Goal: Task Accomplishment & Management: Use online tool/utility

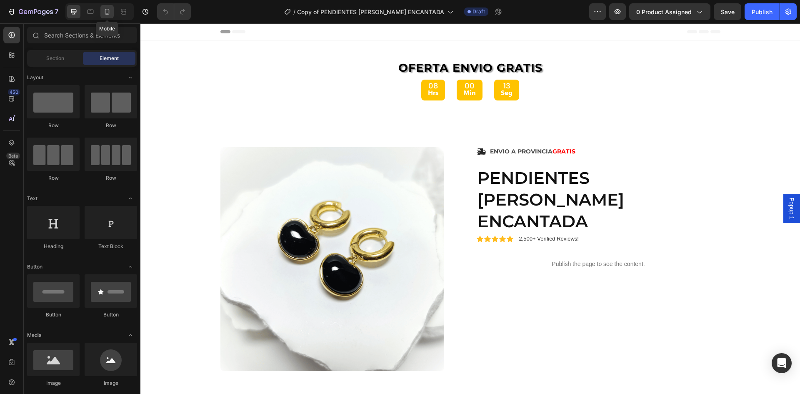
click at [106, 16] on div at bounding box center [106, 11] width 13 height 13
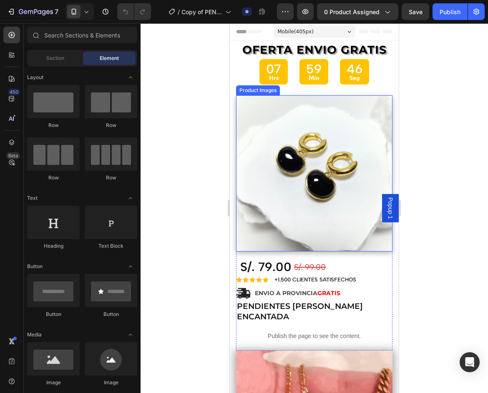
click at [162, 107] on div at bounding box center [313, 208] width 347 height 370
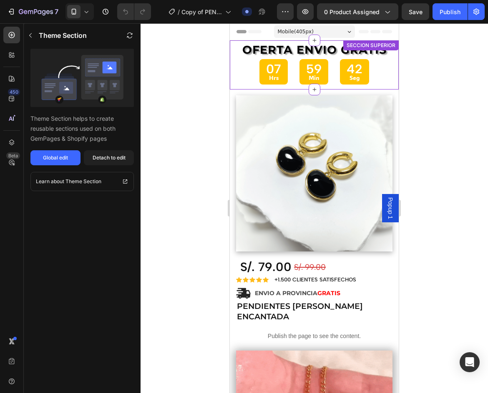
click at [306, 77] on p "Min" at bounding box center [313, 78] width 15 height 10
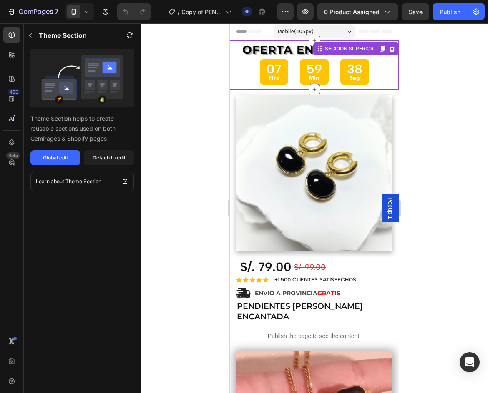
click at [428, 95] on div at bounding box center [313, 208] width 347 height 370
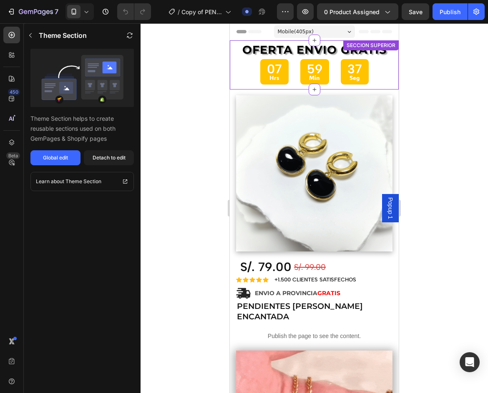
click at [318, 70] on div "59" at bounding box center [314, 69] width 15 height 16
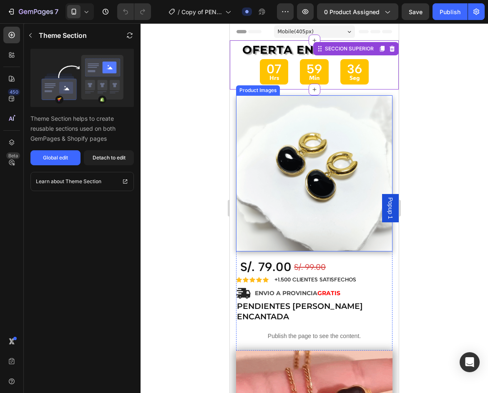
click at [316, 143] on img at bounding box center [314, 173] width 156 height 156
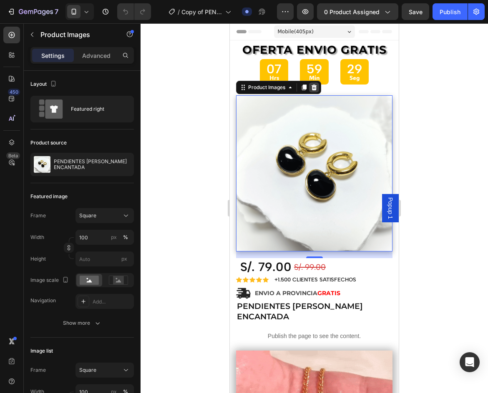
click at [313, 89] on icon at bounding box center [313, 88] width 5 height 6
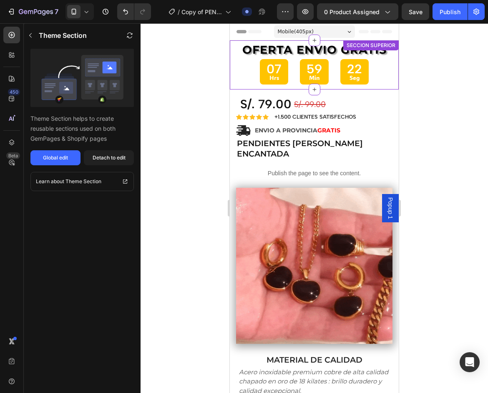
click at [361, 81] on div "22 Seg" at bounding box center [354, 71] width 28 height 25
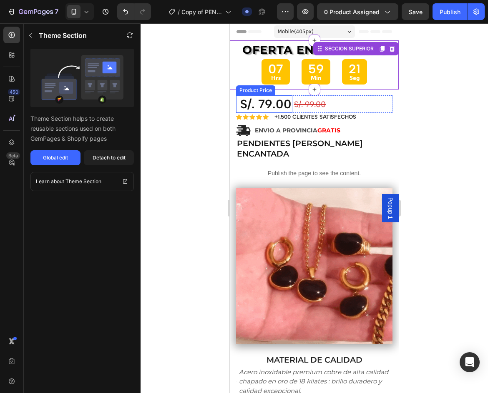
click at [264, 100] on div "S/. 79.00" at bounding box center [265, 104] width 53 height 18
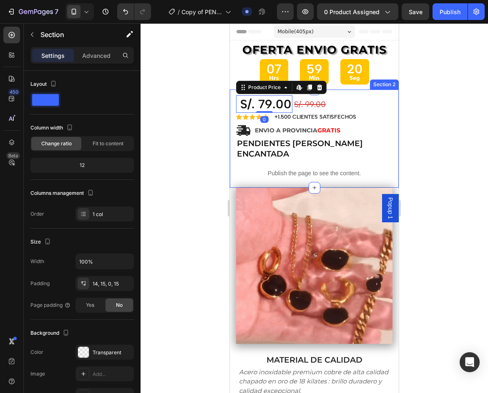
click at [231, 95] on div "S/. 79.00 Product Price Edit content in Shopify 0 Product Price Edit content in…" at bounding box center [314, 139] width 169 height 98
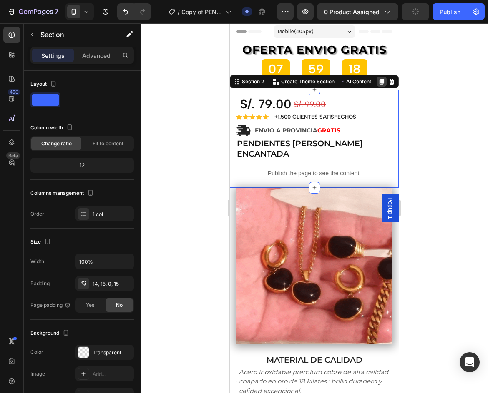
click at [379, 82] on icon at bounding box center [381, 82] width 5 height 6
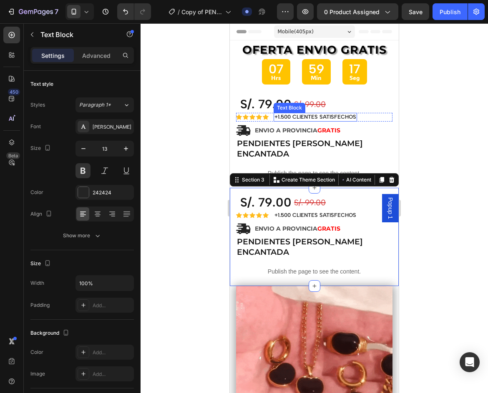
click at [297, 116] on p "+1.500 CLIENTES SATISFECHOS" at bounding box center [315, 117] width 82 height 7
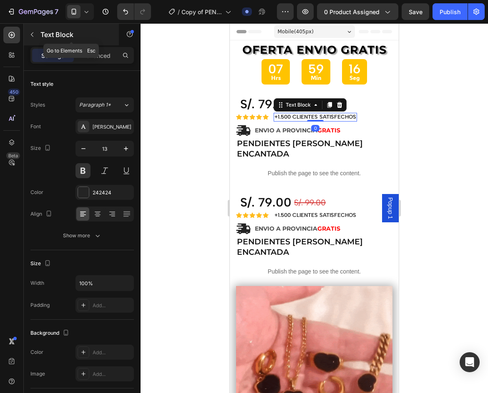
click at [34, 33] on icon "button" at bounding box center [32, 34] width 7 height 7
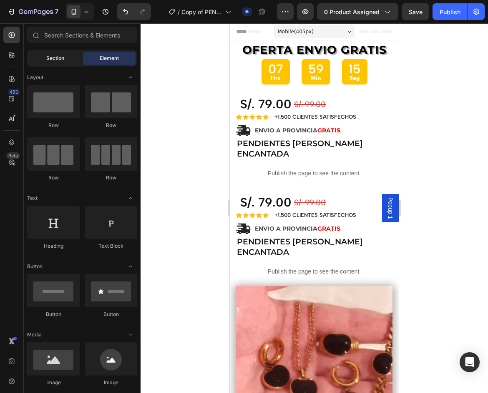
click at [67, 53] on div "Section" at bounding box center [55, 58] width 53 height 13
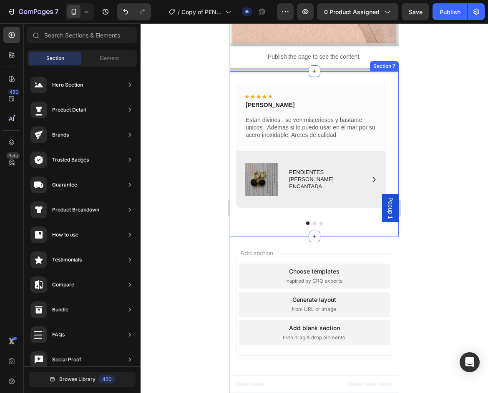
scroll to position [1528, 0]
click at [347, 241] on div "Add section Choose templates inspired by CRO experts Generate layout from URL o…" at bounding box center [314, 306] width 169 height 139
click at [305, 271] on div "Choose templates" at bounding box center [314, 271] width 50 height 9
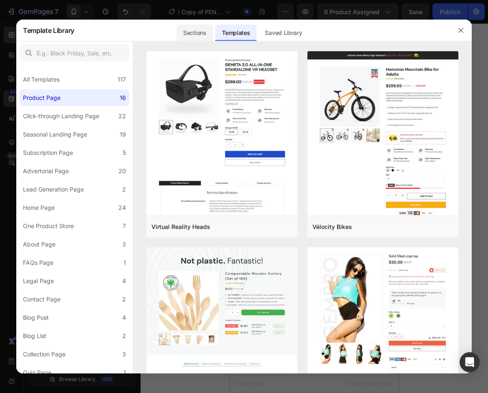
click at [198, 28] on div "Sections" at bounding box center [194, 33] width 36 height 17
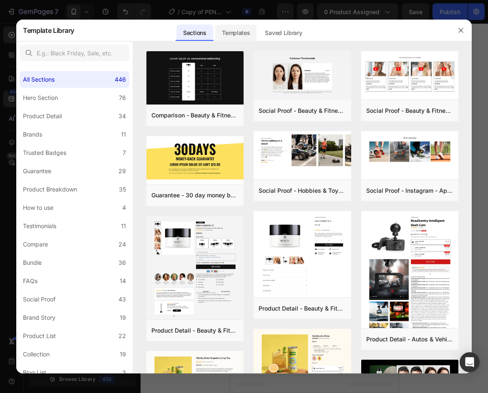
click at [237, 28] on div "Templates" at bounding box center [235, 33] width 41 height 17
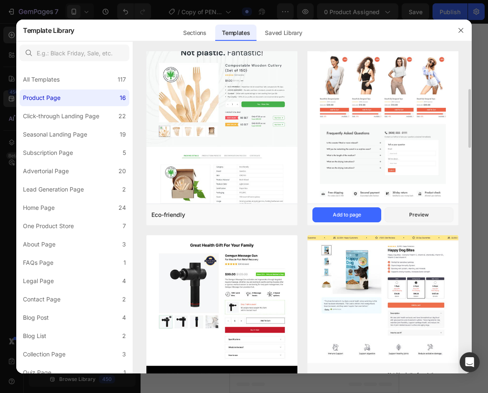
scroll to position [292, 0]
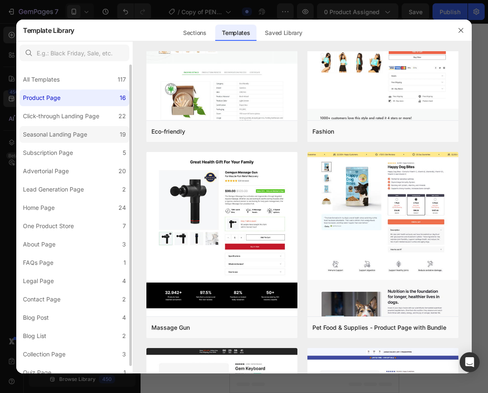
click at [85, 134] on div "Seasonal Landing Page" at bounding box center [55, 135] width 64 height 10
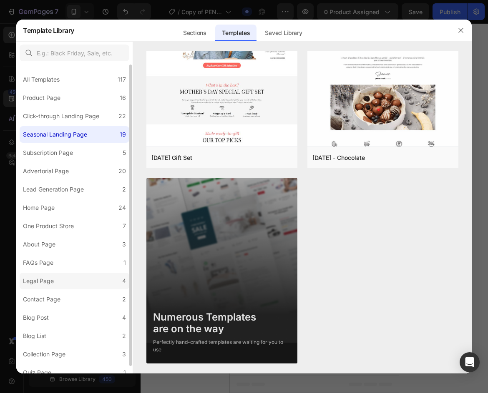
scroll to position [8, 0]
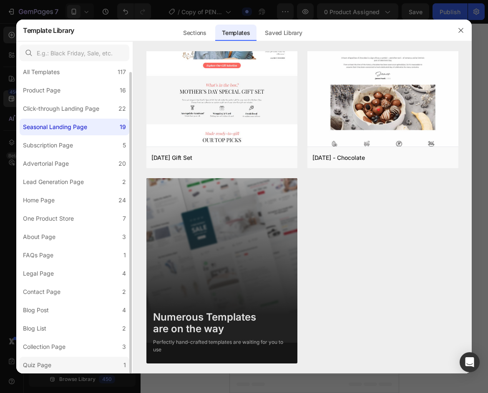
click at [50, 366] on div "Quiz Page" at bounding box center [37, 366] width 28 height 10
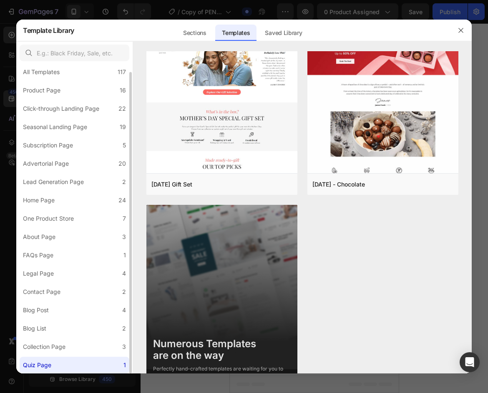
scroll to position [0, 0]
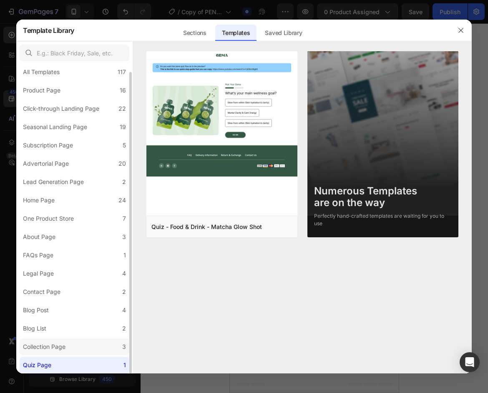
click at [57, 354] on label "Collection Page 3" at bounding box center [75, 347] width 110 height 17
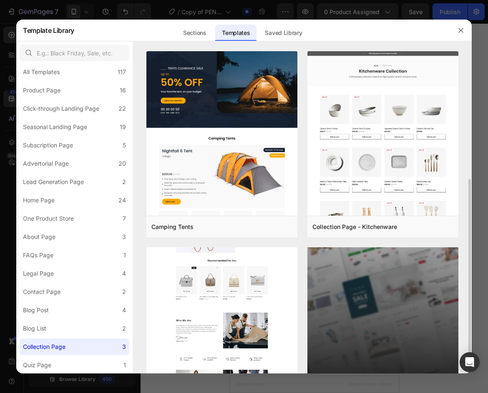
scroll to position [70, 0]
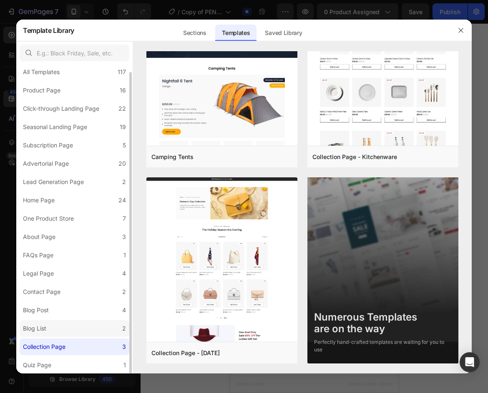
click at [63, 329] on label "Blog List 2" at bounding box center [75, 328] width 110 height 17
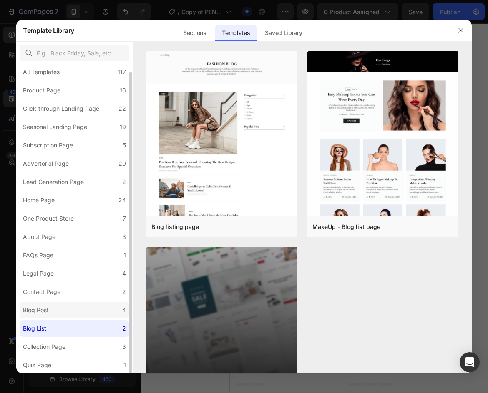
click at [63, 313] on label "Blog Post 4" at bounding box center [75, 310] width 110 height 17
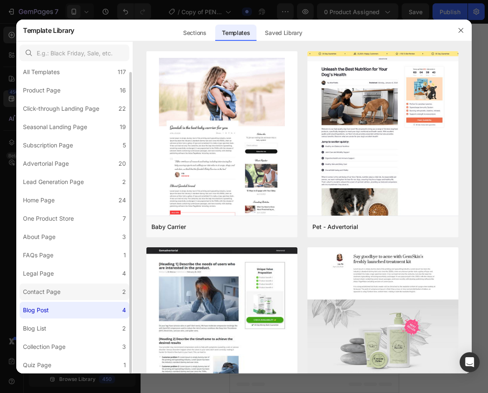
click at [60, 290] on div "Contact Page" at bounding box center [43, 292] width 41 height 10
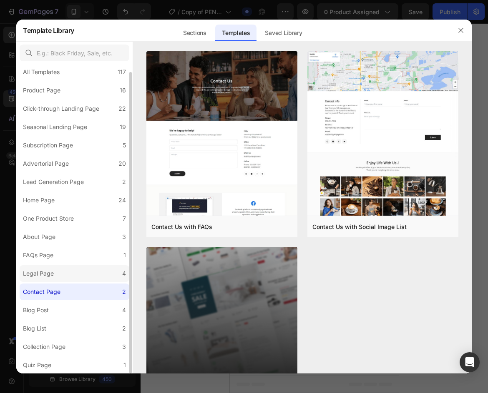
click at [60, 271] on label "Legal Page 4" at bounding box center [75, 273] width 110 height 17
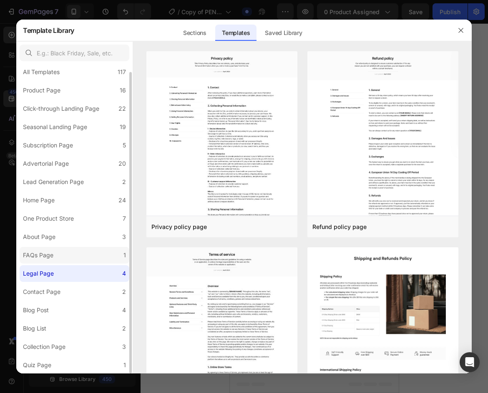
click at [58, 253] on label "FAQs Page 1" at bounding box center [75, 255] width 110 height 17
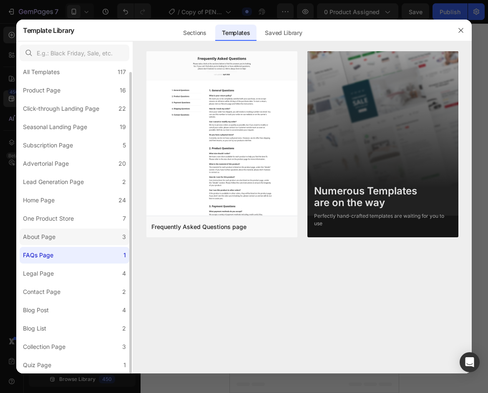
click at [57, 237] on div "About Page" at bounding box center [41, 237] width 36 height 10
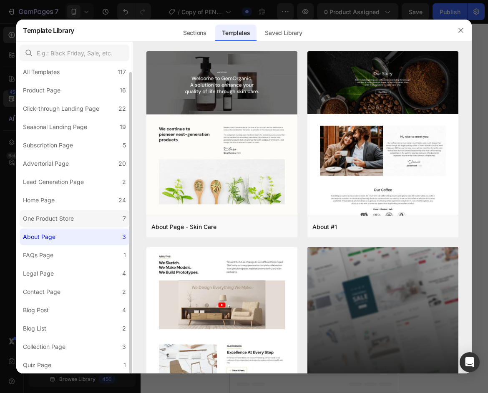
click at [59, 226] on label "One Product Store 7" at bounding box center [75, 218] width 110 height 17
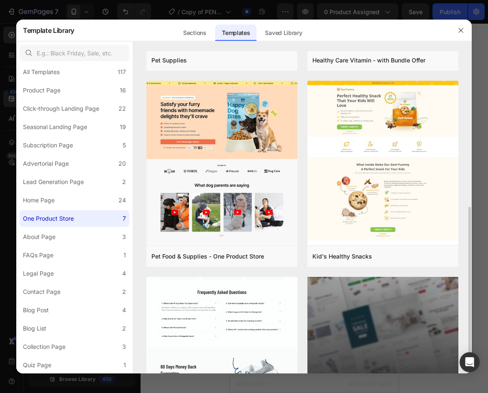
scroll to position [266, 0]
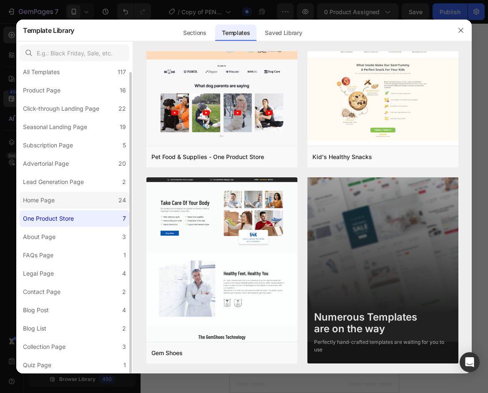
click at [85, 204] on label "Home Page 24" at bounding box center [75, 200] width 110 height 17
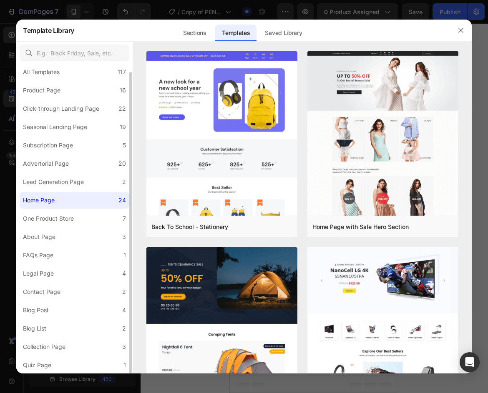
click at [85, 204] on label "Home Page 24" at bounding box center [75, 200] width 110 height 17
click at [83, 182] on div "Lead Generation Page" at bounding box center [53, 182] width 61 height 10
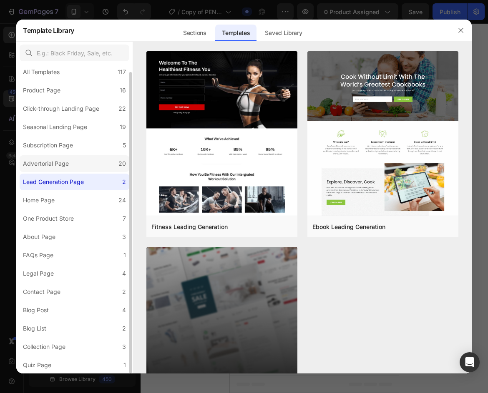
click at [100, 159] on label "Advertorial Page 20" at bounding box center [75, 163] width 110 height 17
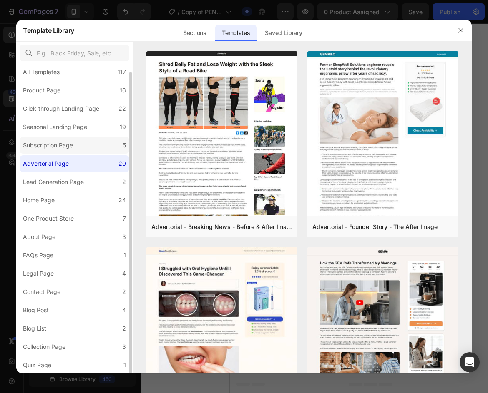
click at [84, 149] on label "Subscription Page 5" at bounding box center [75, 145] width 110 height 17
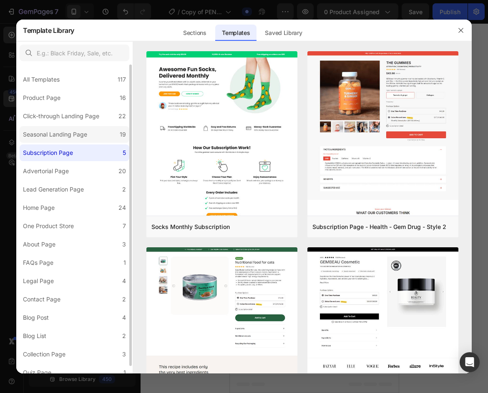
click at [69, 138] on div "Seasonal Landing Page" at bounding box center [55, 135] width 64 height 10
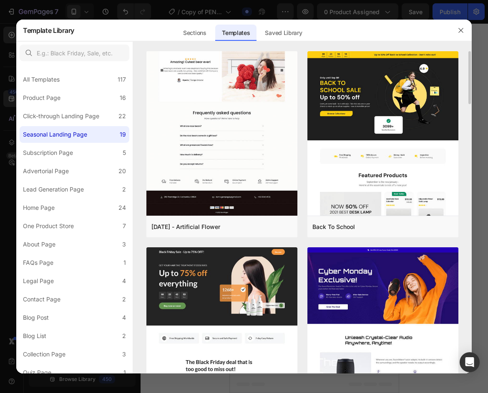
scroll to position [167, 0]
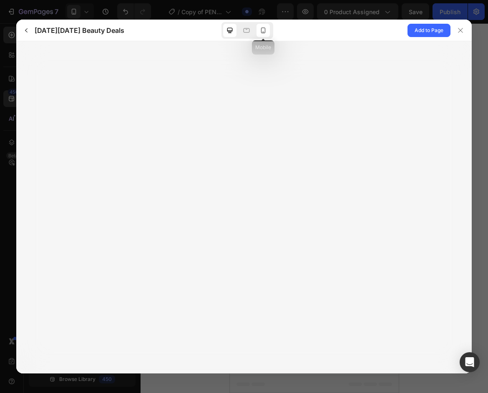
click at [263, 31] on icon at bounding box center [263, 30] width 8 height 8
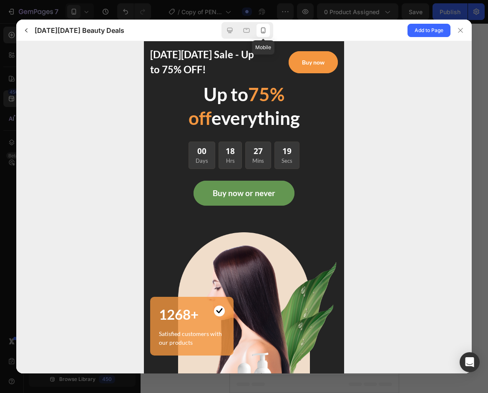
scroll to position [0, 0]
click at [233, 34] on icon at bounding box center [229, 30] width 8 height 8
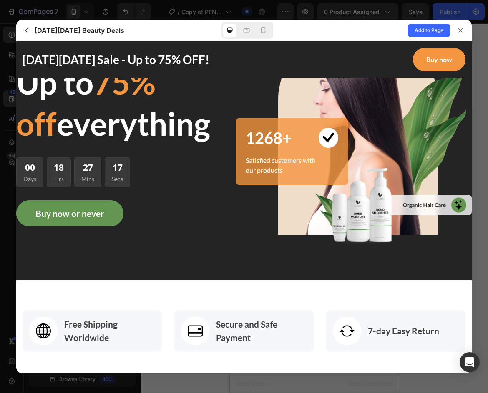
scroll to position [125, 0]
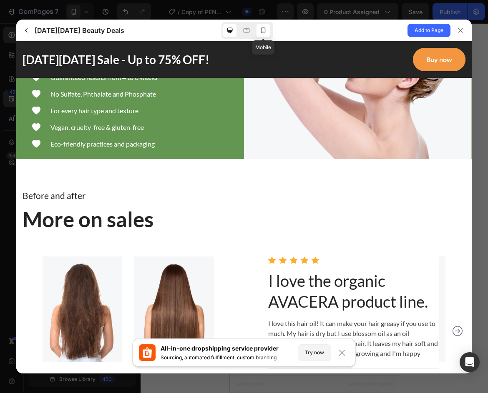
click at [263, 26] on icon at bounding box center [263, 30] width 8 height 8
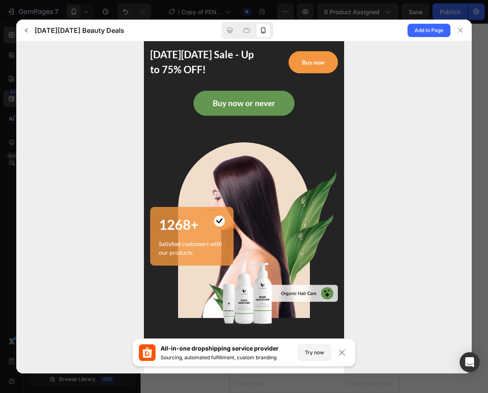
scroll to position [250, 0]
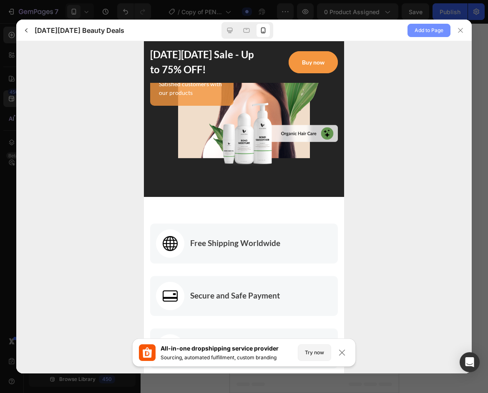
click at [433, 30] on span "Add to Page" at bounding box center [428, 30] width 29 height 10
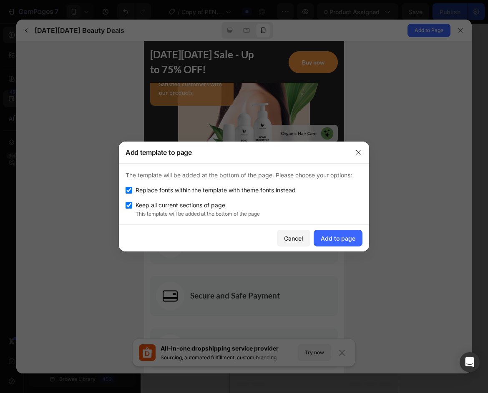
click at [129, 192] on input "checkbox" at bounding box center [128, 190] width 7 height 7
checkbox input "false"
click at [131, 205] on input "checkbox" at bounding box center [128, 205] width 7 height 7
checkbox input "false"
click at [347, 240] on div "Add to page" at bounding box center [337, 238] width 35 height 9
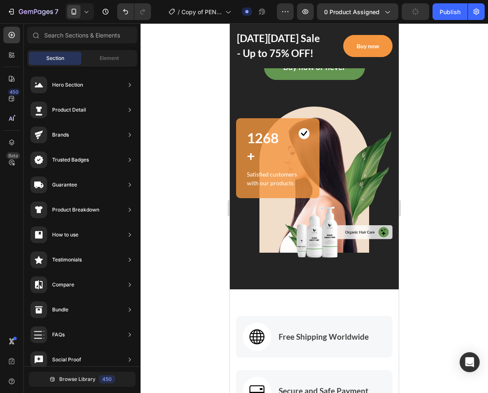
scroll to position [0, 0]
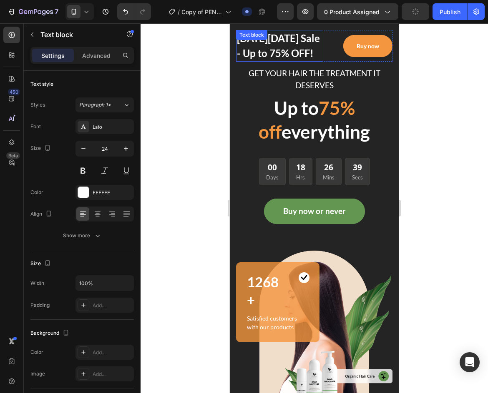
click at [258, 45] on div "Black Friday Sale - Up to 75% OFF! Text block" at bounding box center [279, 46] width 87 height 32
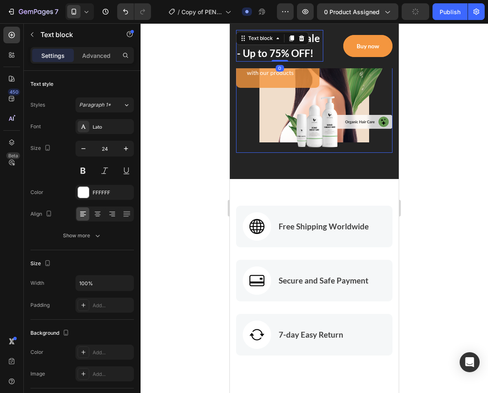
scroll to position [292, 0]
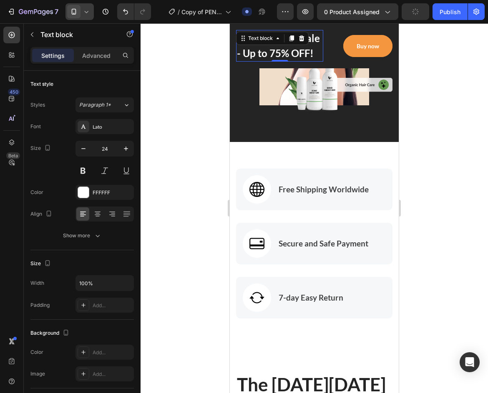
click at [87, 10] on icon at bounding box center [86, 12] width 8 height 8
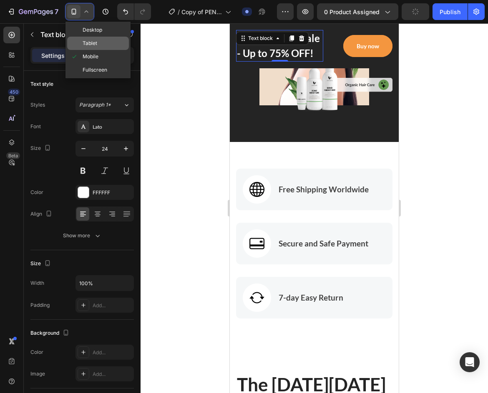
click at [86, 44] on span "Tablet" at bounding box center [90, 43] width 15 height 8
type input "28"
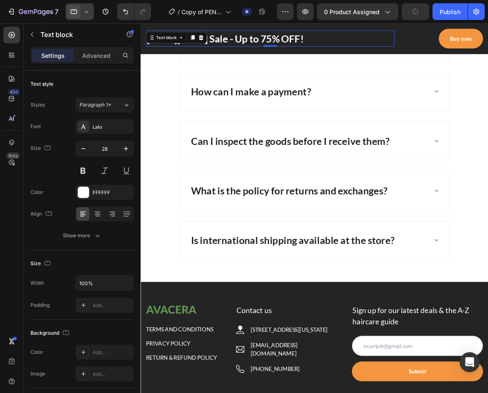
scroll to position [3463, 0]
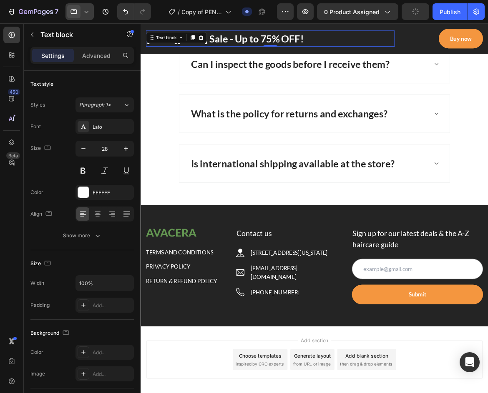
click at [116, 13] on div at bounding box center [132, 11] width 37 height 17
click at [119, 13] on button "Undo/Redo" at bounding box center [125, 11] width 17 height 17
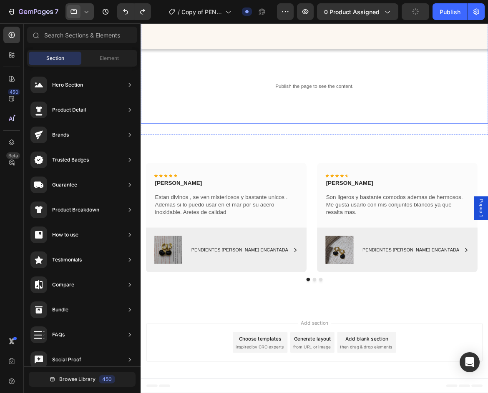
drag, startPoint x: 261, startPoint y: 37, endPoint x: 307, endPoint y: 138, distance: 111.5
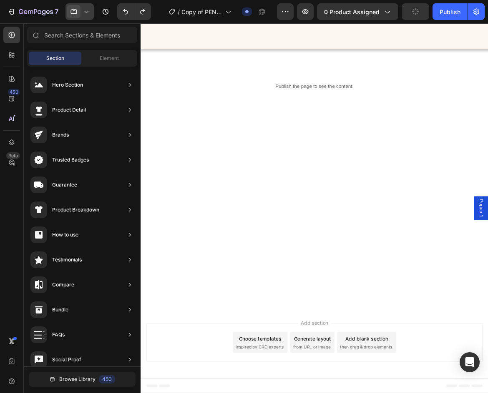
scroll to position [2310, 0]
click at [93, 12] on div at bounding box center [79, 11] width 28 height 17
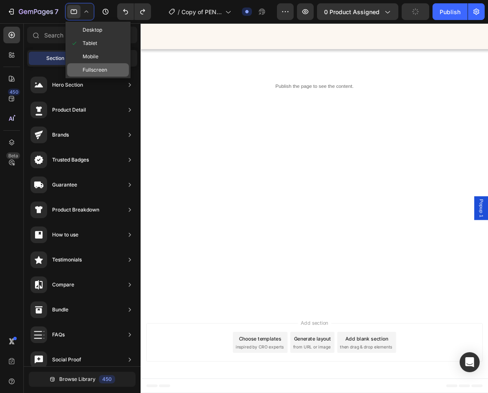
click at [89, 67] on span "Fullscreen" at bounding box center [95, 70] width 25 height 8
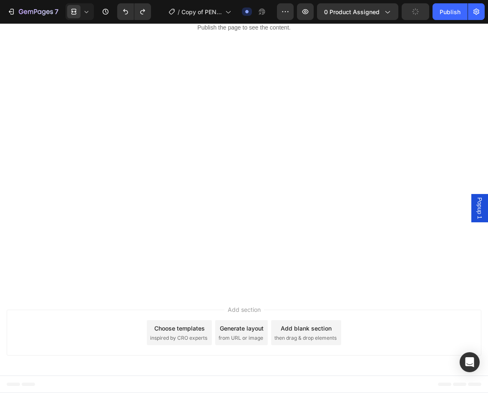
click at [89, 15] on icon at bounding box center [86, 12] width 8 height 8
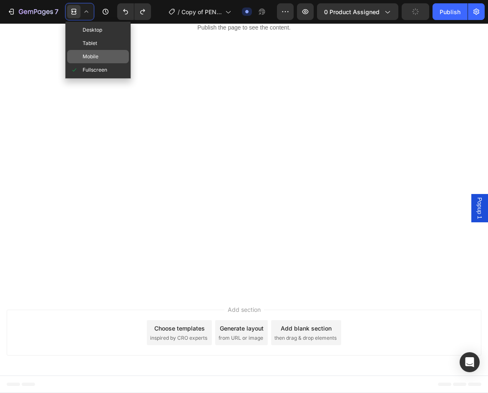
click at [85, 63] on div "Mobile" at bounding box center [98, 69] width 62 height 13
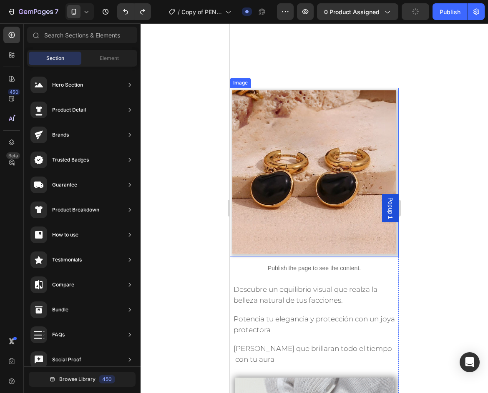
scroll to position [500, 0]
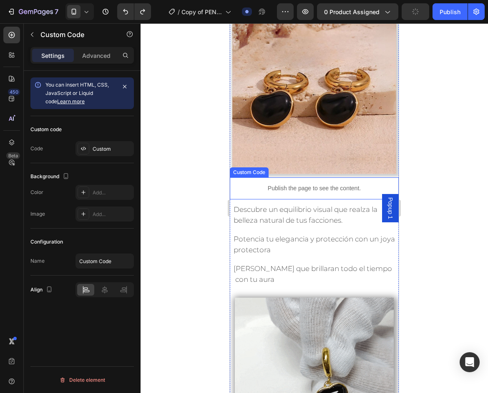
click at [305, 184] on p "Publish the page to see the content." at bounding box center [314, 188] width 169 height 9
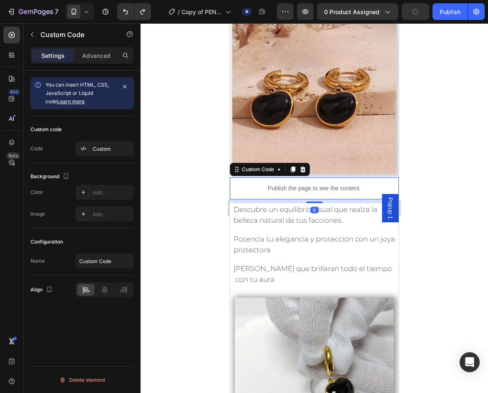
click at [283, 184] on p "Publish the page to see the content." at bounding box center [314, 188] width 169 height 9
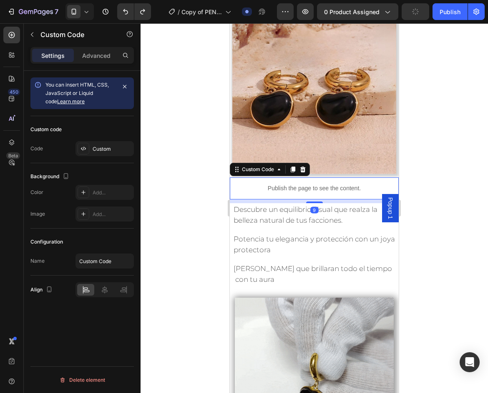
click at [283, 184] on p "Publish the page to see the content." at bounding box center [314, 188] width 169 height 9
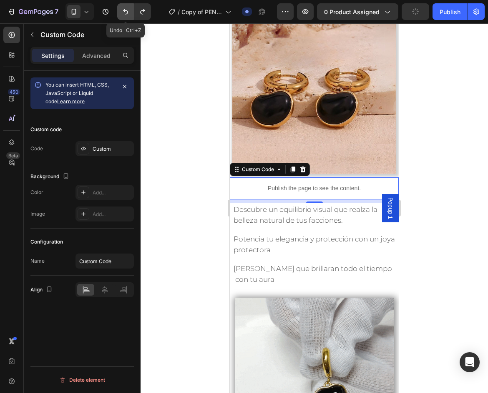
click at [128, 13] on icon "Undo/Redo" at bounding box center [125, 12] width 8 height 8
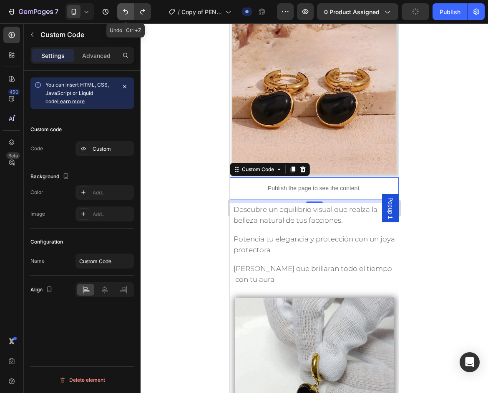
click at [128, 13] on icon "Undo/Redo" at bounding box center [125, 12] width 8 height 8
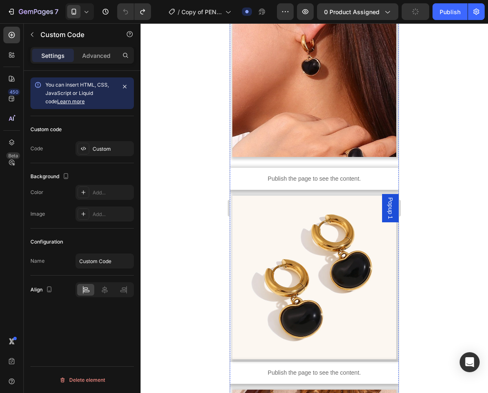
scroll to position [1125, 0]
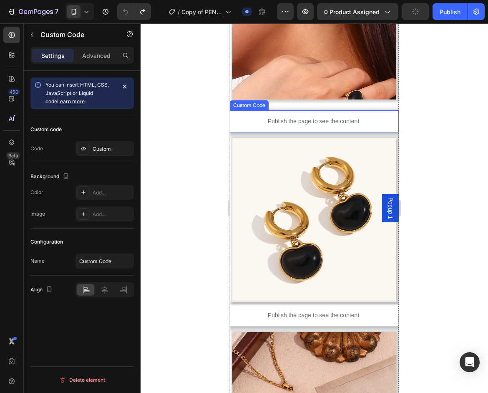
click at [308, 110] on div "Publish the page to see the content." at bounding box center [314, 121] width 169 height 22
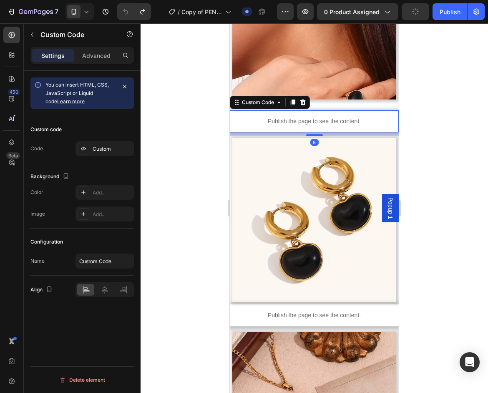
click at [308, 110] on div "Publish the page to see the content." at bounding box center [314, 121] width 169 height 22
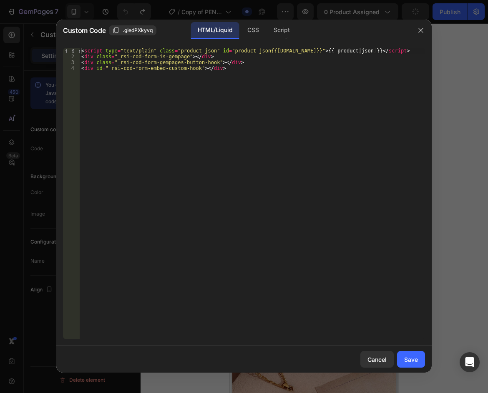
click at [428, 30] on div at bounding box center [421, 31] width 22 height 22
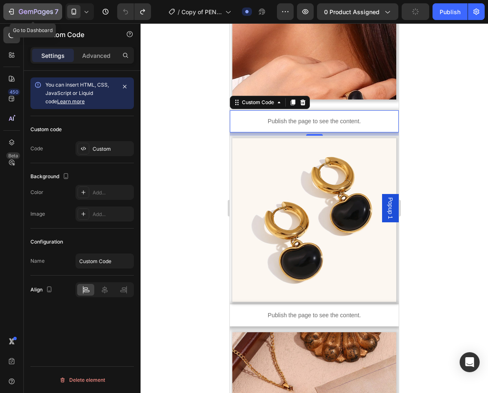
click at [13, 13] on icon "button" at bounding box center [11, 12] width 8 height 8
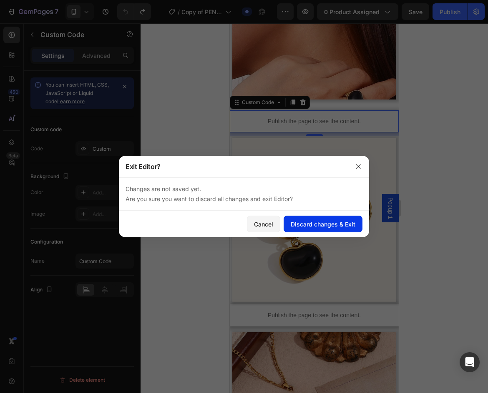
click at [301, 225] on div "Discard changes & Exit" at bounding box center [322, 224] width 65 height 9
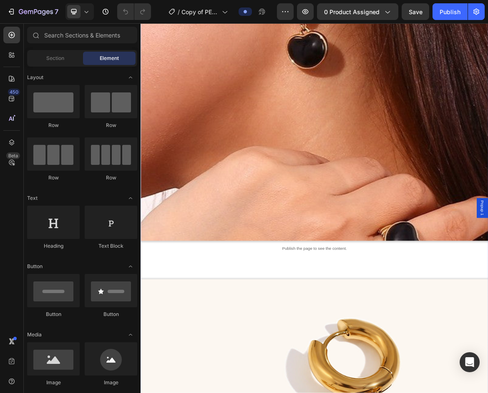
scroll to position [917, 0]
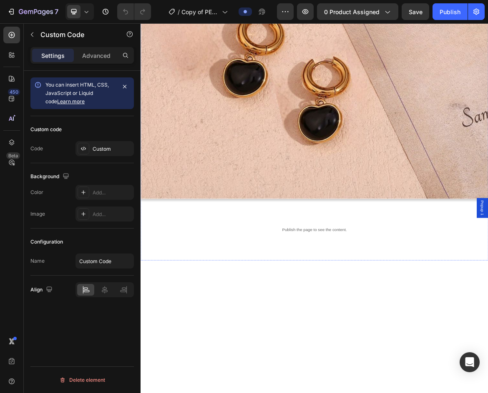
scroll to position [2251, 0]
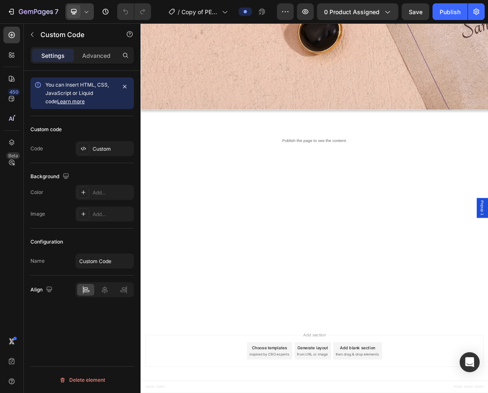
click at [88, 10] on icon at bounding box center [86, 12] width 8 height 8
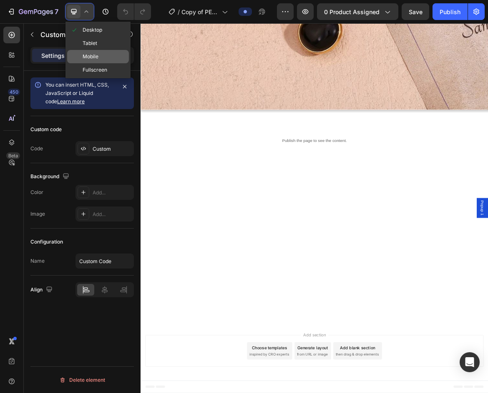
click at [92, 54] on span "Mobile" at bounding box center [91, 57] width 16 height 8
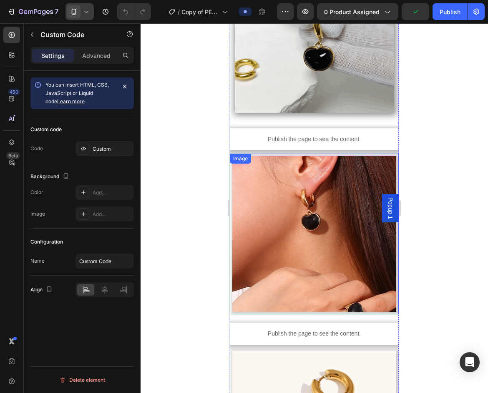
scroll to position [508, 0]
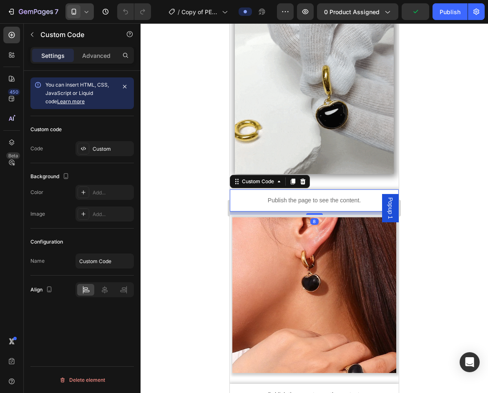
click at [330, 212] on div "Publish the page to see the content." at bounding box center [314, 201] width 169 height 22
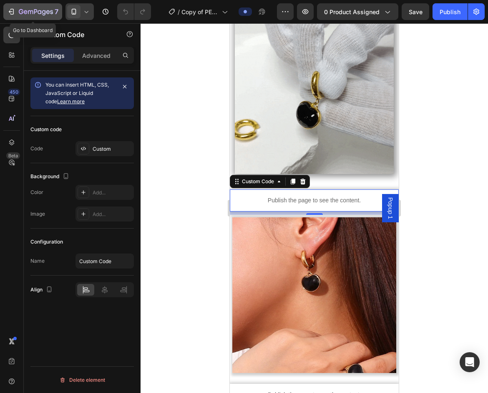
click at [20, 6] on button "7" at bounding box center [32, 11] width 59 height 17
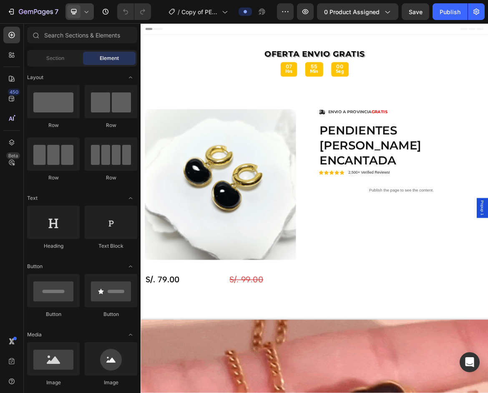
click at [86, 16] on div at bounding box center [79, 11] width 28 height 17
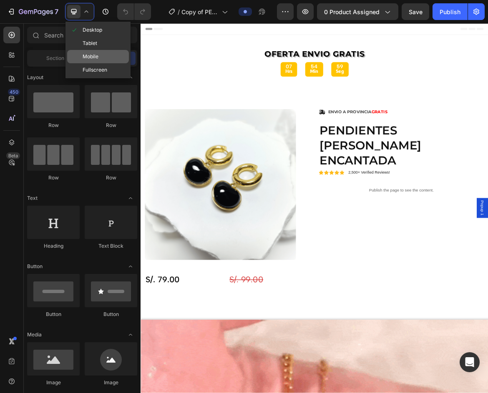
click at [83, 59] on span "Mobile" at bounding box center [91, 57] width 16 height 8
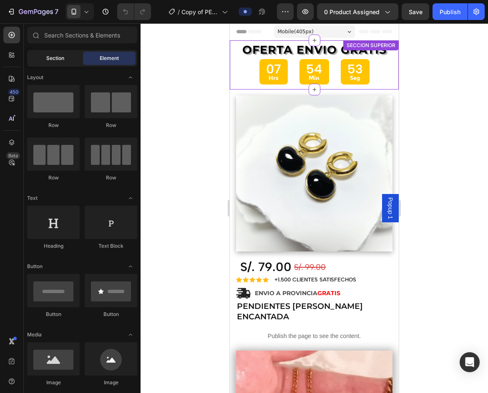
click at [53, 60] on span "Section" at bounding box center [55, 59] width 18 height 8
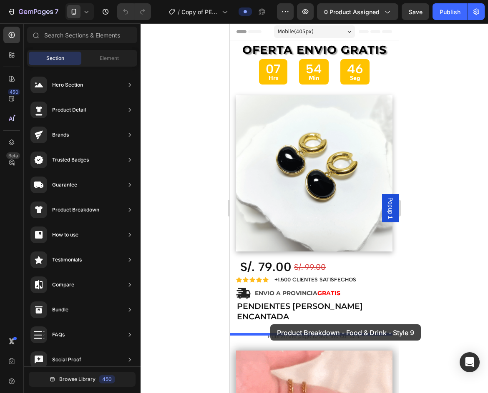
drag, startPoint x: 408, startPoint y: 108, endPoint x: 270, endPoint y: 325, distance: 257.1
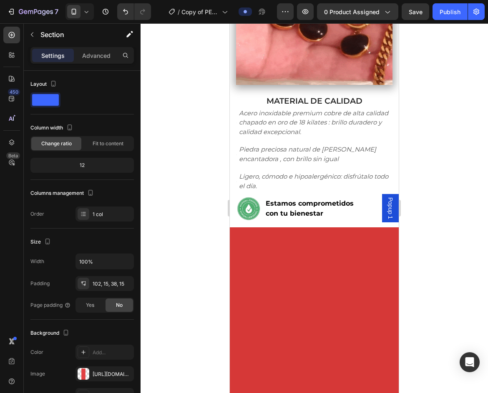
scroll to position [532, 0]
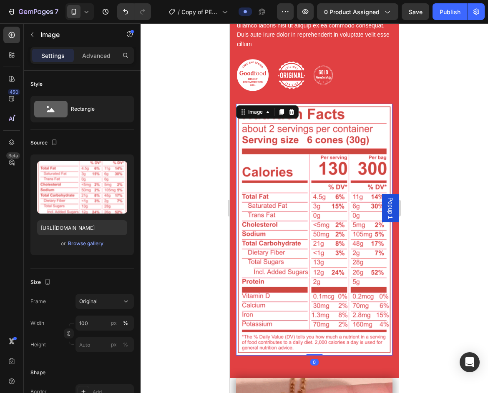
scroll to position [407, 0]
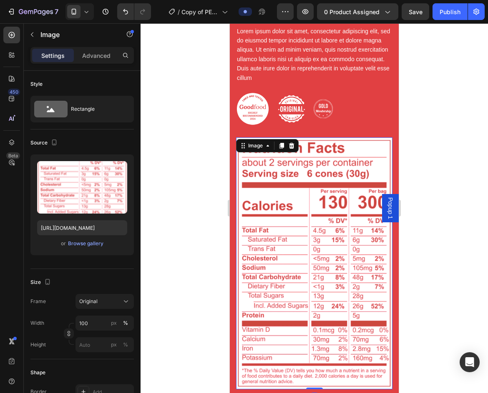
click at [298, 205] on img at bounding box center [314, 264] width 156 height 252
click at [291, 148] on icon at bounding box center [291, 146] width 5 height 6
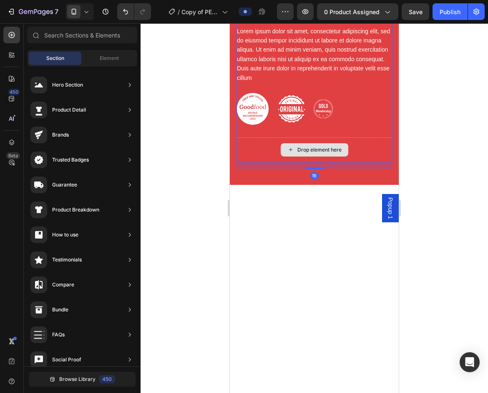
click at [379, 149] on div "Drop element here" at bounding box center [314, 150] width 156 height 25
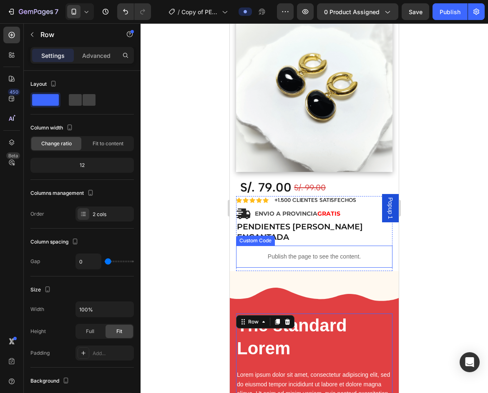
scroll to position [0, 0]
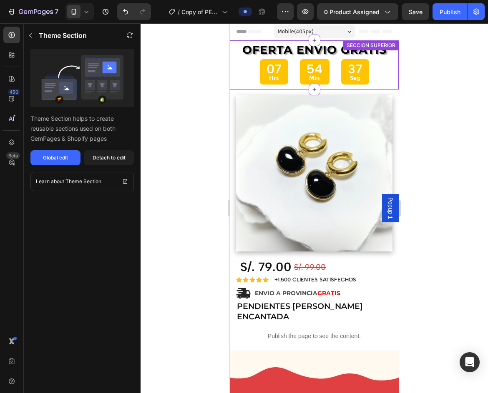
click at [240, 58] on h2 "OFERTA ENVIO GRATIS" at bounding box center [314, 49] width 169 height 17
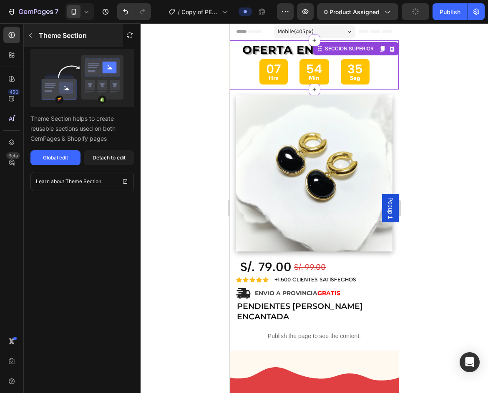
click at [69, 38] on p "Theme Section" at bounding box center [63, 35] width 48 height 10
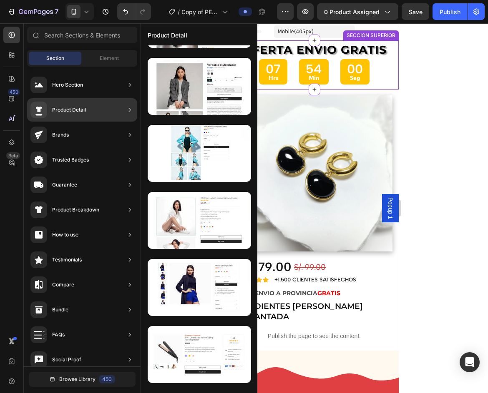
scroll to position [1929, 0]
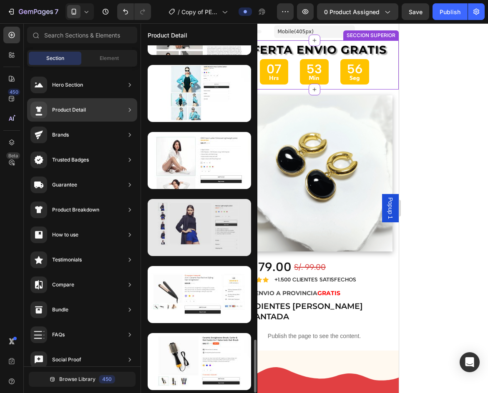
click at [194, 244] on div at bounding box center [199, 227] width 103 height 57
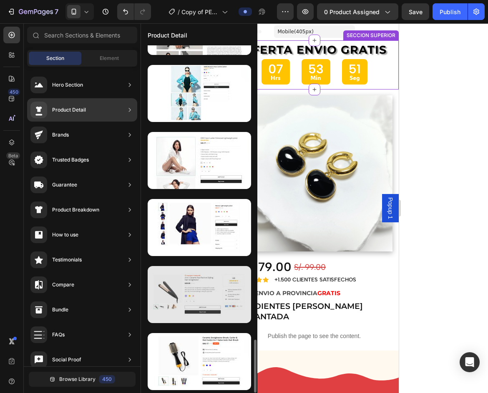
click at [194, 301] on div at bounding box center [199, 294] width 103 height 57
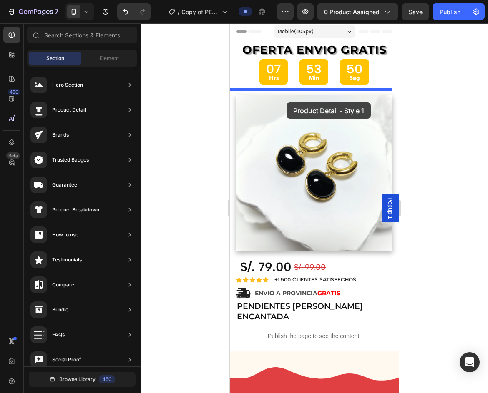
drag, startPoint x: 419, startPoint y: 317, endPoint x: 286, endPoint y: 100, distance: 254.6
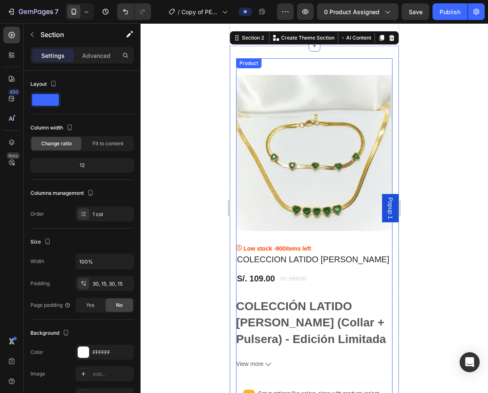
scroll to position [0, 0]
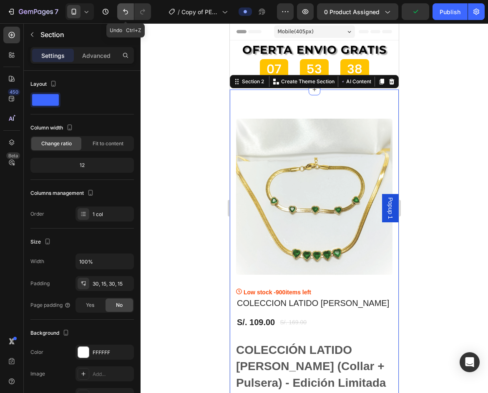
click at [132, 13] on button "Undo/Redo" at bounding box center [125, 11] width 17 height 17
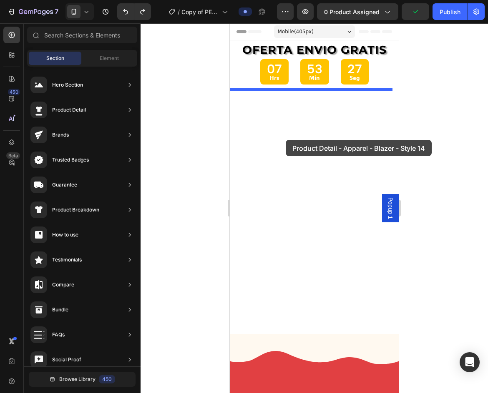
drag, startPoint x: 426, startPoint y: 108, endPoint x: 285, endPoint y: 140, distance: 144.4
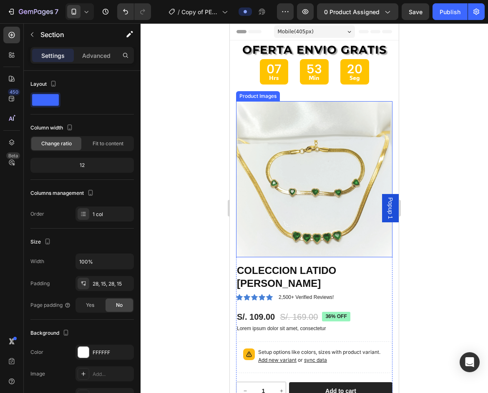
scroll to position [42, 0]
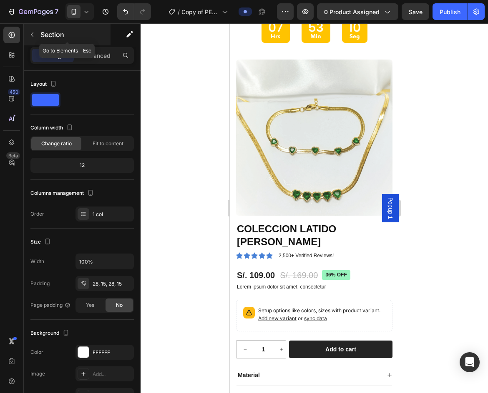
click at [38, 34] on button "button" at bounding box center [31, 34] width 13 height 13
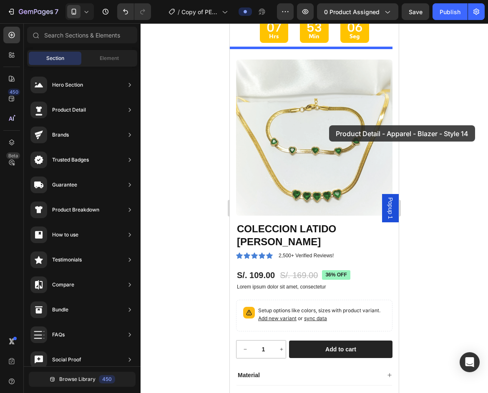
drag, startPoint x: 416, startPoint y: 114, endPoint x: 329, endPoint y: 125, distance: 87.8
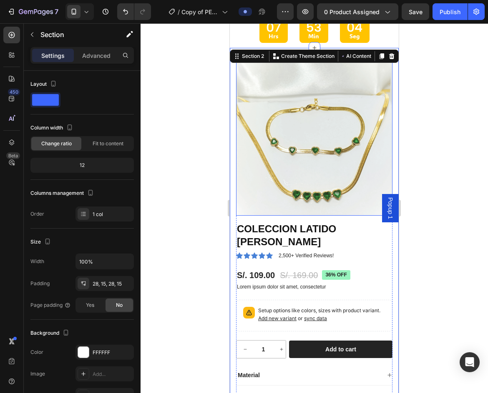
click at [353, 193] on img at bounding box center [314, 138] width 156 height 156
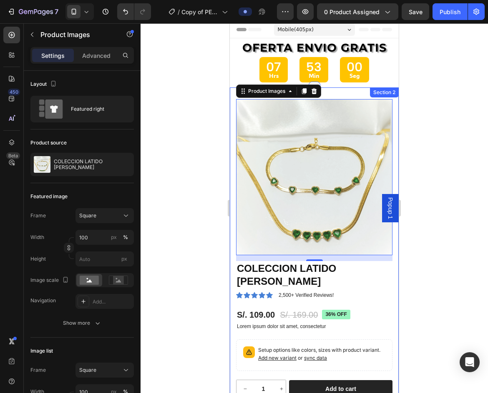
scroll to position [0, 0]
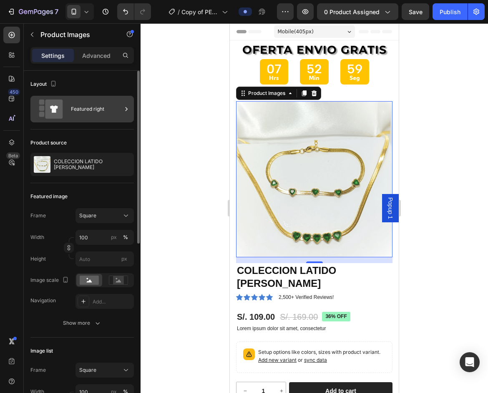
click at [43, 109] on rect at bounding box center [41, 108] width 5 height 5
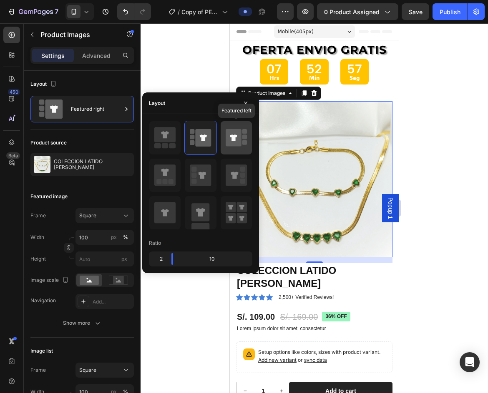
click at [228, 143] on icon at bounding box center [233, 138] width 16 height 18
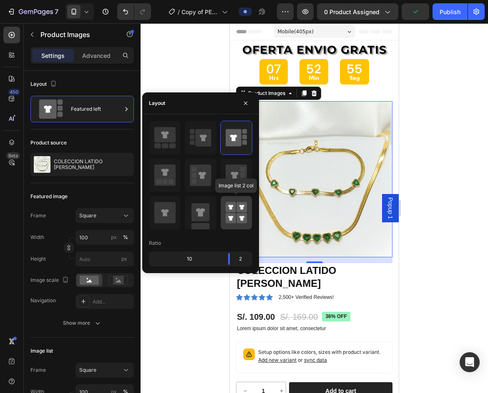
click at [240, 215] on rect at bounding box center [241, 218] width 10 height 10
type input "50"
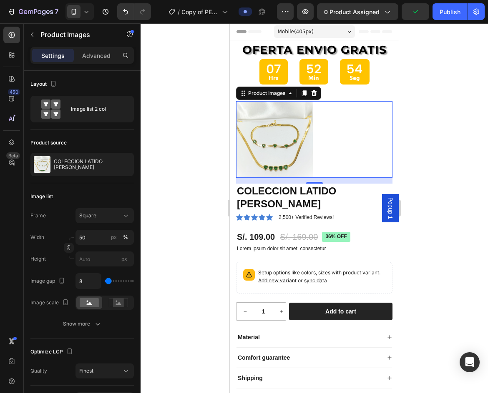
click at [356, 149] on div at bounding box center [314, 139] width 156 height 77
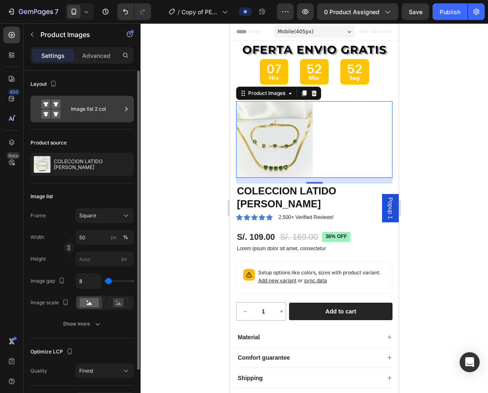
click at [53, 111] on rect at bounding box center [55, 114] width 9 height 9
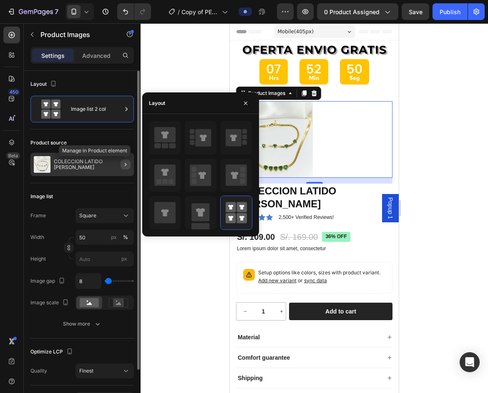
click at [121, 168] on button "button" at bounding box center [125, 165] width 10 height 10
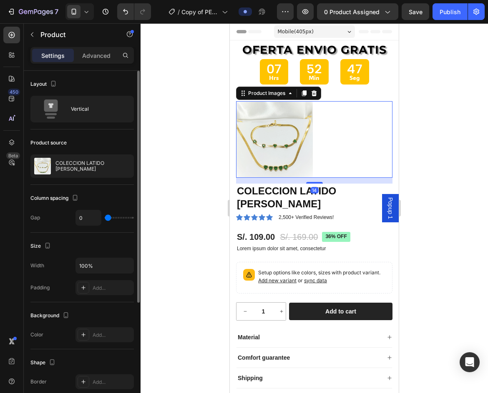
click at [335, 166] on div at bounding box center [314, 139] width 156 height 77
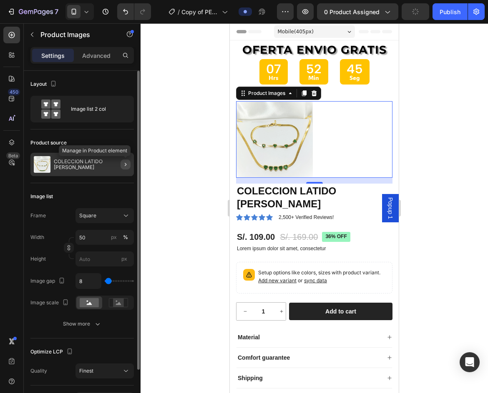
click at [128, 165] on icon "button" at bounding box center [125, 164] width 7 height 7
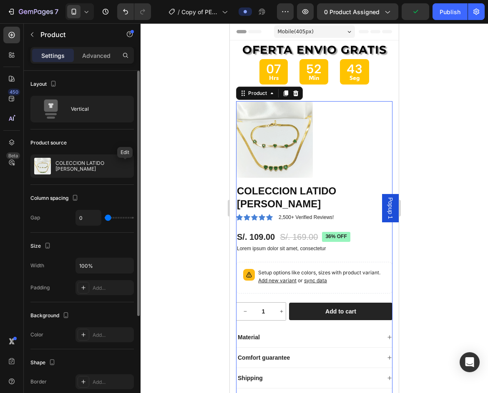
click at [0, 0] on button "button" at bounding box center [0, 0] width 0 height 0
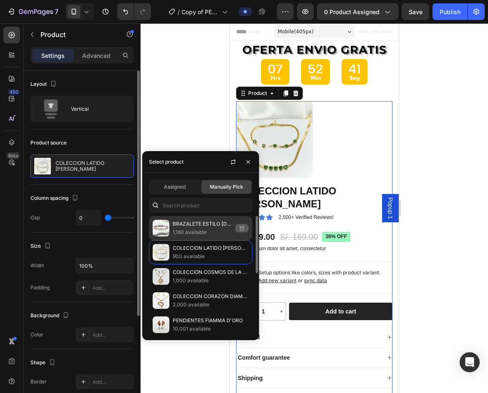
click at [195, 236] on p "1,180 available" at bounding box center [202, 232] width 59 height 8
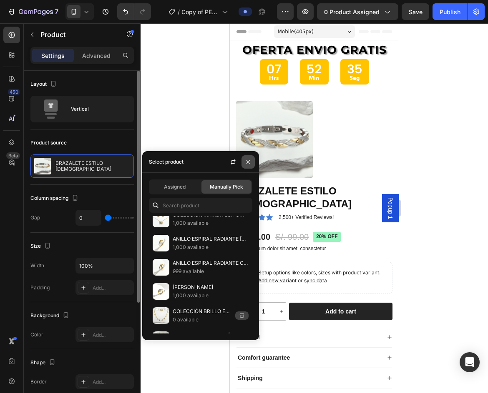
click at [244, 160] on button "button" at bounding box center [247, 161] width 13 height 13
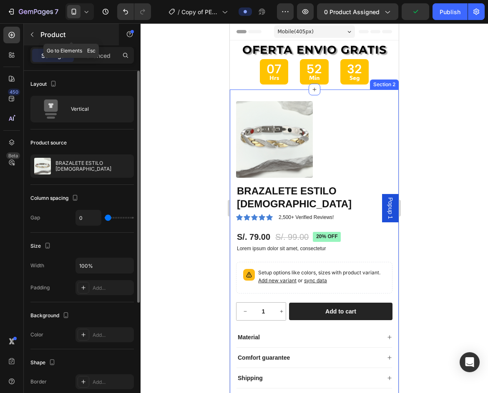
click at [32, 39] on button "button" at bounding box center [31, 34] width 13 height 13
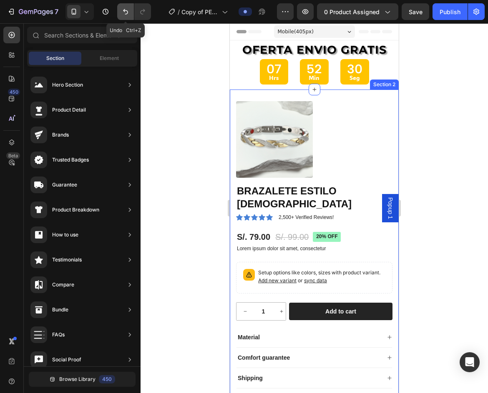
click at [124, 10] on icon "Undo/Redo" at bounding box center [125, 11] width 5 height 5
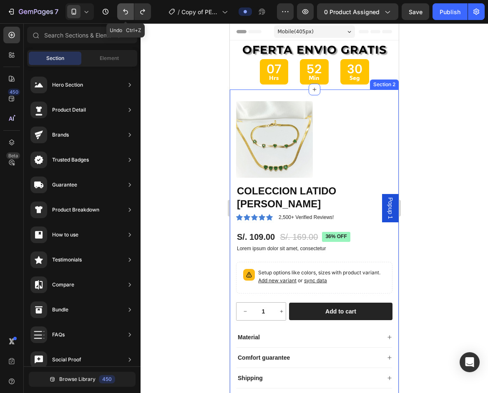
click at [124, 10] on icon "Undo/Redo" at bounding box center [125, 11] width 5 height 5
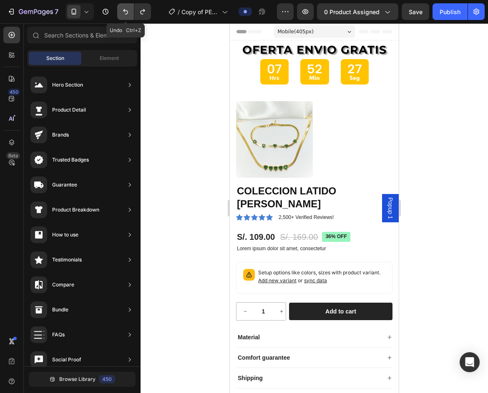
click at [123, 12] on icon "Undo/Redo" at bounding box center [125, 12] width 8 height 8
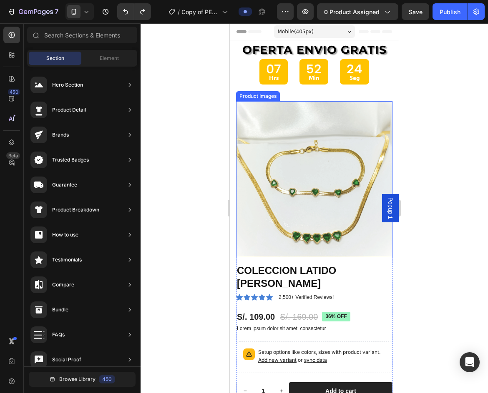
click at [357, 131] on img at bounding box center [314, 179] width 156 height 156
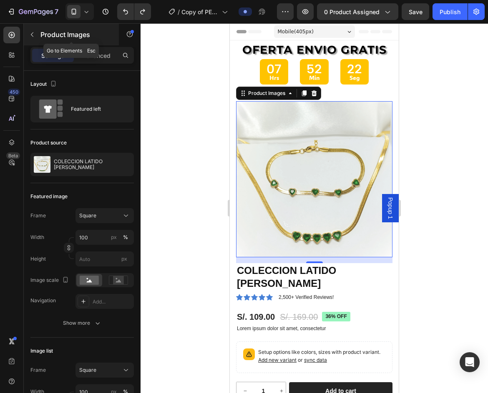
click at [39, 38] on div "Product Images" at bounding box center [71, 35] width 95 height 22
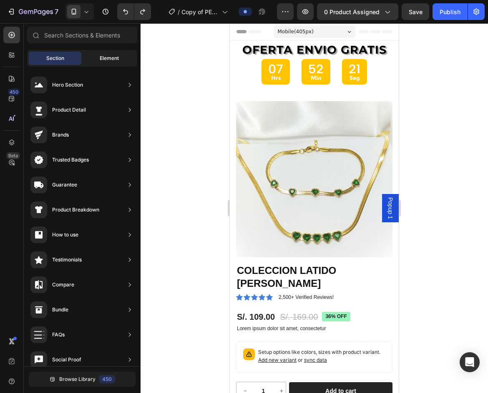
click at [102, 63] on div "Element" at bounding box center [109, 58] width 53 height 13
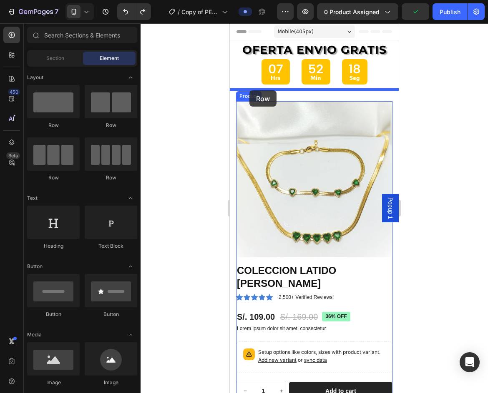
drag, startPoint x: 287, startPoint y: 133, endPoint x: 249, endPoint y: 90, distance: 57.0
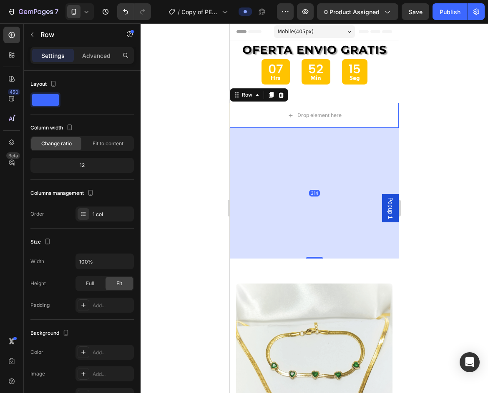
drag, startPoint x: 316, startPoint y: 135, endPoint x: 326, endPoint y: 169, distance: 35.6
click at [321, 128] on div "314" at bounding box center [314, 128] width 169 height 0
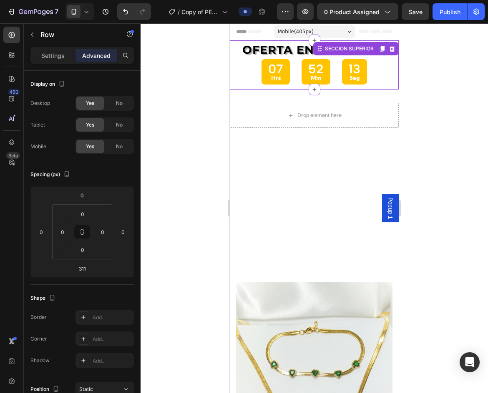
click at [320, 45] on div "OFERTA ENVIO GRATIS Heading 07 Hrs 52 Min 13 Seg Countdown Timer SECCION SUPERI…" at bounding box center [314, 64] width 169 height 49
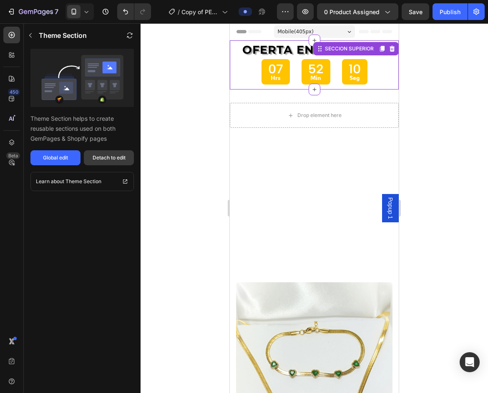
click at [105, 161] on div "Detach to edit" at bounding box center [109, 158] width 33 height 8
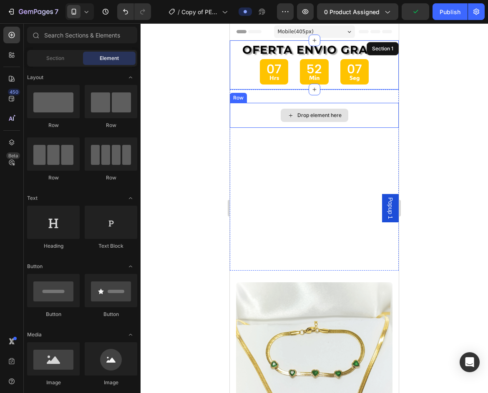
click at [341, 109] on div "Drop element here" at bounding box center [314, 115] width 68 height 13
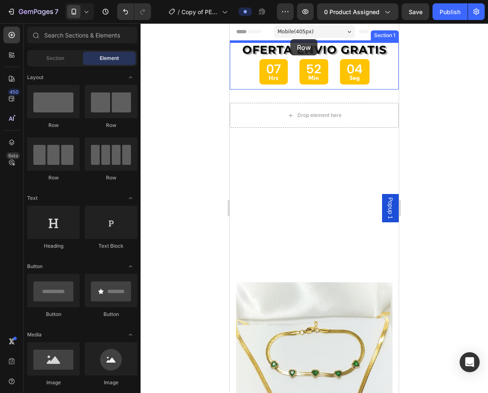
drag, startPoint x: 289, startPoint y: 133, endPoint x: 290, endPoint y: 39, distance: 93.4
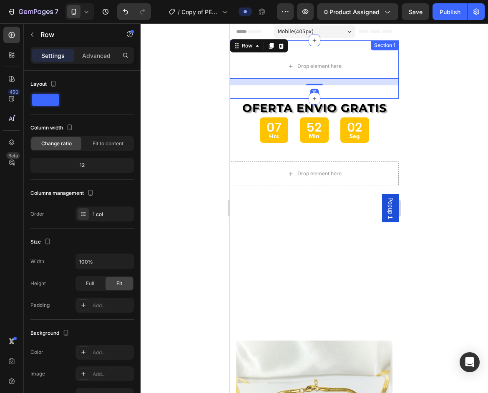
click at [332, 48] on div "Drop element here Row 16 Section 1" at bounding box center [314, 69] width 169 height 58
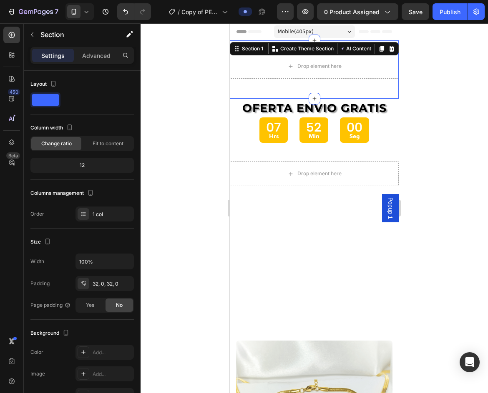
click at [411, 91] on div at bounding box center [313, 208] width 347 height 370
click at [339, 47] on div "Drop element here Row Section 1 Create Theme Section AI Content Write with [PER…" at bounding box center [314, 69] width 169 height 58
click at [335, 87] on div "Drop element here Row Section 1 Create Theme Section AI Content Write with [PER…" at bounding box center [314, 69] width 169 height 58
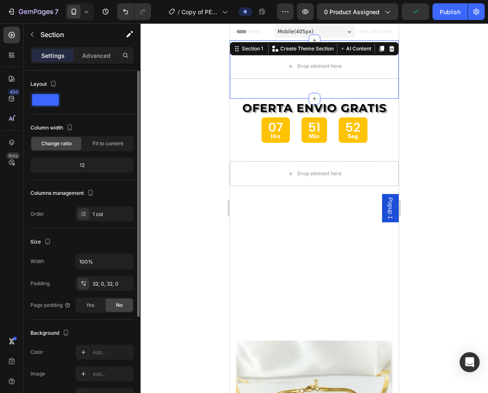
click at [90, 165] on div "12" at bounding box center [82, 166] width 100 height 12
drag, startPoint x: 76, startPoint y: 165, endPoint x: 85, endPoint y: 166, distance: 8.9
click at [76, 165] on div "12" at bounding box center [82, 166] width 100 height 12
click at [85, 166] on div "12" at bounding box center [82, 166] width 100 height 12
click at [81, 164] on div "12" at bounding box center [82, 166] width 100 height 12
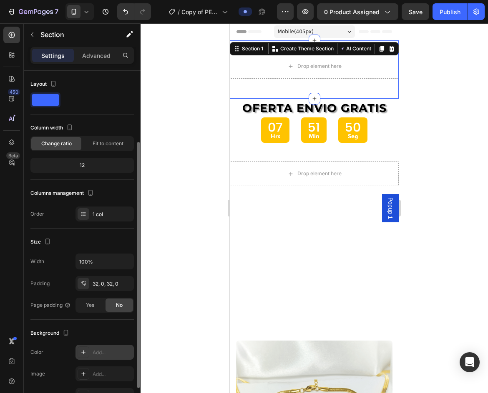
scroll to position [42, 0]
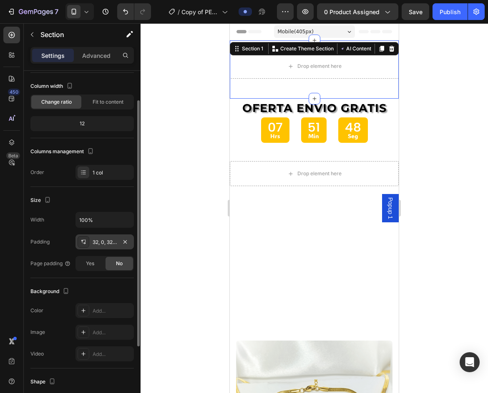
click at [108, 243] on div "32, 0, 32, 0" at bounding box center [105, 243] width 24 height 8
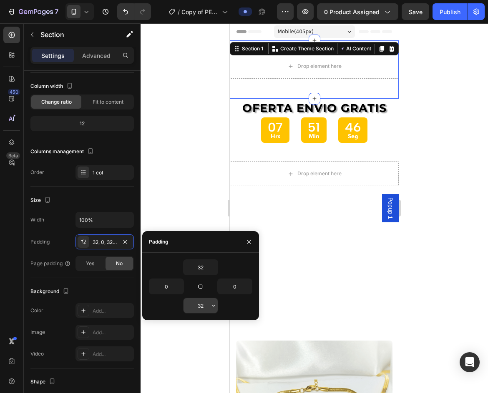
click at [205, 306] on input "32" at bounding box center [200, 305] width 34 height 15
click at [211, 306] on icon "button" at bounding box center [213, 306] width 7 height 7
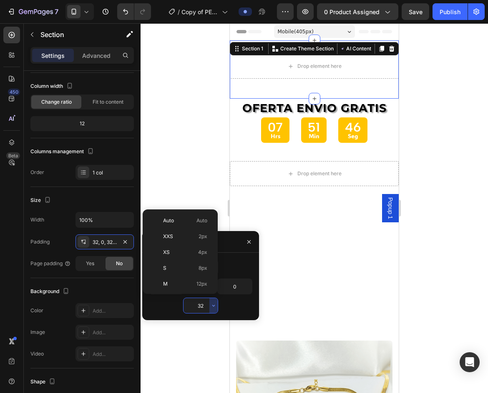
scroll to position [60, 0]
click at [186, 228] on p "M 12px" at bounding box center [185, 224] width 44 height 8
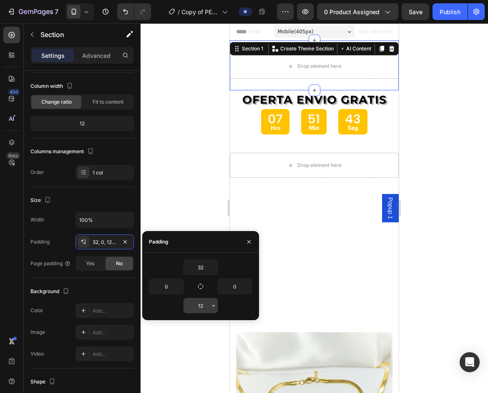
click at [203, 305] on input "12" at bounding box center [200, 305] width 34 height 15
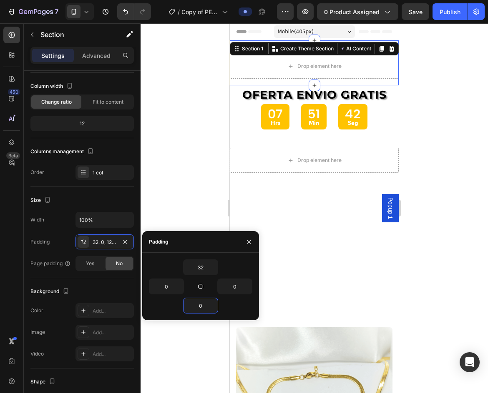
type input "0"
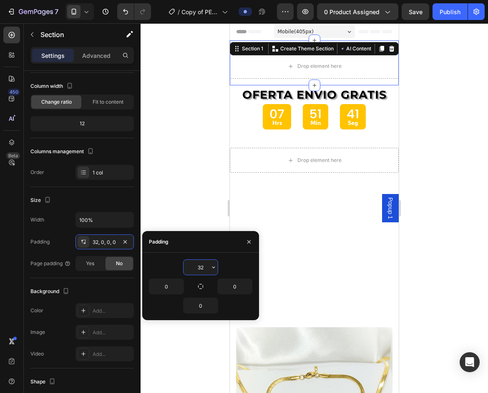
click at [195, 263] on input "32" at bounding box center [200, 267] width 34 height 15
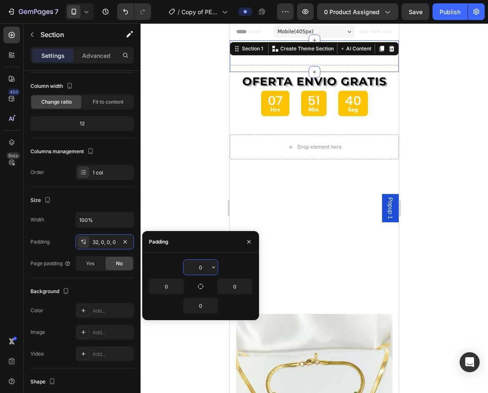
type input "0"
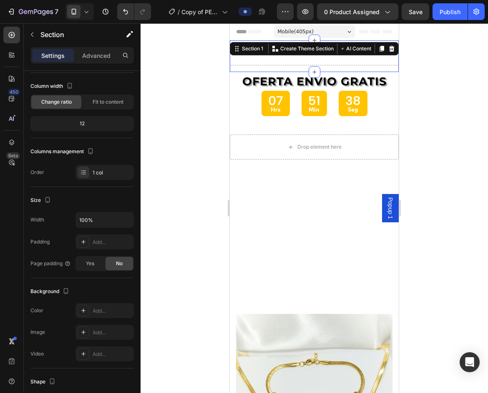
click at [438, 142] on div at bounding box center [313, 208] width 347 height 370
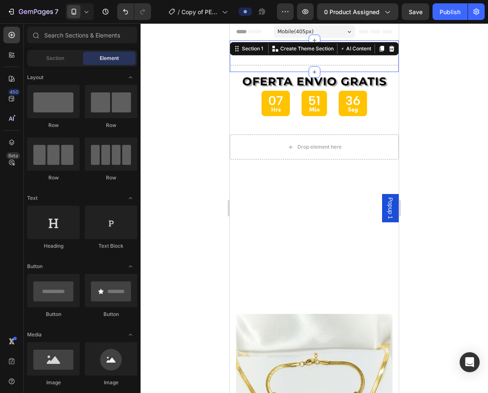
click at [338, 70] on div "Drop element here Row" at bounding box center [314, 56] width 169 height 32
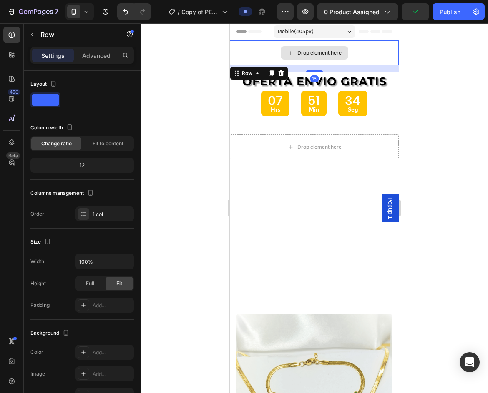
click at [333, 63] on div "Drop element here" at bounding box center [314, 52] width 169 height 25
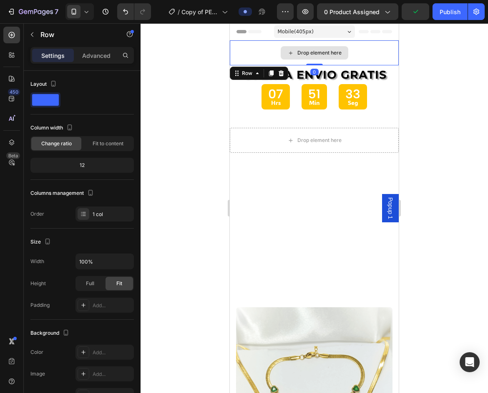
drag, startPoint x: 314, startPoint y: 71, endPoint x: 314, endPoint y: 60, distance: 11.7
click at [314, 60] on div "Drop element here Row 0" at bounding box center [314, 52] width 169 height 25
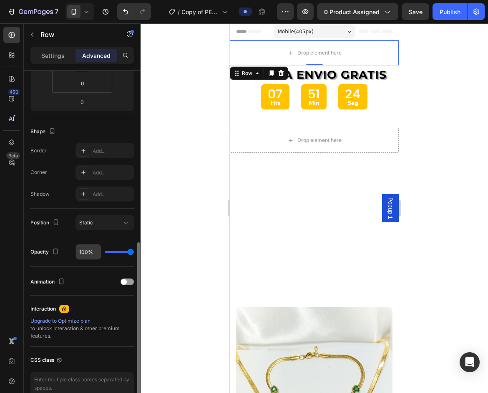
scroll to position [208, 0]
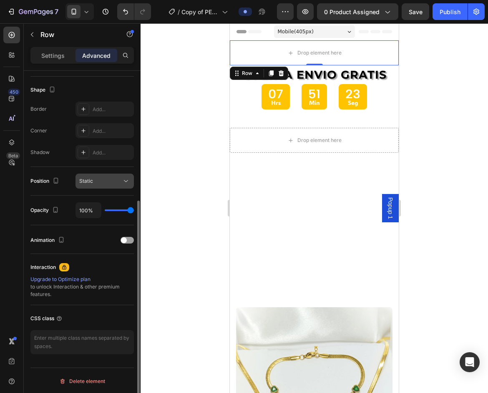
click at [109, 184] on div "Static" at bounding box center [100, 182] width 43 height 8
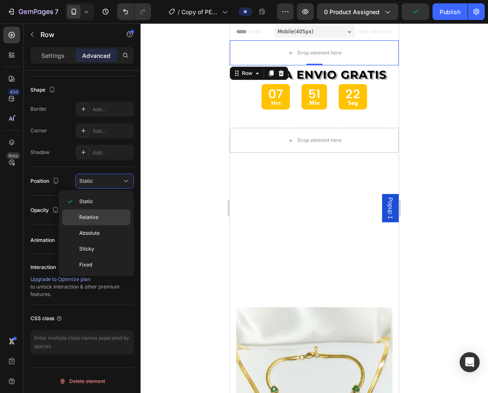
click at [98, 218] on p "Relative" at bounding box center [103, 218] width 48 height 8
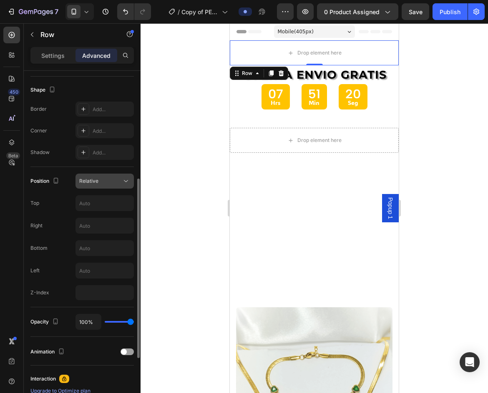
click at [117, 182] on div "Relative" at bounding box center [100, 182] width 43 height 8
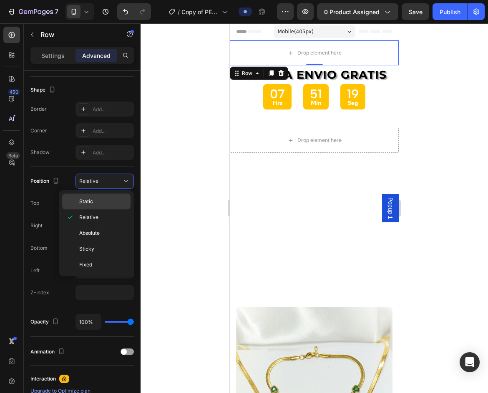
click at [98, 203] on p "Static" at bounding box center [103, 202] width 48 height 8
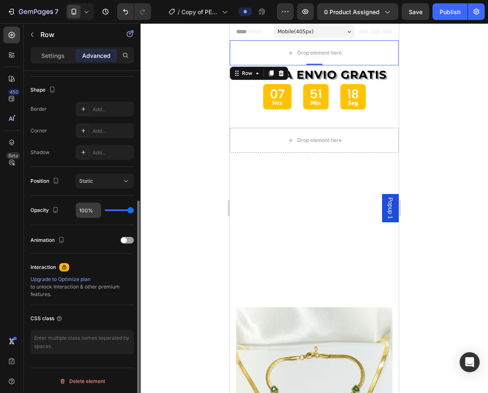
scroll to position [210, 0]
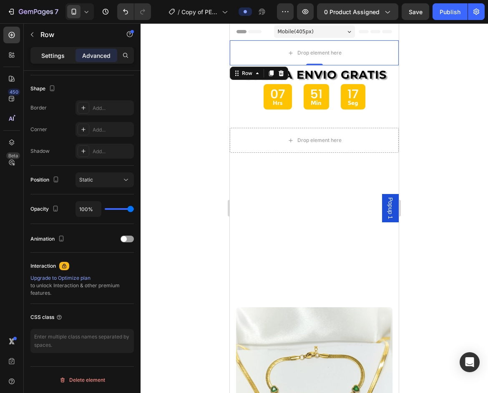
click at [56, 55] on p "Settings" at bounding box center [52, 55] width 23 height 9
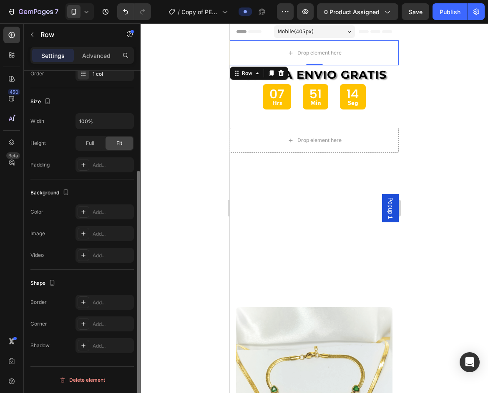
scroll to position [0, 0]
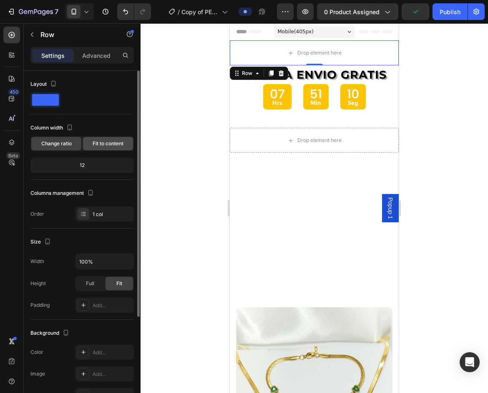
click at [107, 149] on div "Fit to content" at bounding box center [108, 143] width 50 height 13
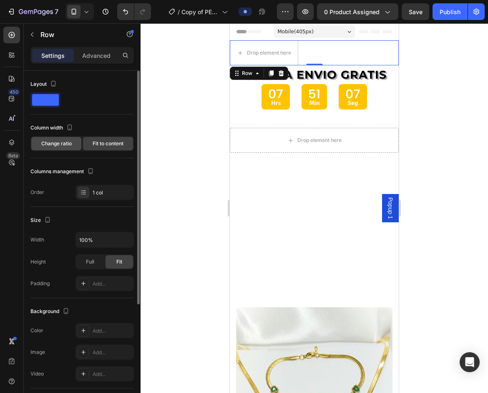
click at [57, 143] on span "Change ratio" at bounding box center [56, 144] width 30 height 8
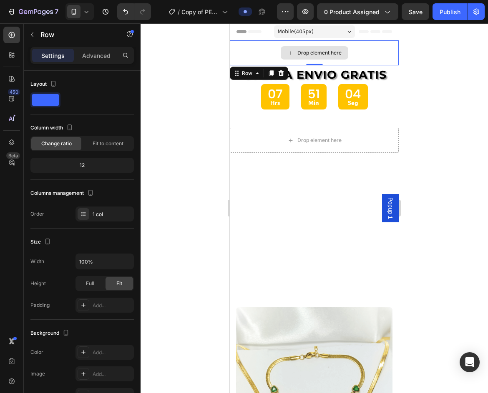
click at [365, 52] on div "Drop element here" at bounding box center [314, 52] width 169 height 25
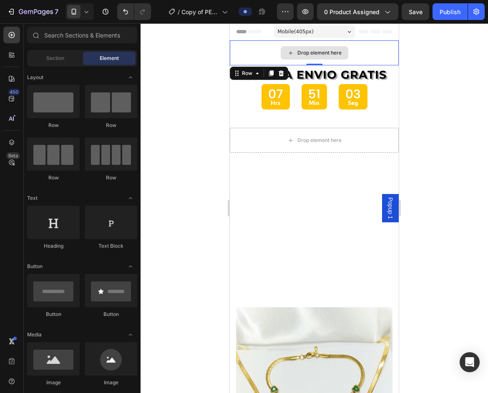
click at [321, 53] on div "Drop element here" at bounding box center [319, 53] width 44 height 7
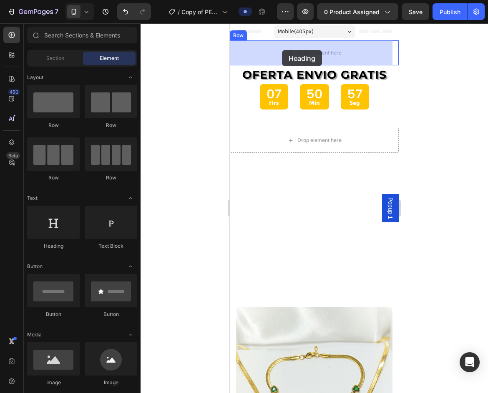
drag, startPoint x: 284, startPoint y: 254, endPoint x: 282, endPoint y: 50, distance: 203.8
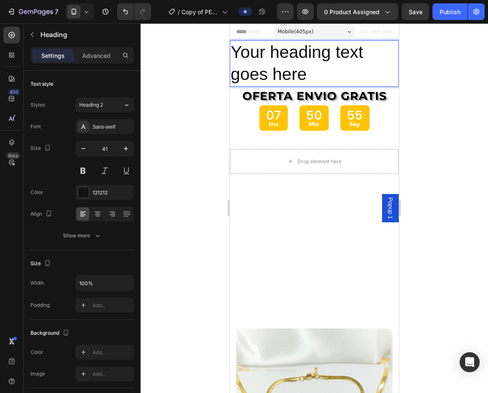
click at [284, 72] on h2 "Your heading text goes here" at bounding box center [314, 63] width 169 height 46
click at [302, 73] on p "Your heading text goes here" at bounding box center [313, 63] width 167 height 45
click at [308, 78] on p "Your heading text goes here" at bounding box center [313, 63] width 167 height 45
click at [305, 77] on p "Your heading text goes here" at bounding box center [313, 63] width 167 height 45
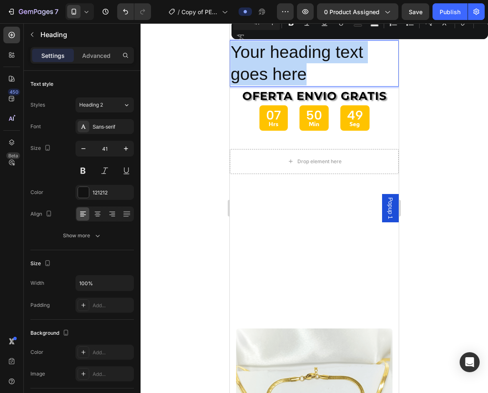
drag, startPoint x: 306, startPoint y: 81, endPoint x: 448, endPoint y: 71, distance: 141.6
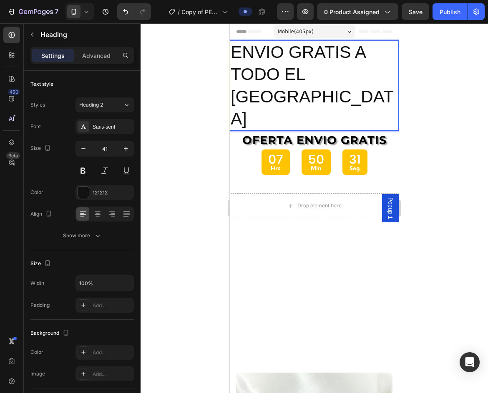
click at [271, 53] on p "ENVIO GRATIS A TODO EL [GEOGRAPHIC_DATA]" at bounding box center [313, 85] width 167 height 89
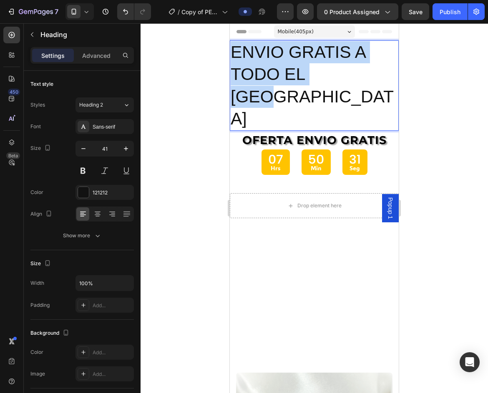
click at [271, 53] on p "ENVIO GRATIS A TODO EL [GEOGRAPHIC_DATA]" at bounding box center [313, 85] width 167 height 89
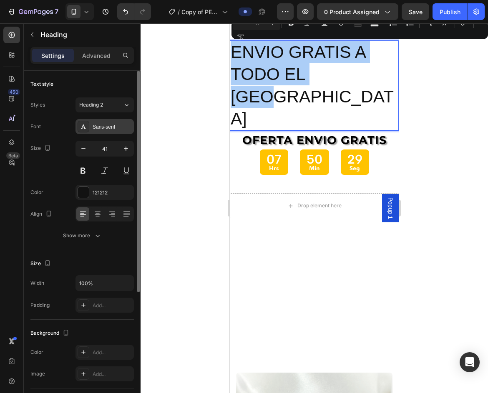
click at [90, 127] on div "Sans-serif" at bounding box center [104, 126] width 58 height 15
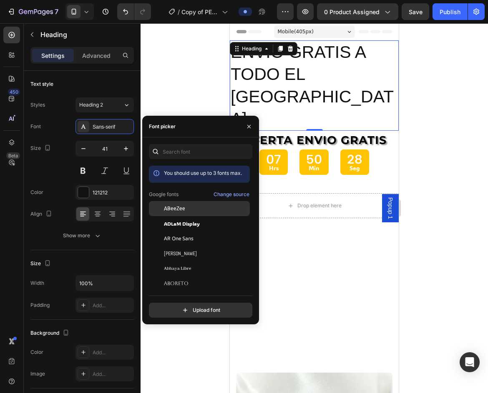
click at [183, 208] on span "ABeeZee" at bounding box center [174, 209] width 21 height 8
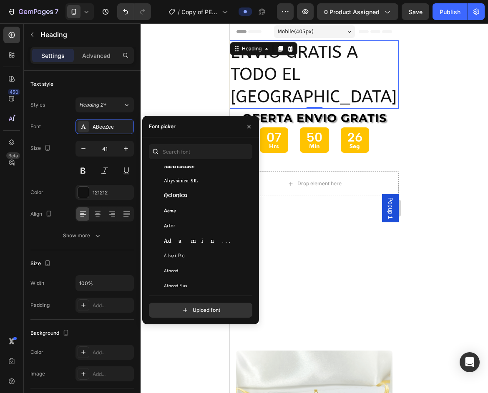
scroll to position [167, 0]
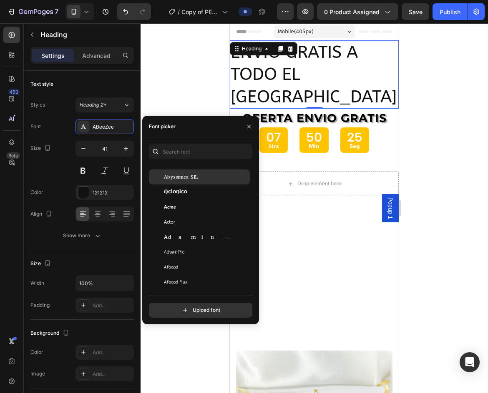
click at [203, 177] on div "Abyssinica SIL" at bounding box center [206, 177] width 84 height 8
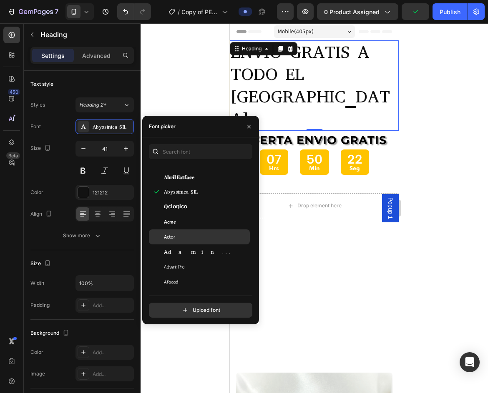
click at [191, 239] on div "Actor" at bounding box center [206, 237] width 84 height 8
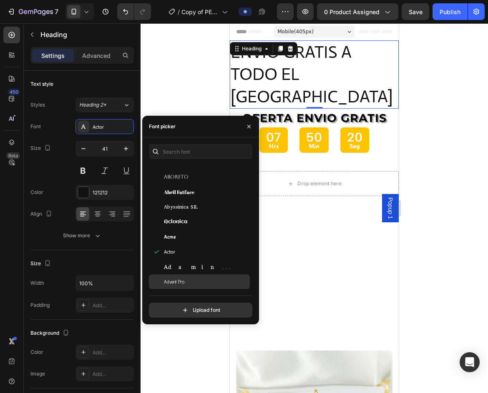
scroll to position [208, 0]
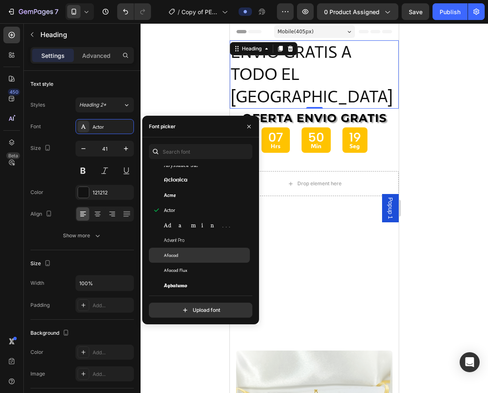
click at [182, 258] on div "Afacad" at bounding box center [206, 256] width 84 height 8
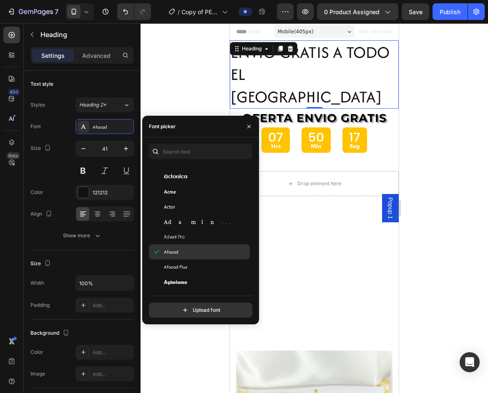
scroll to position [250, 0]
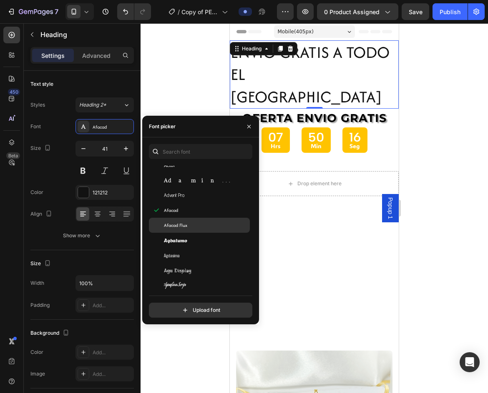
click at [208, 225] on div "Afacad Flux" at bounding box center [206, 226] width 84 height 8
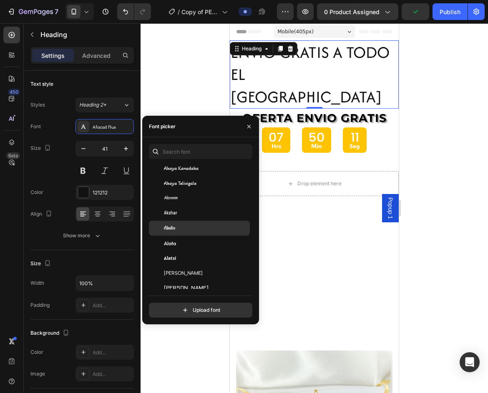
scroll to position [417, 0]
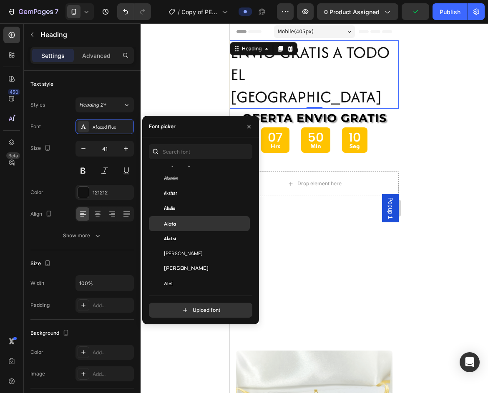
click at [187, 226] on div "Alata" at bounding box center [206, 224] width 84 height 8
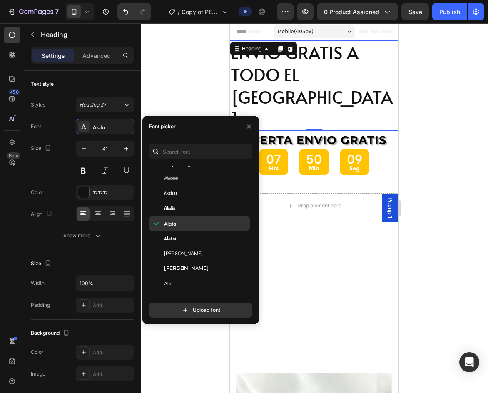
scroll to position [458, 0]
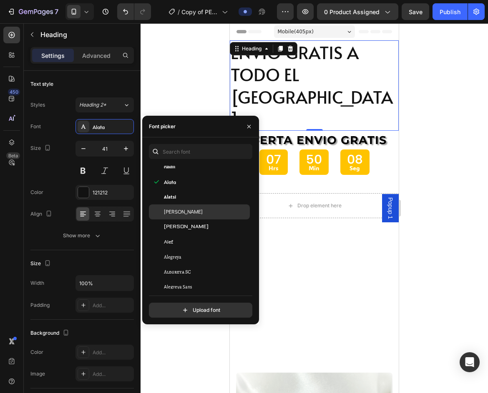
click at [215, 211] on div "[PERSON_NAME]" at bounding box center [206, 212] width 84 height 8
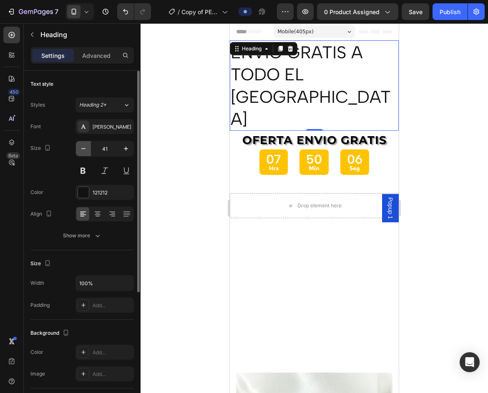
click at [83, 146] on icon "button" at bounding box center [83, 149] width 8 height 8
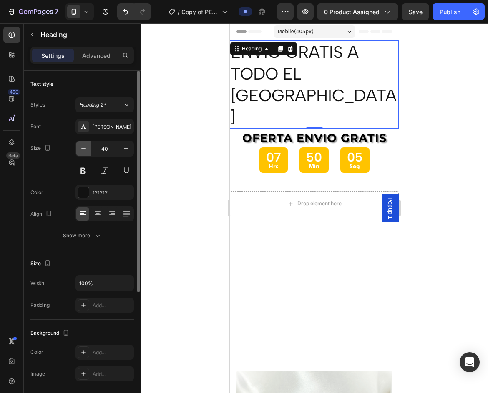
click at [83, 146] on icon "button" at bounding box center [83, 149] width 8 height 8
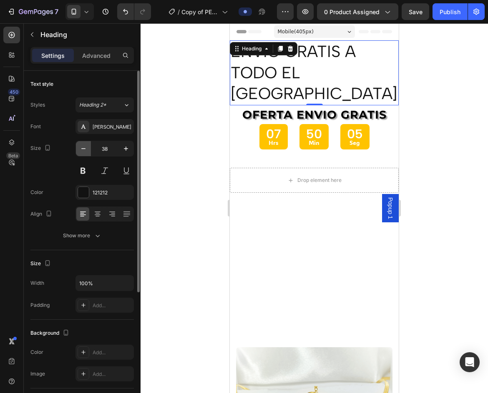
click at [83, 146] on icon "button" at bounding box center [83, 149] width 8 height 8
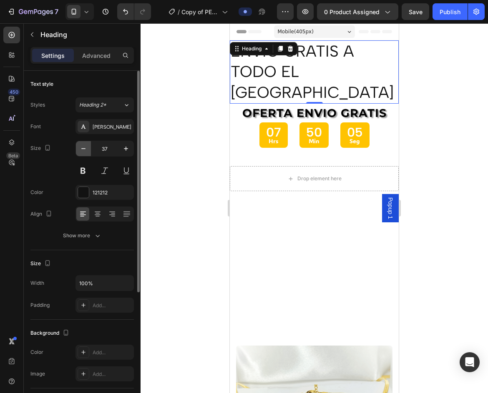
click at [83, 146] on icon "button" at bounding box center [83, 149] width 8 height 8
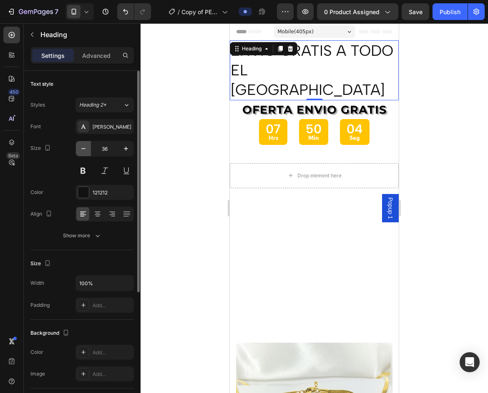
click at [83, 146] on icon "button" at bounding box center [83, 149] width 8 height 8
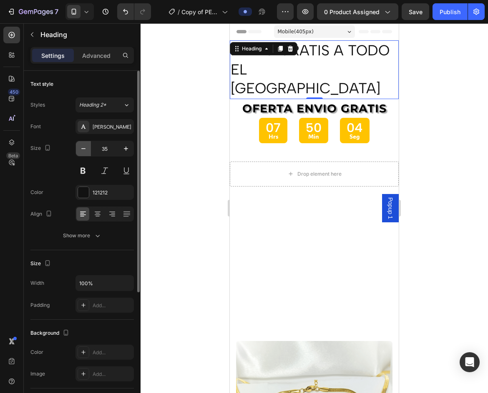
click at [83, 146] on icon "button" at bounding box center [83, 149] width 8 height 8
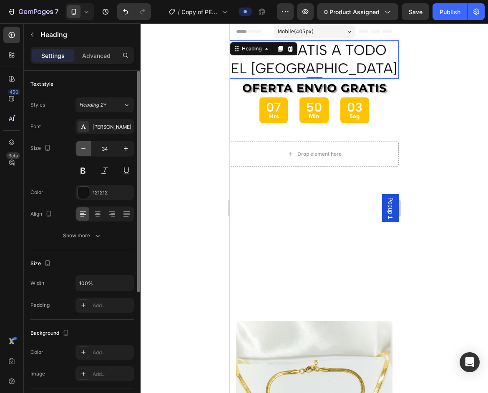
click at [83, 146] on icon "button" at bounding box center [83, 149] width 8 height 8
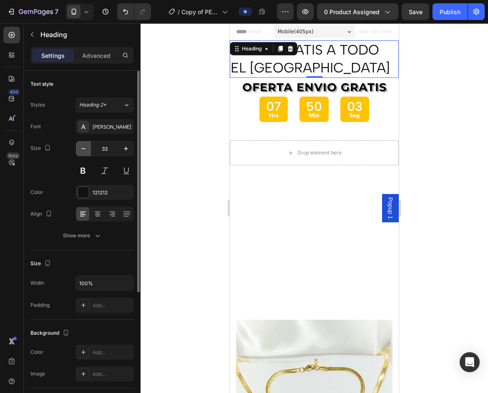
click at [83, 146] on icon "button" at bounding box center [83, 149] width 8 height 8
type input "32"
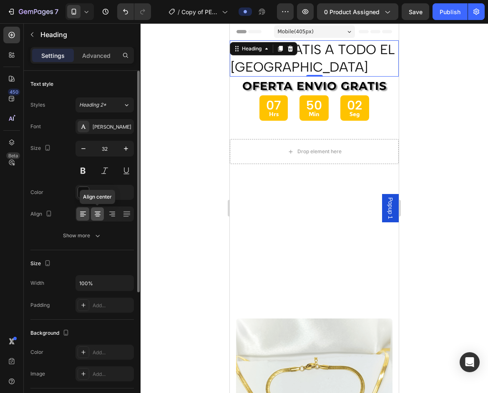
click at [99, 219] on div at bounding box center [97, 214] width 13 height 13
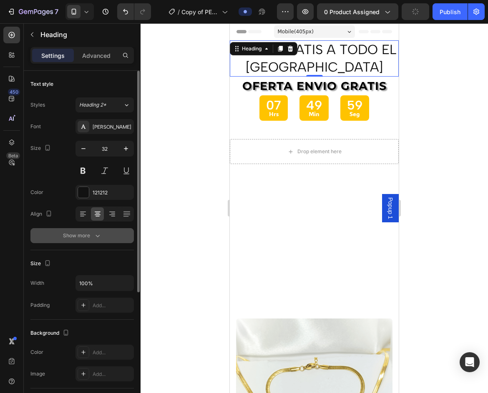
click at [96, 234] on icon "button" at bounding box center [97, 236] width 8 height 8
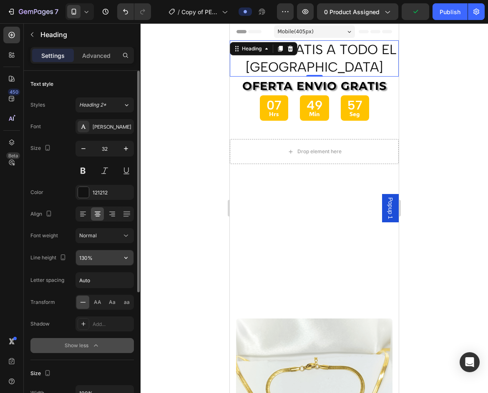
click at [105, 253] on input "130%" at bounding box center [105, 257] width 58 height 15
click at [124, 258] on icon "button" at bounding box center [126, 258] width 8 height 8
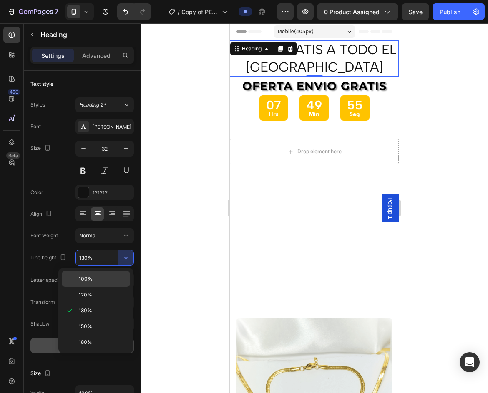
click at [89, 281] on span "100%" at bounding box center [86, 279] width 14 height 8
type input "100%"
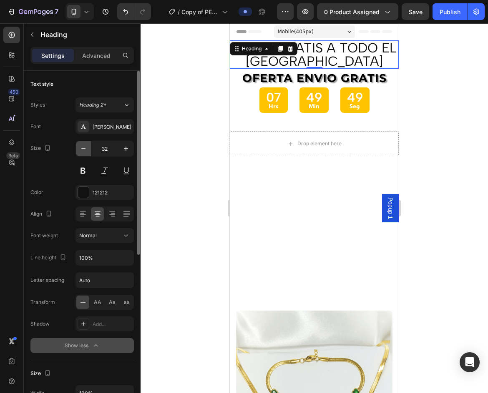
click at [87, 145] on icon "button" at bounding box center [83, 149] width 8 height 8
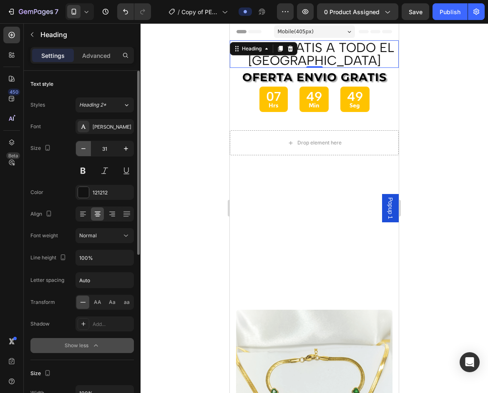
click at [87, 145] on icon "button" at bounding box center [83, 149] width 8 height 8
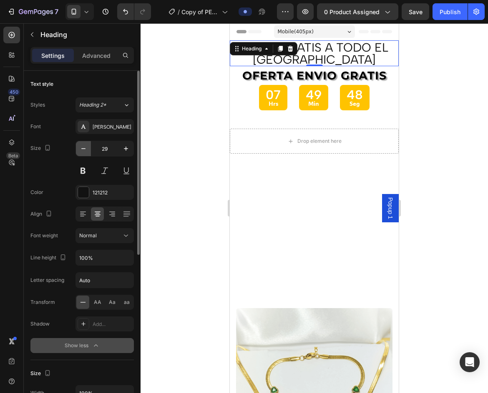
click at [87, 145] on icon "button" at bounding box center [83, 149] width 8 height 8
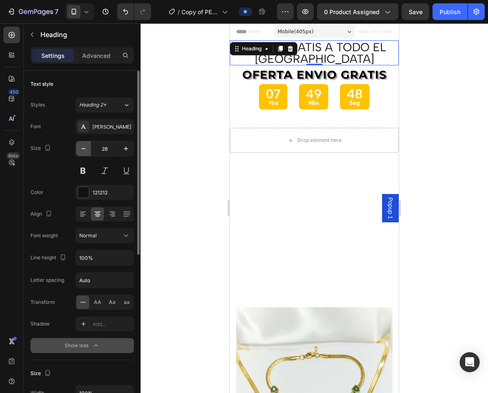
click at [87, 145] on icon "button" at bounding box center [83, 149] width 8 height 8
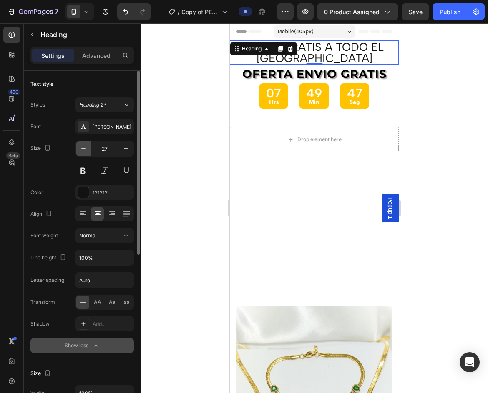
click at [87, 145] on icon "button" at bounding box center [83, 149] width 8 height 8
type input "26"
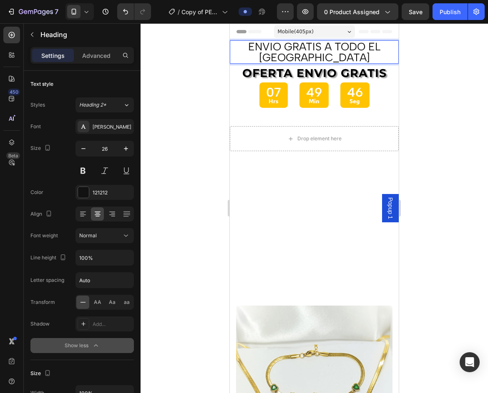
click at [330, 48] on p "ENVIO GRATIS A TODO EL [GEOGRAPHIC_DATA]" at bounding box center [313, 52] width 167 height 22
click at [317, 45] on p "ENVIO GRATIS A TODO EL [GEOGRAPHIC_DATA]" at bounding box center [313, 52] width 167 height 22
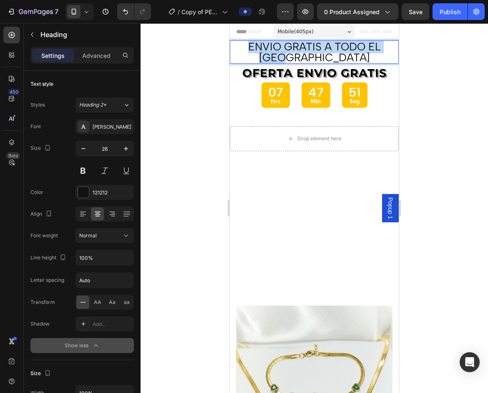
click at [317, 45] on p "ENVIO GRATIS A TODO EL [GEOGRAPHIC_DATA]" at bounding box center [313, 52] width 167 height 22
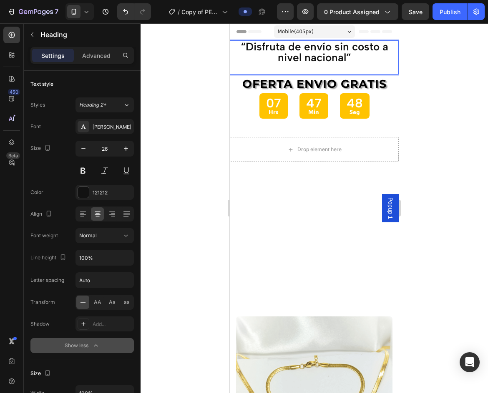
click at [355, 54] on p "“Disfruta de envío sin costo a nivel nacional”" at bounding box center [313, 57] width 167 height 33
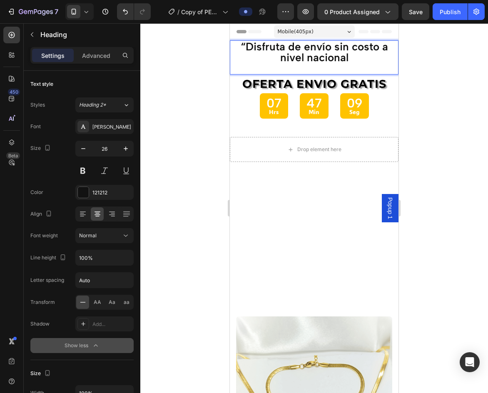
click at [317, 55] on strong "“Disfruta de envío sin costo a nivel nacional" at bounding box center [315, 52] width 148 height 24
click at [244, 46] on strong "“Disfruta de envío sin costo a nivel nacional" at bounding box center [315, 52] width 148 height 24
click at [353, 63] on p "“Disfruta de envío sin costo a nivel nacional" at bounding box center [314, 57] width 167 height 33
click at [346, 58] on p "“Disfruta de envío sin costo a nivel nacional" at bounding box center [314, 57] width 167 height 33
click at [344, 57] on strong "“Disfruta de envío sin costo a nivel nacional" at bounding box center [315, 52] width 148 height 24
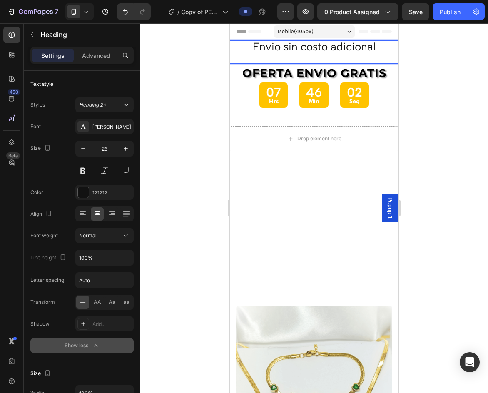
click at [340, 45] on p "⁠⁠⁠⁠⁠⁠⁠Envio sin costo adicional" at bounding box center [314, 52] width 167 height 22
click at [371, 46] on p "⁠⁠⁠⁠⁠⁠⁠Envio sin costo adicional" at bounding box center [314, 52] width 167 height 22
click at [275, 45] on p "⁠⁠⁠⁠⁠⁠⁠Envio sin costo adicional" at bounding box center [314, 52] width 167 height 22
click at [373, 43] on p "⁠⁠⁠⁠⁠⁠⁠Envios sin costo adicional" at bounding box center [314, 52] width 167 height 22
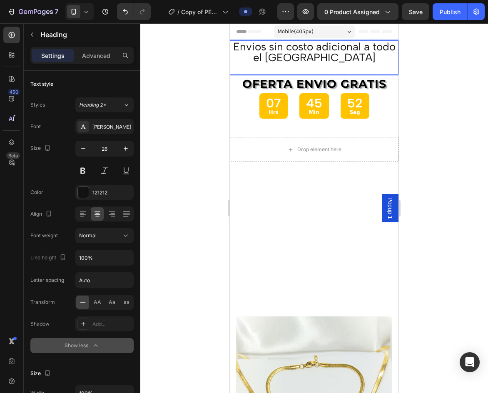
click at [270, 49] on p "⁠⁠⁠⁠⁠⁠⁠Envios sin costo adicional a todo el [GEOGRAPHIC_DATA]" at bounding box center [314, 57] width 167 height 33
click at [335, 58] on p "⁠⁠⁠⁠⁠⁠⁠Envíos sin costo adicional a todo el [GEOGRAPHIC_DATA]" at bounding box center [314, 57] width 167 height 33
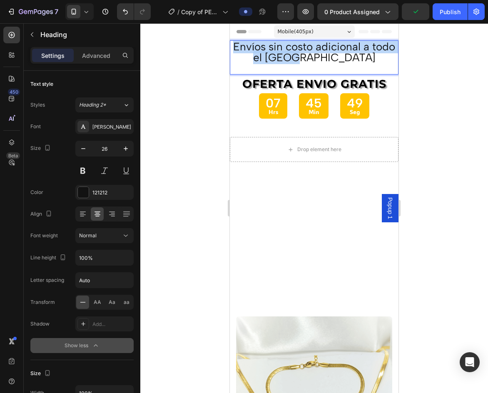
drag, startPoint x: 343, startPoint y: 62, endPoint x: 358, endPoint y: 150, distance: 89.5
click at [238, 48] on p "⁠⁠⁠⁠⁠⁠⁠Envíos sin costo adicional a todo el [GEOGRAPHIC_DATA]" at bounding box center [314, 57] width 167 height 33
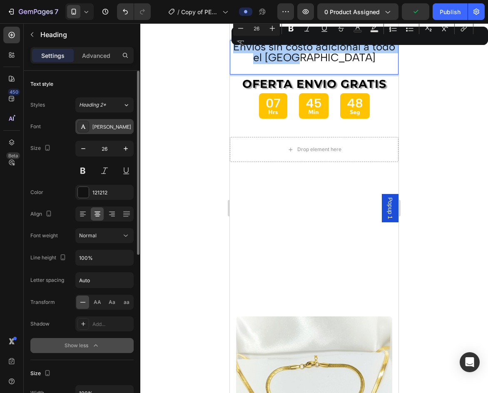
click at [105, 129] on div "[PERSON_NAME]" at bounding box center [112, 127] width 39 height 8
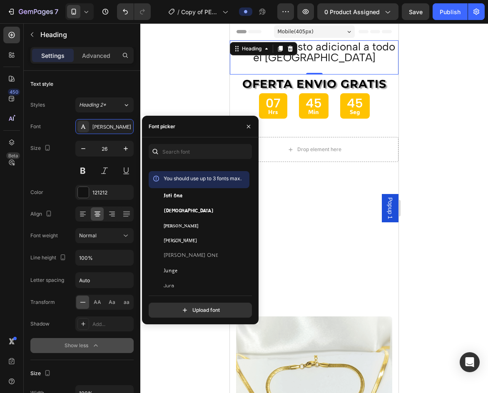
scroll to position [10778, 0]
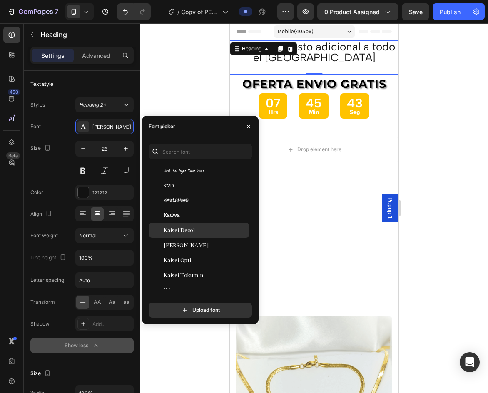
click at [197, 231] on div "Kaisei Decol" at bounding box center [206, 231] width 84 height 8
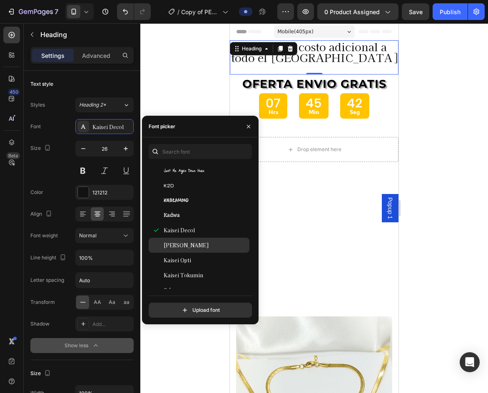
click at [198, 243] on span "[PERSON_NAME]" at bounding box center [186, 246] width 45 height 8
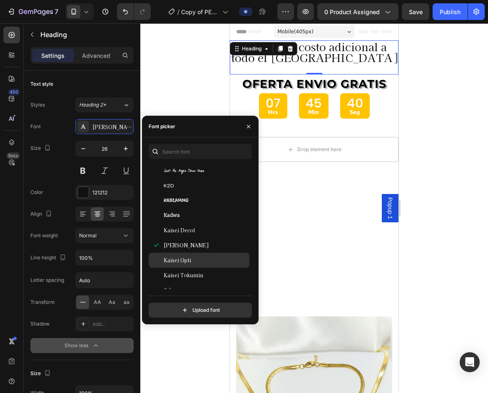
click at [199, 261] on div "Kaisei Opti" at bounding box center [206, 261] width 84 height 8
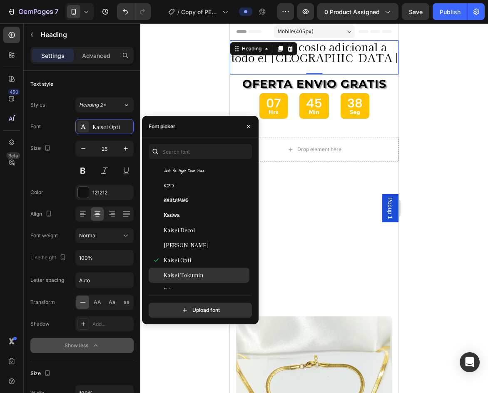
click at [197, 274] on span "Kaisei Tokumin" at bounding box center [184, 276] width 40 height 8
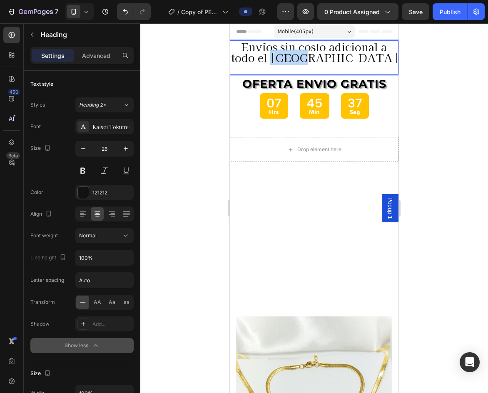
click at [336, 57] on p "Envíos sin costo adicional a todo el [GEOGRAPHIC_DATA]" at bounding box center [314, 57] width 167 height 33
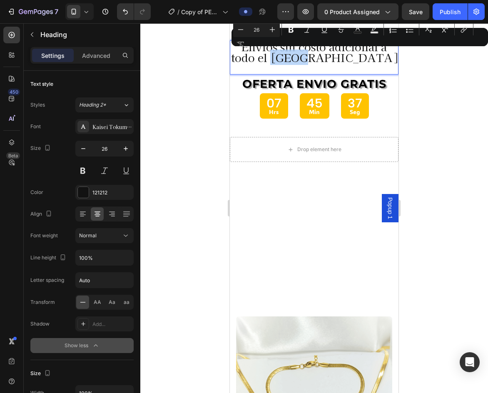
click at [342, 59] on p "Envíos sin costo adicional a todo el [GEOGRAPHIC_DATA]" at bounding box center [314, 57] width 167 height 33
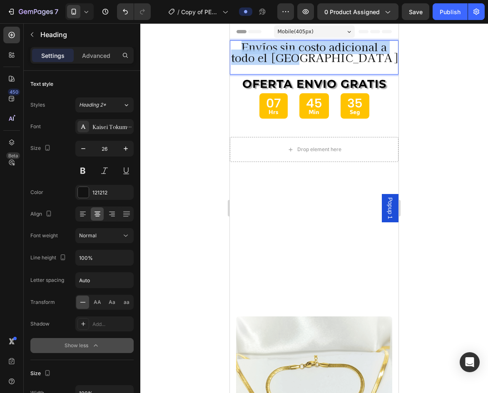
drag, startPoint x: 342, startPoint y: 59, endPoint x: 237, endPoint y: 47, distance: 105.7
click at [237, 47] on p "Envíos sin costo adicional a todo el [GEOGRAPHIC_DATA]" at bounding box center [314, 57] width 167 height 33
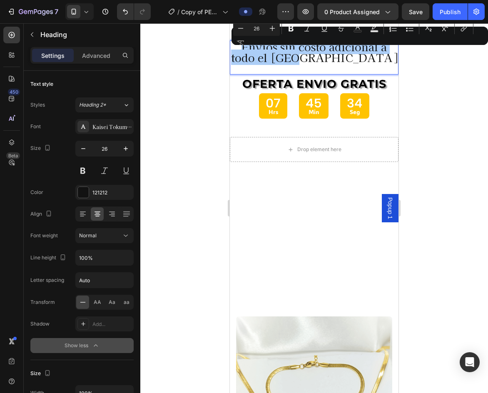
click at [451, 101] on div at bounding box center [314, 208] width 348 height 370
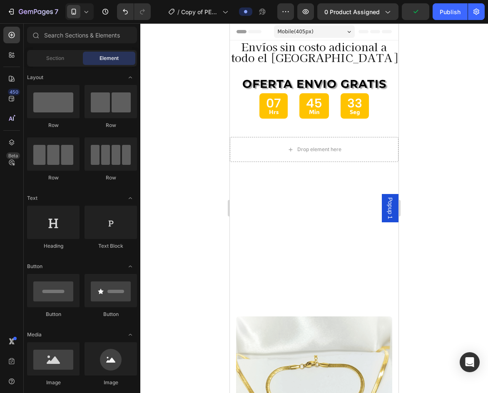
click at [303, 55] on p "Envíos sin costo adicional a todo el [GEOGRAPHIC_DATA]" at bounding box center [314, 57] width 167 height 33
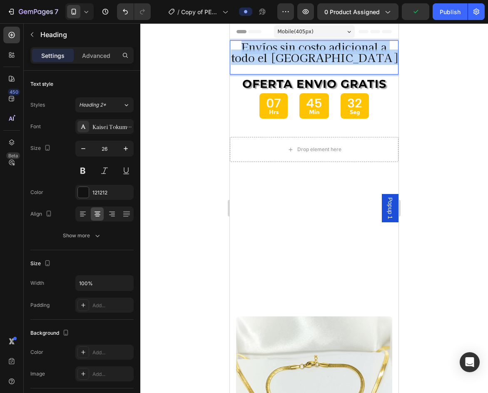
click at [303, 55] on p "Envíos sin costo adicional a todo el [GEOGRAPHIC_DATA]" at bounding box center [314, 57] width 167 height 33
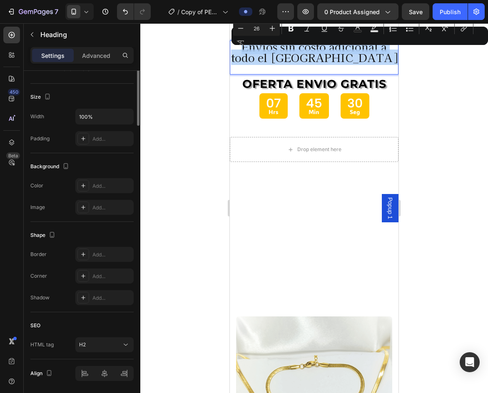
scroll to position [0, 0]
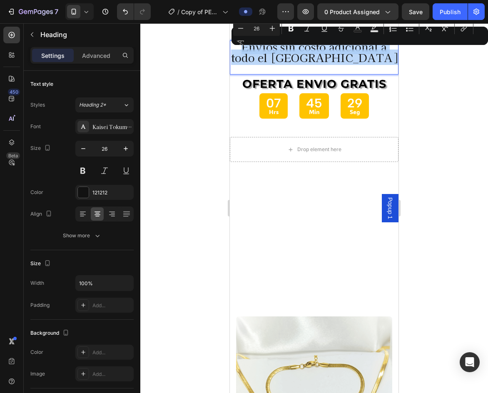
click at [293, 61] on p "Envíos sin costo adicional a todo el [GEOGRAPHIC_DATA]" at bounding box center [314, 57] width 167 height 33
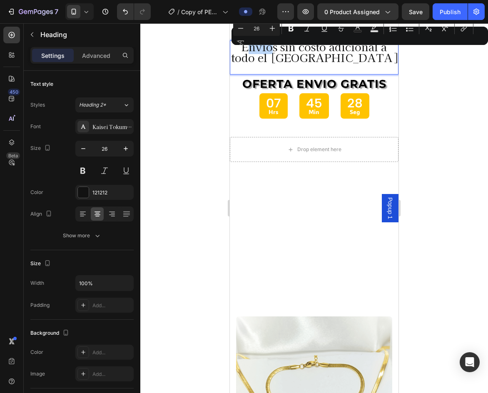
drag, startPoint x: 272, startPoint y: 48, endPoint x: 247, endPoint y: 46, distance: 25.1
click at [247, 46] on p "Envíos sin costo adicional a todo el [GEOGRAPHIC_DATA]" at bounding box center [314, 57] width 167 height 33
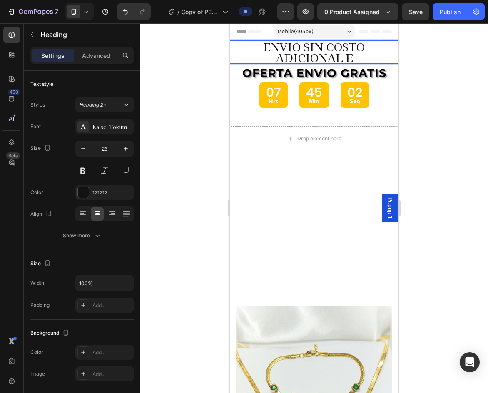
scroll to position [1, 0]
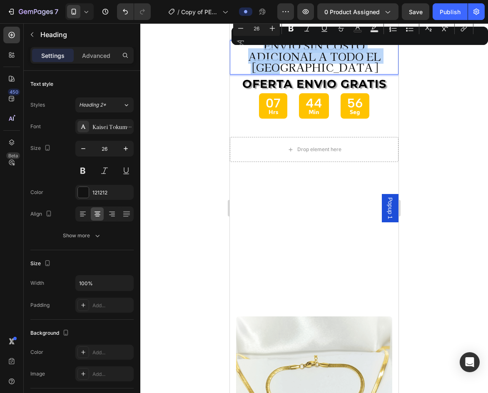
drag, startPoint x: 347, startPoint y: 66, endPoint x: 259, endPoint y: 46, distance: 89.9
click at [259, 46] on p "ENVIO SIN COSTO ADICIONAL A TODO EL [GEOGRAPHIC_DATA]" at bounding box center [314, 56] width 167 height 33
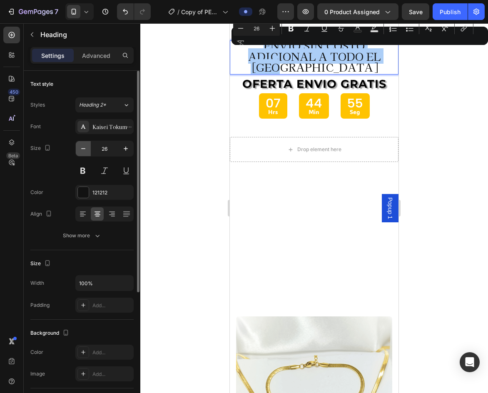
click at [80, 151] on icon "button" at bounding box center [83, 149] width 8 height 8
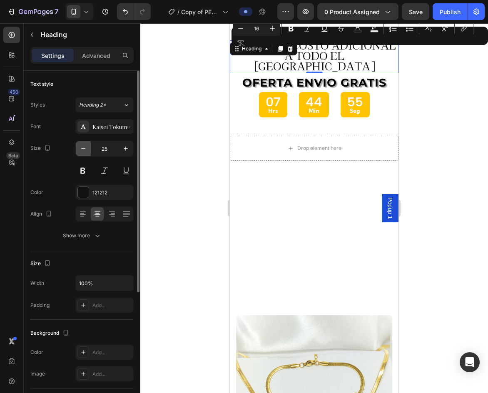
click at [80, 151] on icon "button" at bounding box center [83, 149] width 8 height 8
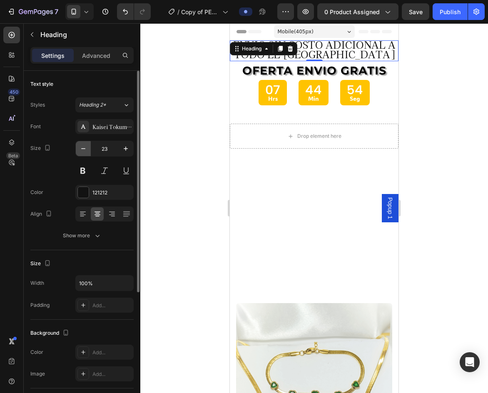
click at [80, 151] on icon "button" at bounding box center [83, 149] width 8 height 8
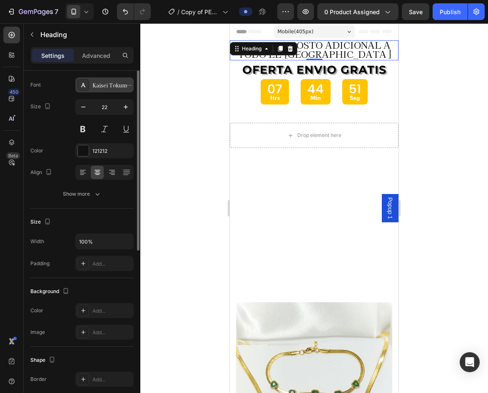
scroll to position [0, 0]
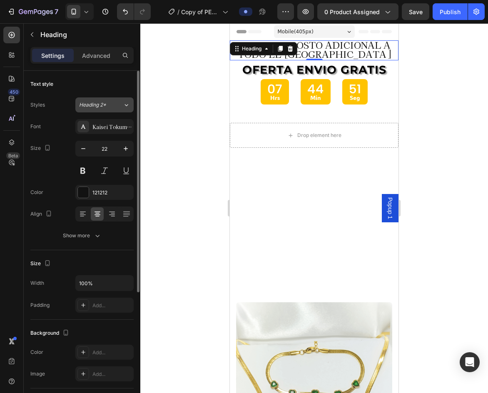
click at [113, 102] on div "Heading 2*" at bounding box center [101, 105] width 44 height 8
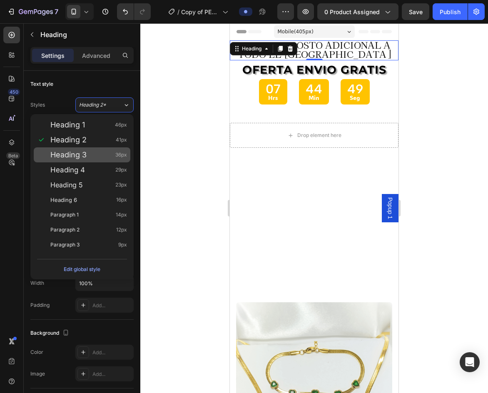
click at [83, 155] on span "Heading 3" at bounding box center [68, 155] width 36 height 8
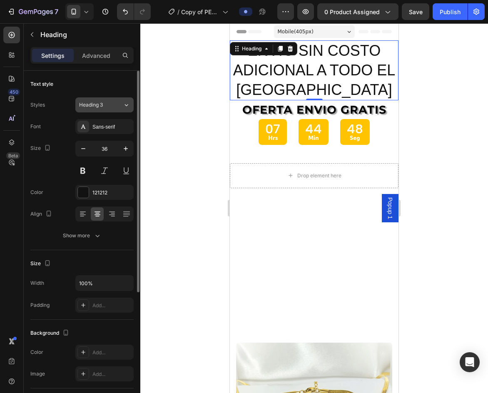
click at [113, 109] on button "Heading 3" at bounding box center [104, 105] width 58 height 15
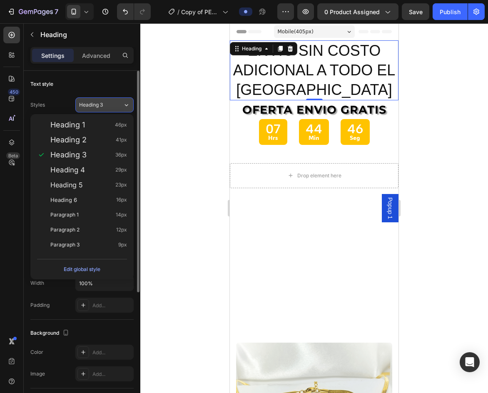
click at [113, 109] on button "Heading 3" at bounding box center [104, 105] width 58 height 15
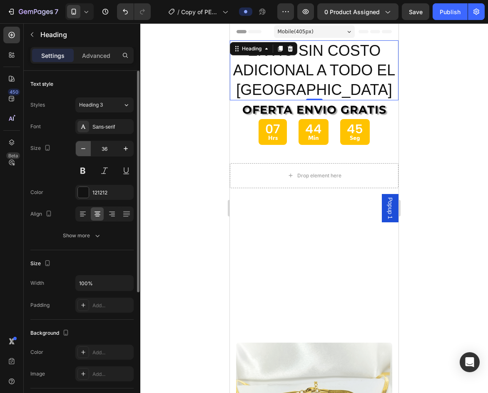
click at [86, 148] on icon "button" at bounding box center [83, 149] width 8 height 8
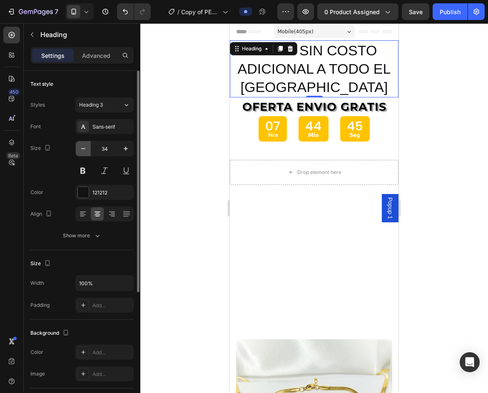
click at [86, 148] on icon "button" at bounding box center [83, 149] width 8 height 8
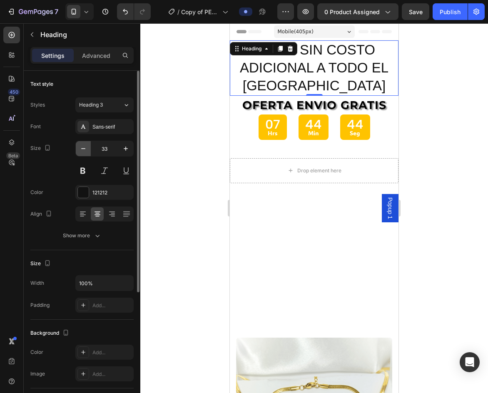
click at [86, 148] on icon "button" at bounding box center [83, 149] width 8 height 8
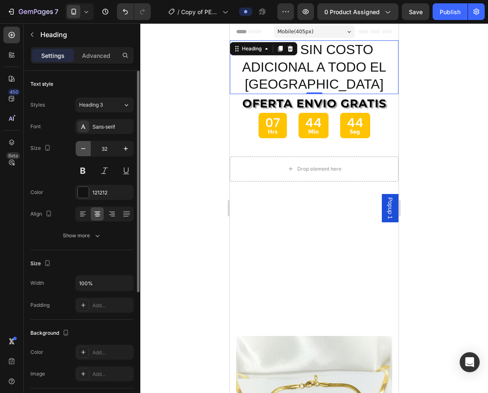
click at [86, 148] on icon "button" at bounding box center [83, 149] width 8 height 8
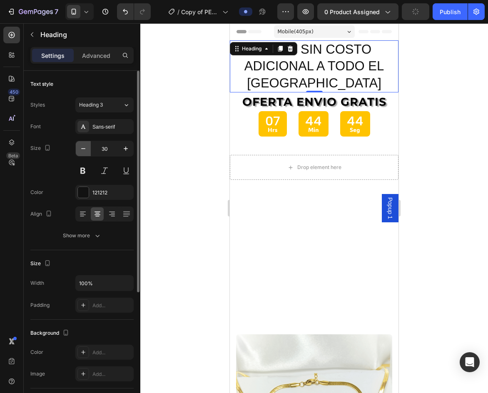
click at [86, 148] on icon "button" at bounding box center [83, 149] width 8 height 8
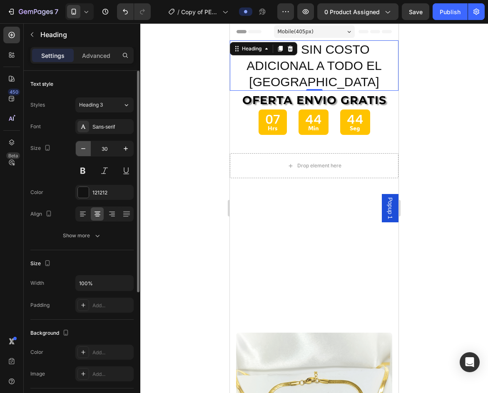
click at [86, 148] on icon "button" at bounding box center [83, 149] width 8 height 8
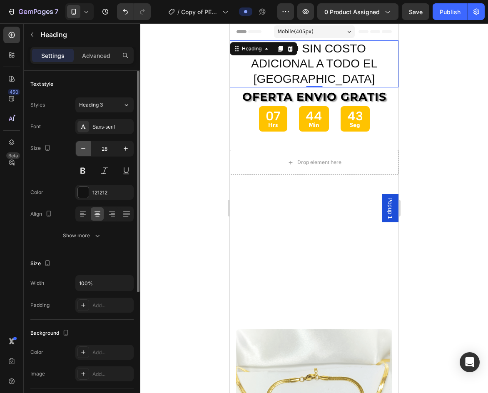
click at [86, 148] on icon "button" at bounding box center [83, 149] width 8 height 8
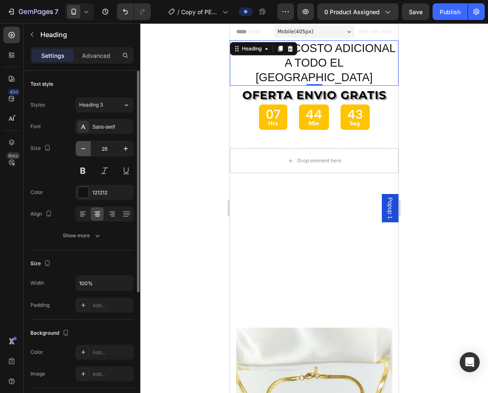
click at [86, 148] on icon "button" at bounding box center [83, 149] width 8 height 8
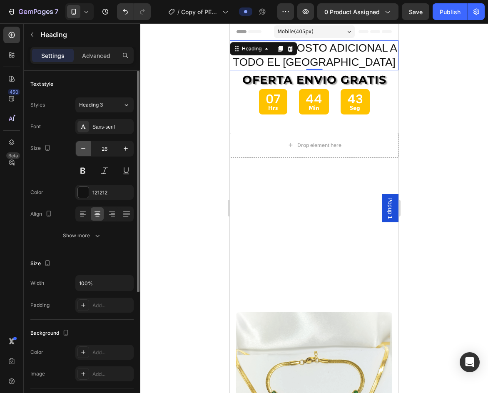
type input "25"
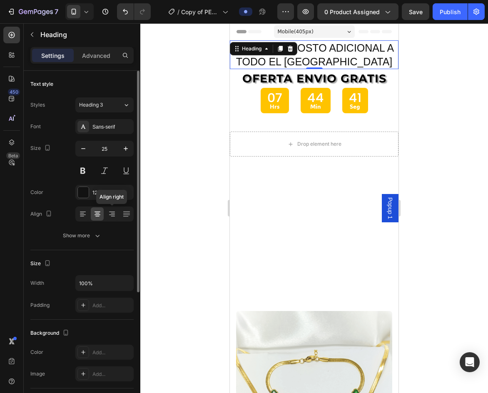
scroll to position [42, 0]
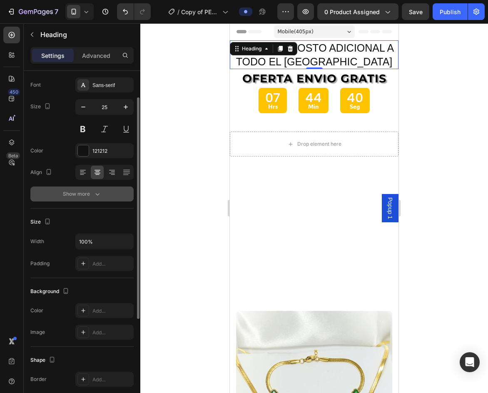
click at [89, 194] on div "Show more" at bounding box center [82, 194] width 39 height 8
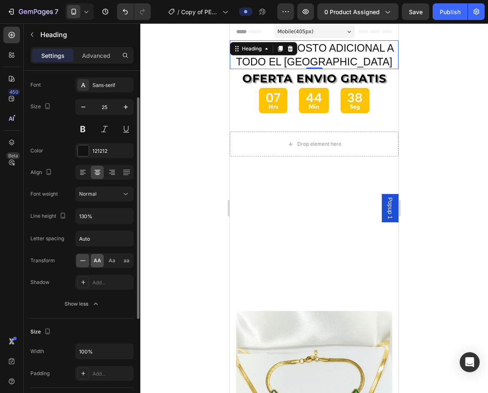
click at [100, 260] on span "AA" at bounding box center [98, 261] width 8 height 8
click at [115, 196] on div "Normal" at bounding box center [100, 194] width 43 height 8
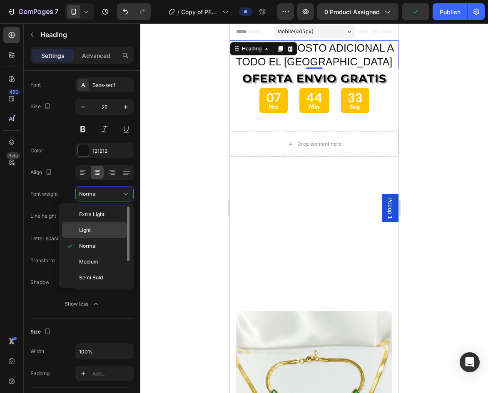
click at [92, 230] on p "Light" at bounding box center [101, 231] width 44 height 8
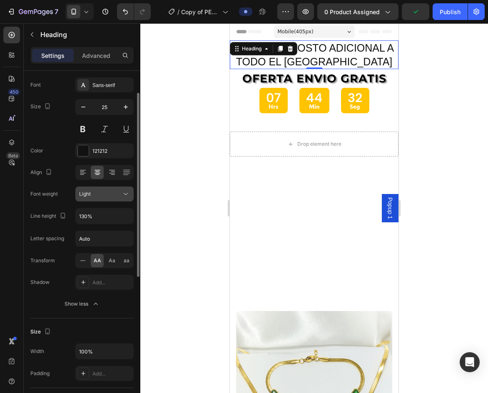
click at [113, 194] on div "Light" at bounding box center [100, 194] width 43 height 8
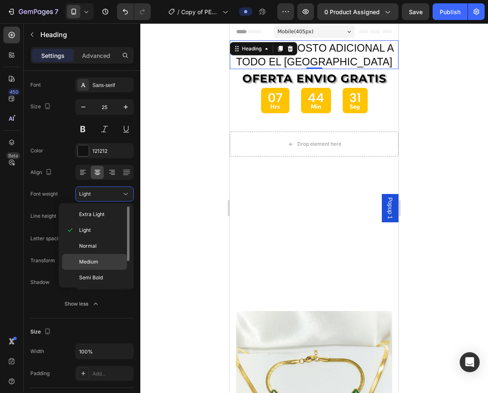
click at [104, 259] on p "Medium" at bounding box center [101, 262] width 44 height 8
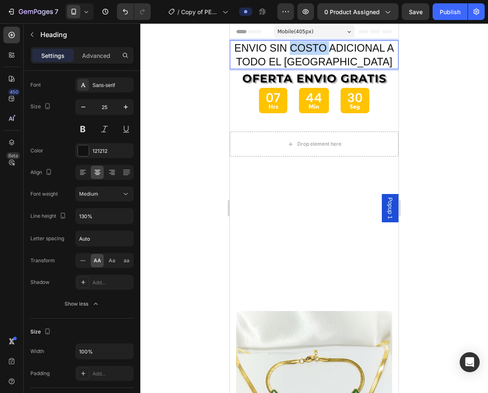
click at [318, 50] on p "ENVIO SIN COSTO ADICIONAL A TODO EL [GEOGRAPHIC_DATA]" at bounding box center [314, 54] width 167 height 27
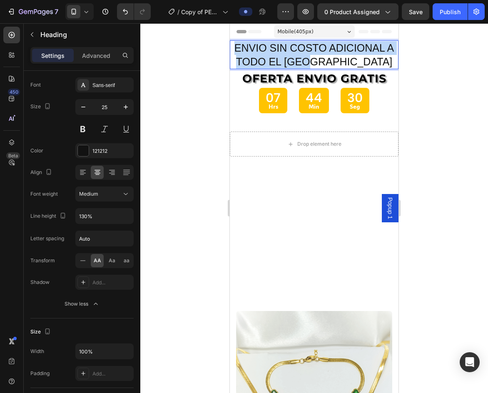
click at [318, 50] on p "ENVIO SIN COSTO ADICIONAL A TODO EL [GEOGRAPHIC_DATA]" at bounding box center [314, 54] width 167 height 27
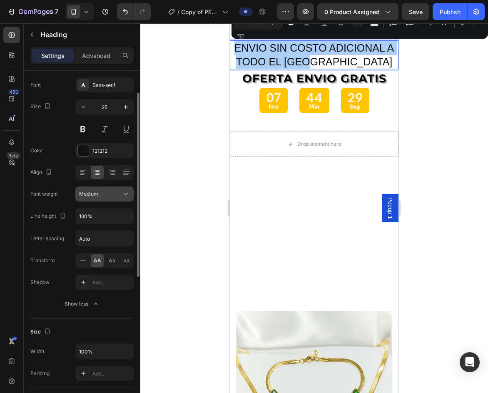
click at [94, 198] on div "Medium" at bounding box center [104, 194] width 51 height 8
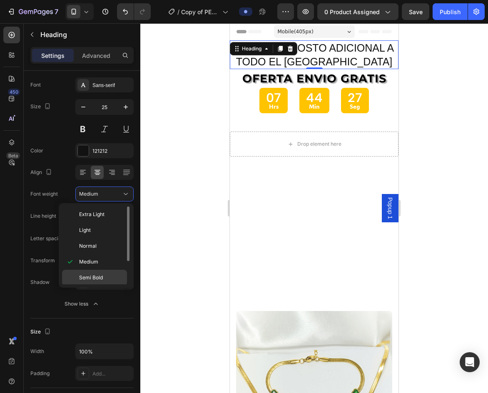
click at [95, 278] on span "Semi Bold" at bounding box center [91, 278] width 24 height 8
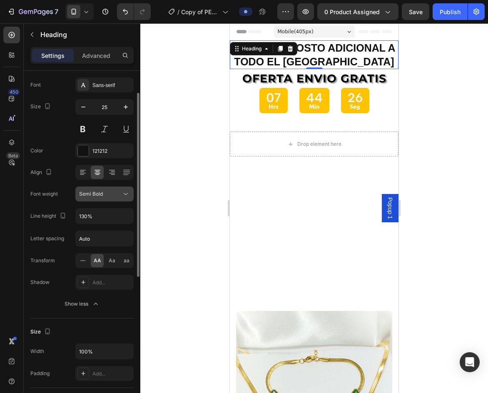
click at [100, 193] on span "Semi Bold" at bounding box center [91, 194] width 24 height 6
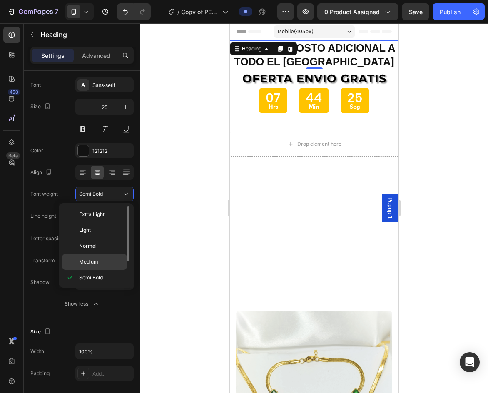
click at [90, 258] on div "Medium" at bounding box center [94, 262] width 65 height 16
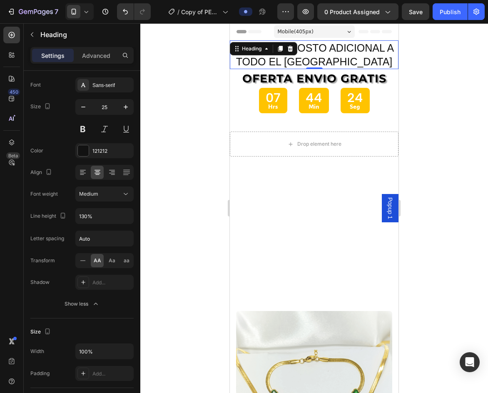
click at [411, 83] on div at bounding box center [314, 208] width 348 height 370
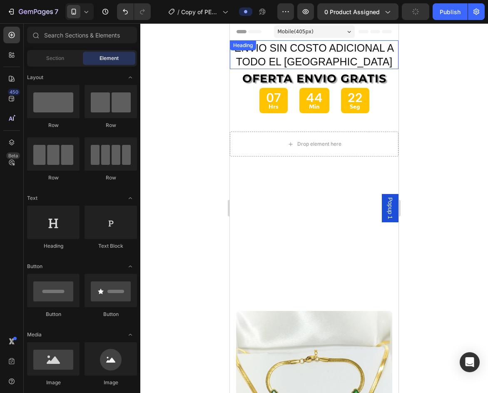
click at [360, 62] on p "ENVIO SIN COSTO ADICIONAL A TODO EL [GEOGRAPHIC_DATA]" at bounding box center [314, 54] width 167 height 27
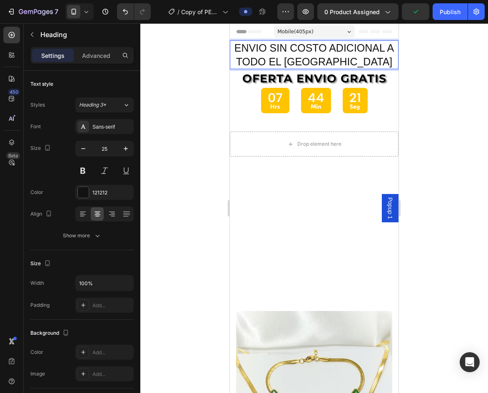
click at [355, 53] on p "ENVIO SIN COSTO ADICIONAL A TODO EL [GEOGRAPHIC_DATA]" at bounding box center [314, 54] width 167 height 27
click at [384, 50] on p "ENVIO SIN COSTO ADICIONAL A TODO EL [GEOGRAPHIC_DATA]" at bounding box center [314, 54] width 167 height 27
click at [367, 50] on p "ENVIO SIN COSTO ADICIONAL A TODO EL [GEOGRAPHIC_DATA]" at bounding box center [314, 54] width 167 height 27
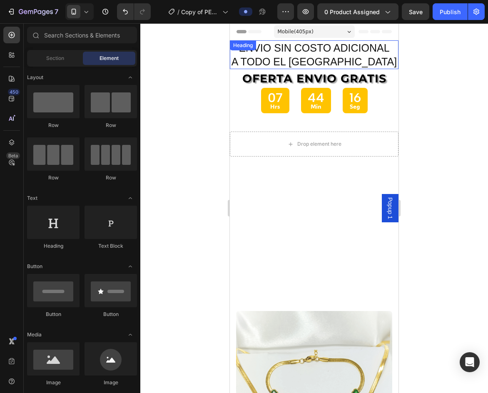
click at [388, 46] on p "ENVIO SIN COSTO ADICIONAL A TODO EL [GEOGRAPHIC_DATA]" at bounding box center [314, 54] width 167 height 27
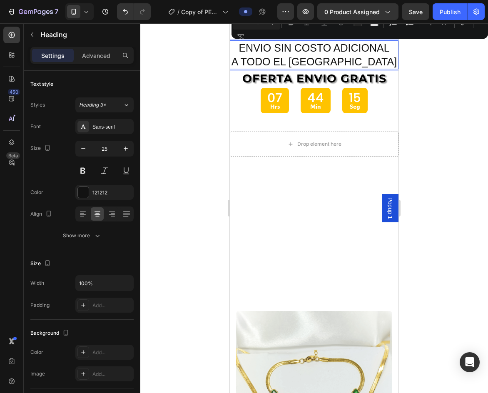
click at [389, 47] on p "ENVIO SIN COSTO ADICIONAL A TODO EL [GEOGRAPHIC_DATA]" at bounding box center [314, 54] width 167 height 27
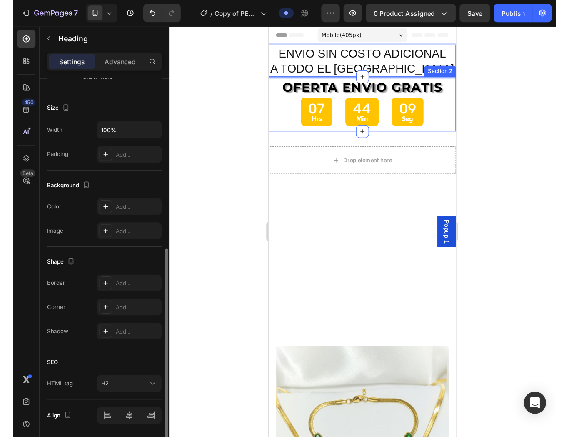
scroll to position [195, 0]
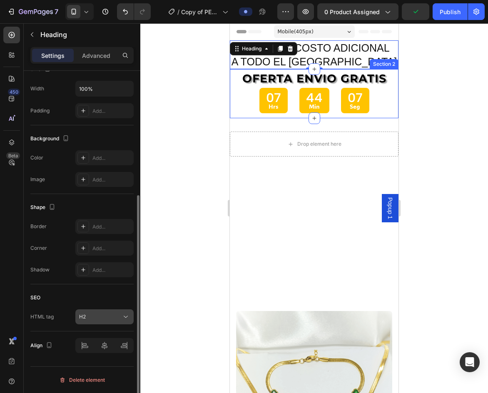
click at [123, 319] on icon at bounding box center [126, 317] width 8 height 8
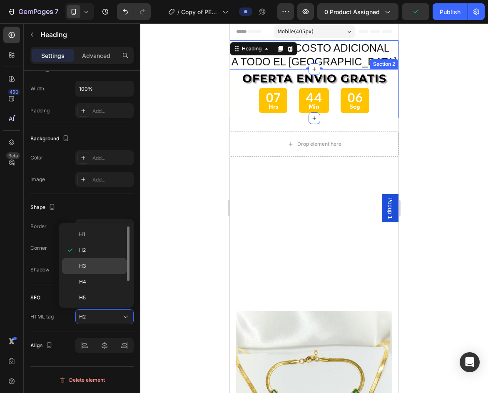
click at [100, 274] on div "H3" at bounding box center [94, 282] width 65 height 16
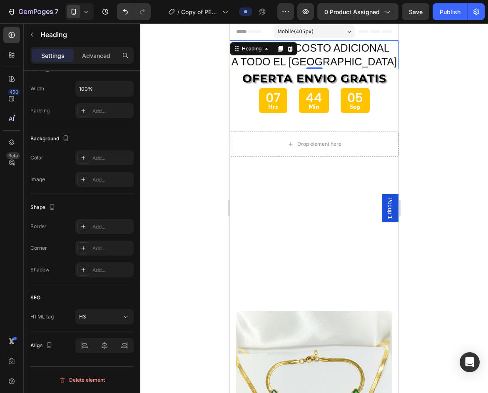
click at [323, 58] on h3 "ENVIO SIN COSTO ADICIONAL A TODO EL [GEOGRAPHIC_DATA]" at bounding box center [314, 54] width 169 height 29
click at [323, 58] on p "ENVIO SIN COSTO ADICIONAL A TODO EL [GEOGRAPHIC_DATA]" at bounding box center [314, 54] width 167 height 27
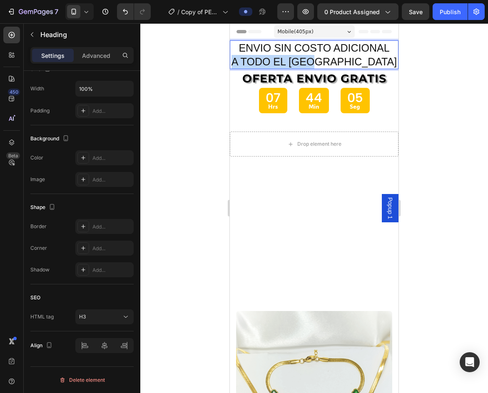
click at [323, 58] on p "ENVIO SIN COSTO ADICIONAL A TODO EL [GEOGRAPHIC_DATA]" at bounding box center [314, 54] width 167 height 27
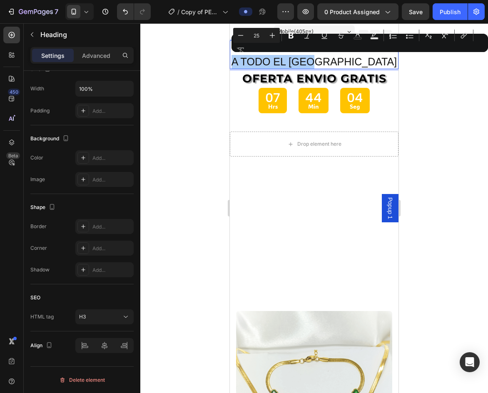
click at [323, 55] on div "Minus 25 Plus Bold Italic Underline Strikethrough Text Color Text Background Co…" at bounding box center [359, 43] width 253 height 30
click at [348, 60] on p "ENVIO SIN COSTO ADICIONAL A TODO EL [GEOGRAPHIC_DATA]" at bounding box center [314, 54] width 167 height 27
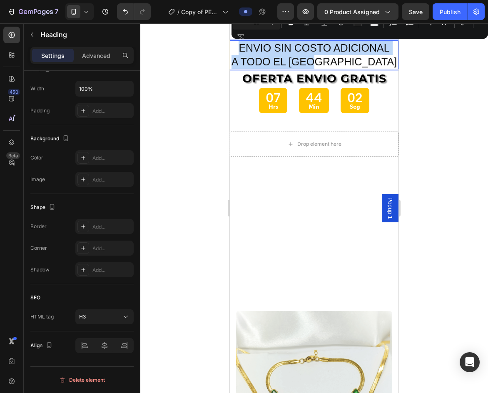
drag, startPoint x: 358, startPoint y: 59, endPoint x: 235, endPoint y: 44, distance: 123.8
click at [235, 44] on p "ENVIO SIN COSTO ADICIONAL A TODO EL [GEOGRAPHIC_DATA]" at bounding box center [314, 54] width 167 height 27
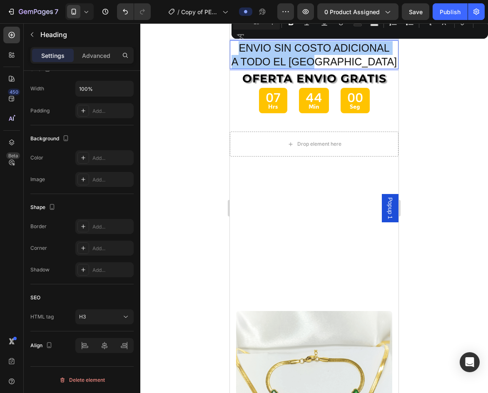
click at [423, 79] on div at bounding box center [314, 208] width 348 height 370
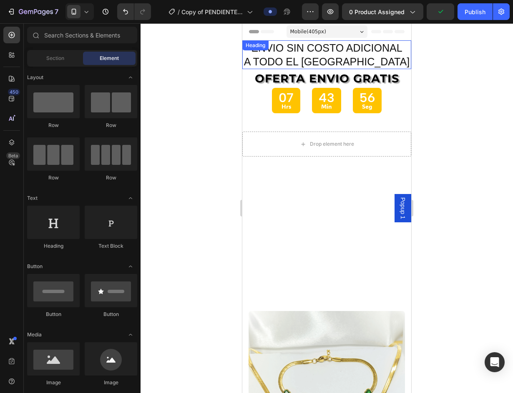
click at [380, 49] on p "ENVIO SIN COSTO ADICIONAL A TODO EL [GEOGRAPHIC_DATA]" at bounding box center [326, 54] width 167 height 27
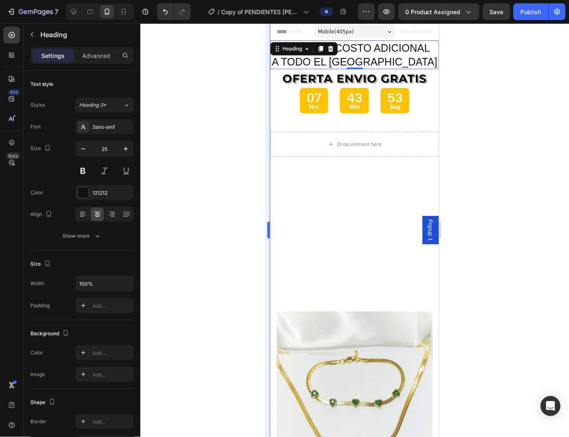
drag, startPoint x: 454, startPoint y: 0, endPoint x: 265, endPoint y: 107, distance: 217.1
click at [240, 134] on div at bounding box center [354, 229] width 429 height 413
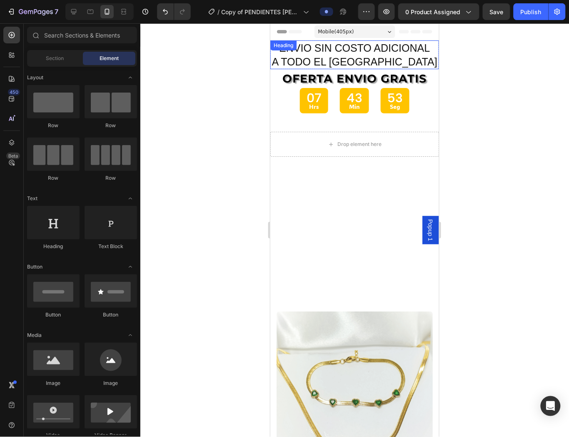
click at [358, 51] on p "ENVIO SIN COSTO ADICIONAL A TODO EL [GEOGRAPHIC_DATA]" at bounding box center [354, 54] width 167 height 27
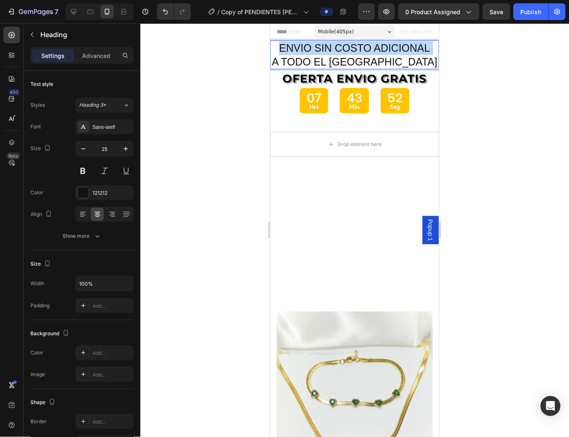
click at [358, 51] on p "ENVIO SIN COSTO ADICIONAL A TODO EL [GEOGRAPHIC_DATA]" at bounding box center [354, 54] width 167 height 27
click at [365, 55] on p "ENVIO SIN COSTO ADICIONAL A TODO EL [GEOGRAPHIC_DATA]" at bounding box center [354, 54] width 167 height 27
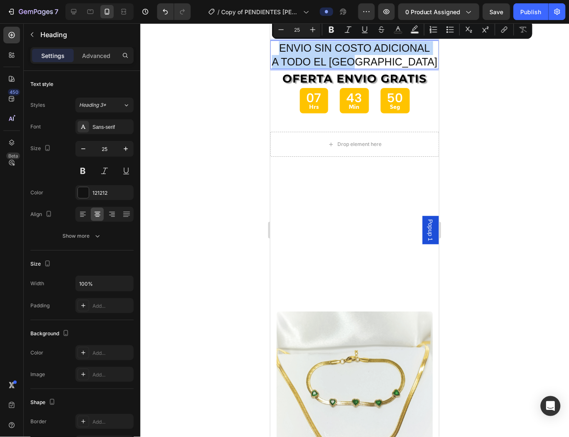
drag, startPoint x: 391, startPoint y: 63, endPoint x: 273, endPoint y: 48, distance: 118.9
click at [273, 48] on p "ENVIO SIN COSTO ADICIONAL A TODO EL [GEOGRAPHIC_DATA]" at bounding box center [354, 54] width 167 height 27
click at [278, 31] on icon "Editor contextual toolbar" at bounding box center [281, 29] width 8 height 8
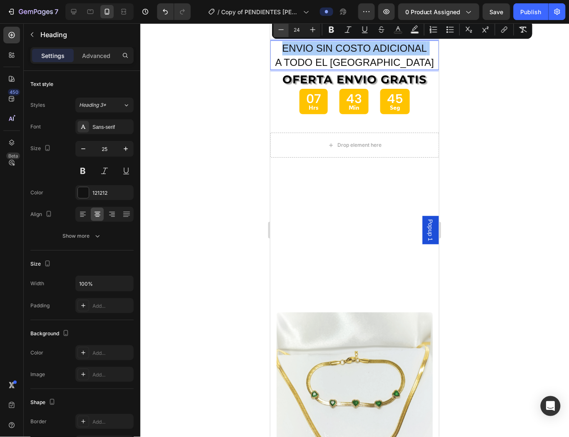
click at [278, 31] on icon "Editor contextual toolbar" at bounding box center [281, 29] width 8 height 8
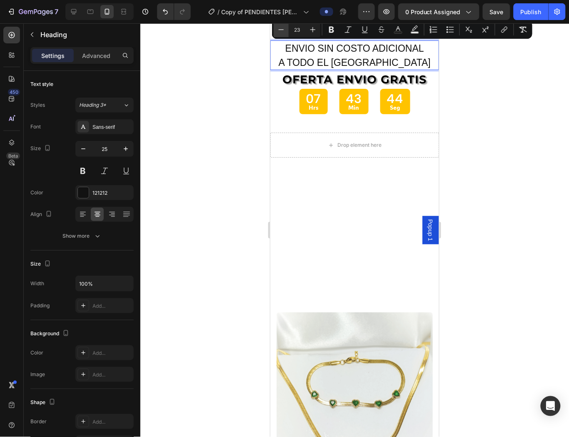
click at [278, 31] on icon "Editor contextual toolbar" at bounding box center [281, 29] width 8 height 8
type input "22"
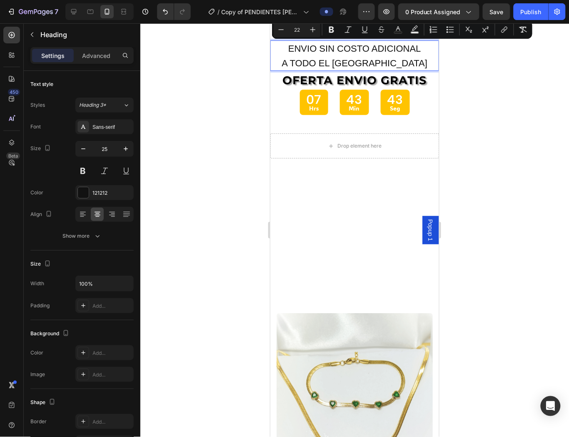
click at [466, 120] on div at bounding box center [354, 229] width 429 height 413
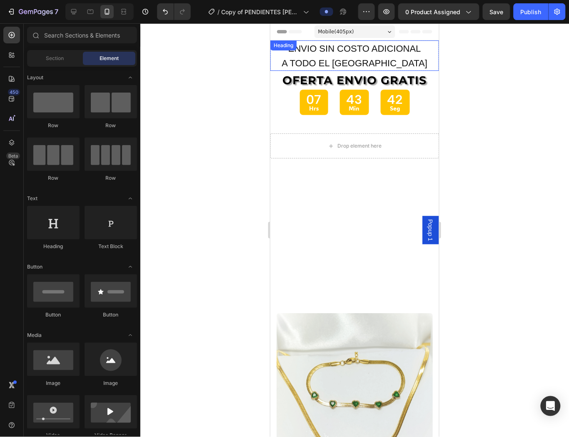
click at [384, 55] on p "⁠⁠⁠⁠⁠⁠⁠ ENVIO SIN COSTO ADICIONAL A TODO EL [GEOGRAPHIC_DATA]" at bounding box center [354, 55] width 167 height 29
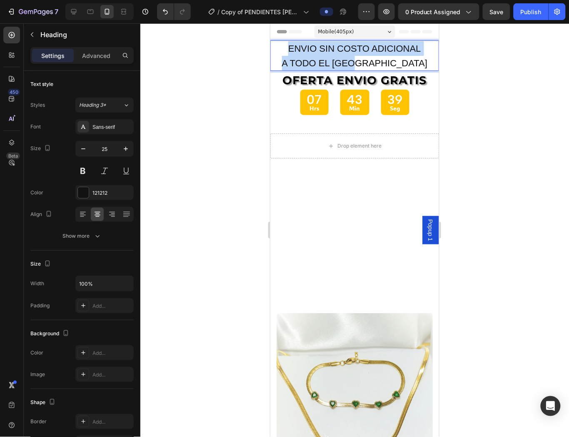
drag, startPoint x: 389, startPoint y: 59, endPoint x: 538, endPoint y: 78, distance: 150.5
click at [277, 48] on p "ENVIO SIN COSTO ADICIONAL A TODO EL [GEOGRAPHIC_DATA]" at bounding box center [354, 55] width 167 height 29
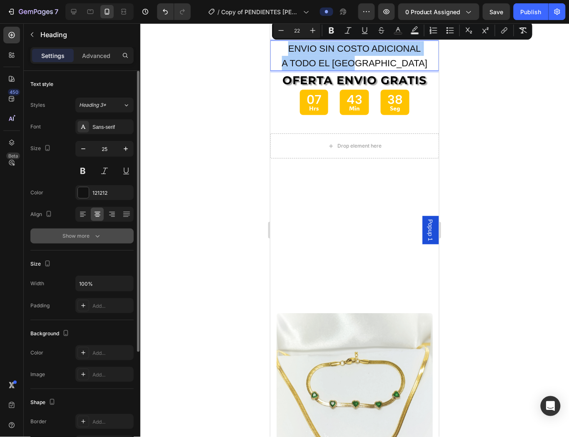
click at [89, 239] on div "Show more" at bounding box center [82, 236] width 39 height 8
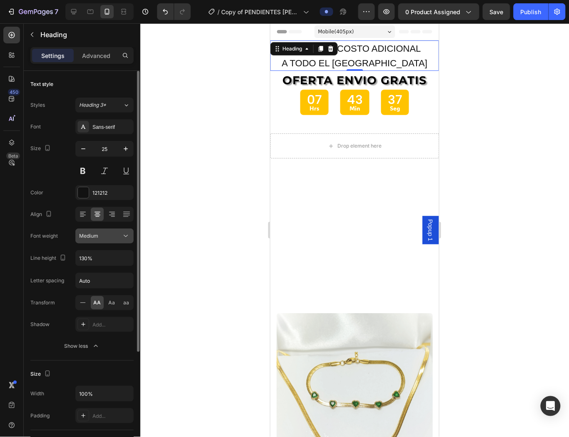
click at [99, 233] on div "Medium" at bounding box center [100, 236] width 43 height 8
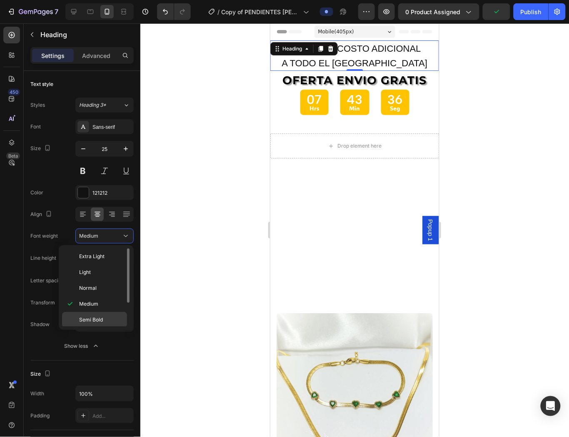
click at [99, 328] on div "Semi Bold" at bounding box center [94, 336] width 65 height 16
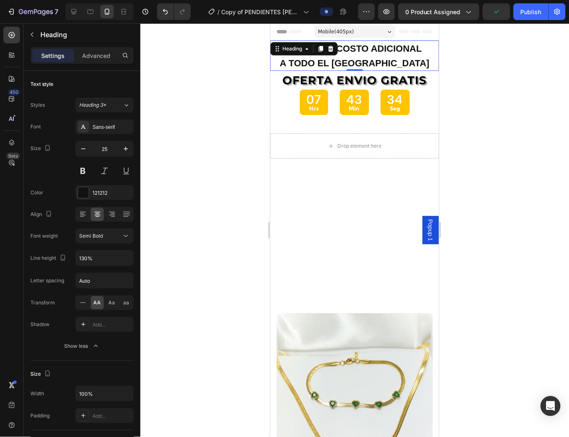
click at [464, 71] on div at bounding box center [354, 229] width 429 height 413
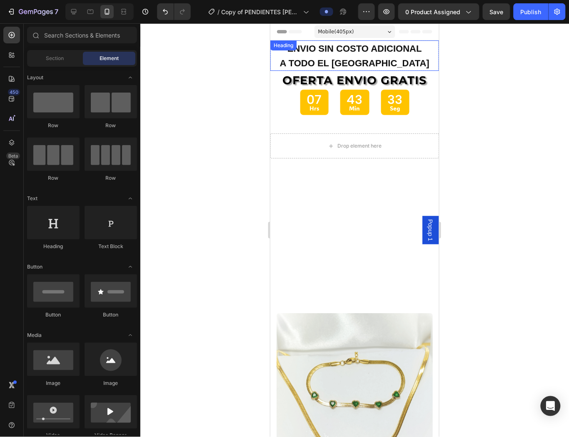
click at [378, 58] on span "A TODO EL [GEOGRAPHIC_DATA]" at bounding box center [355, 63] width 150 height 10
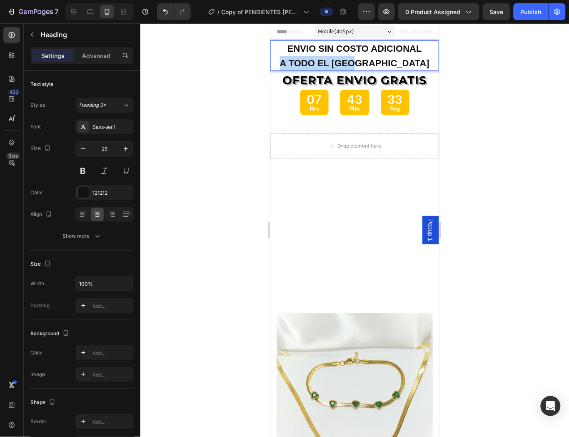
click at [378, 58] on span "A TODO EL [GEOGRAPHIC_DATA]" at bounding box center [355, 63] width 150 height 10
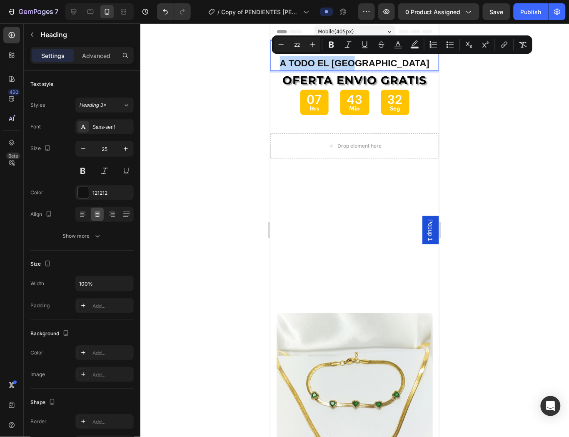
click at [397, 62] on p "ENVIO SIN COSTO ADICIONAL A TODO EL [GEOGRAPHIC_DATA]" at bounding box center [354, 55] width 167 height 29
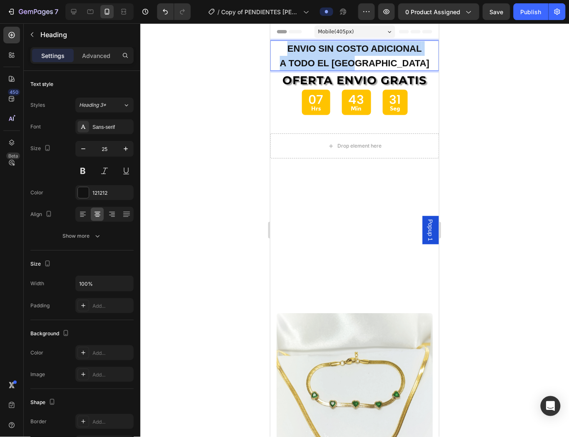
drag, startPoint x: 397, startPoint y: 62, endPoint x: 439, endPoint y: 170, distance: 116.0
click at [281, 45] on p "ENVIO SIN COSTO ADICIONAL A TODO EL [GEOGRAPHIC_DATA]" at bounding box center [354, 55] width 167 height 29
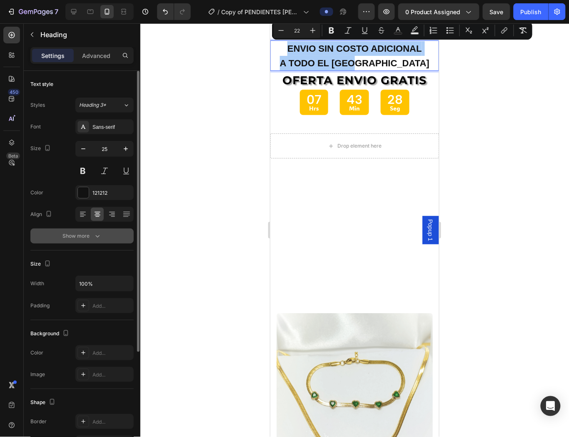
click at [89, 242] on button "Show more" at bounding box center [81, 235] width 103 height 15
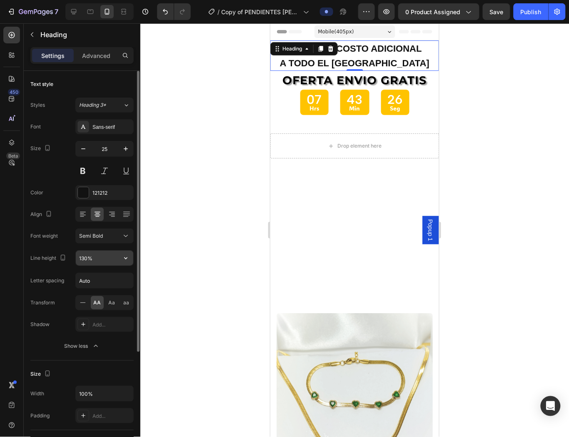
click at [95, 258] on input "130%" at bounding box center [105, 257] width 58 height 15
click at [127, 256] on icon "button" at bounding box center [126, 258] width 8 height 8
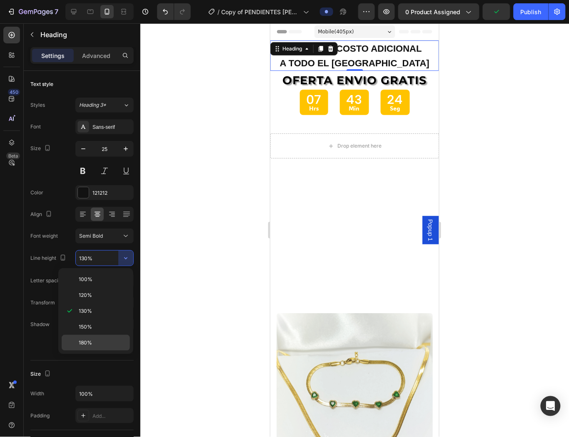
click at [86, 340] on span "180%" at bounding box center [85, 343] width 13 height 8
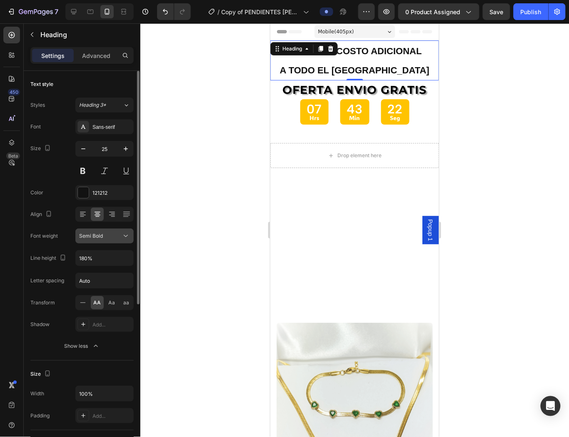
click at [125, 233] on icon at bounding box center [126, 236] width 8 height 8
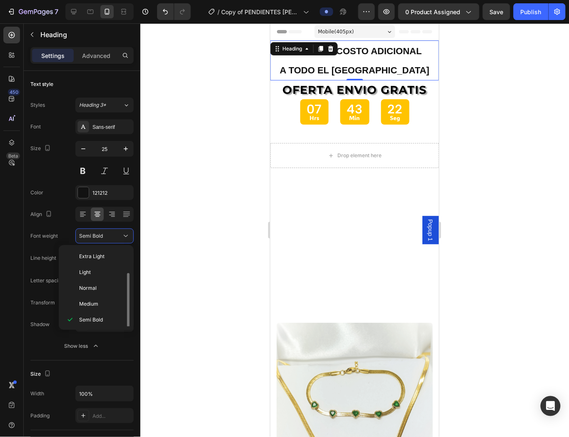
scroll to position [15, 0]
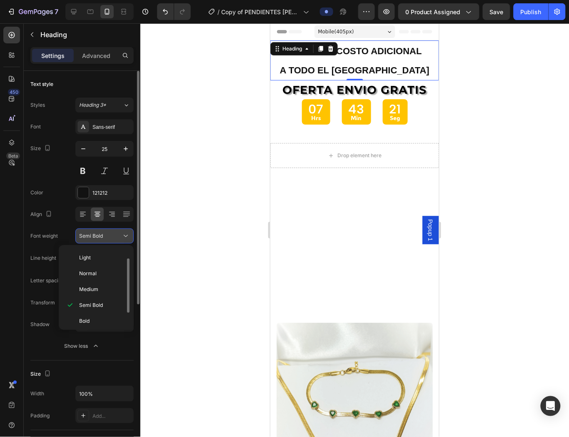
click at [127, 235] on icon at bounding box center [126, 236] width 8 height 8
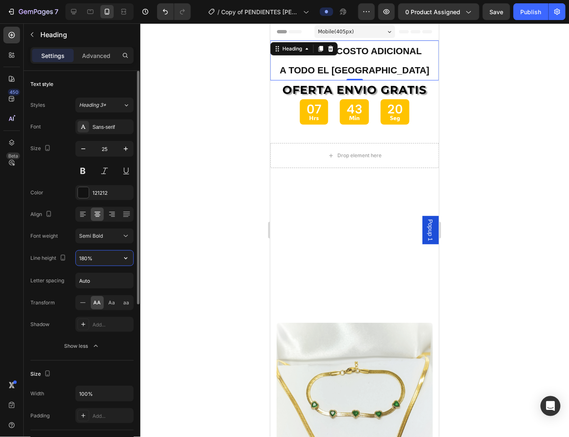
click at [117, 260] on input "180%" at bounding box center [105, 257] width 58 height 15
click at [126, 258] on icon "button" at bounding box center [125, 258] width 3 height 2
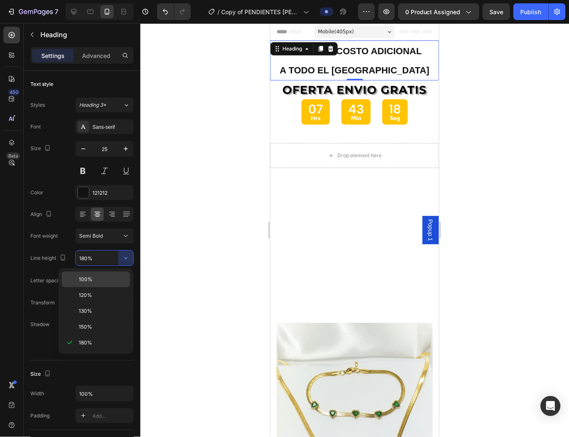
click at [102, 280] on p "100%" at bounding box center [103, 279] width 48 height 8
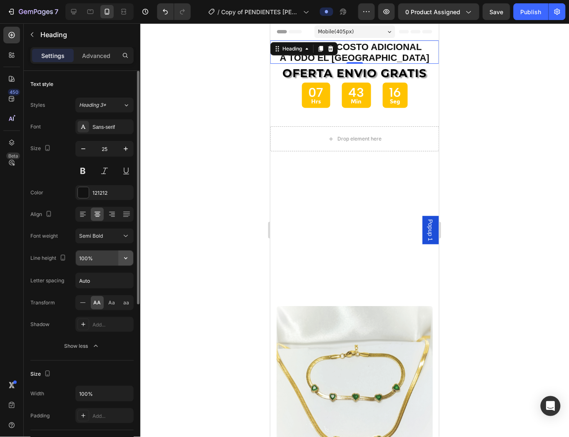
click at [126, 259] on icon "button" at bounding box center [126, 258] width 8 height 8
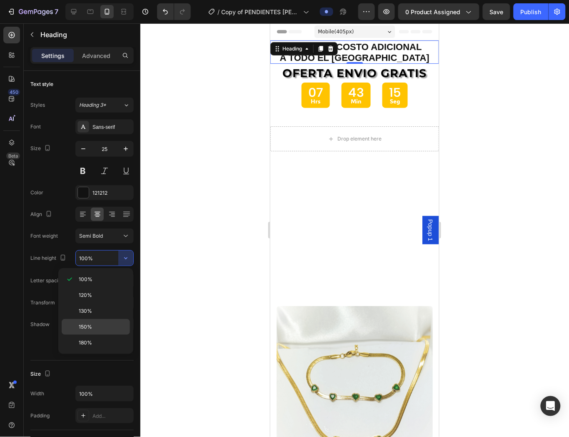
click at [101, 324] on p "150%" at bounding box center [103, 327] width 48 height 8
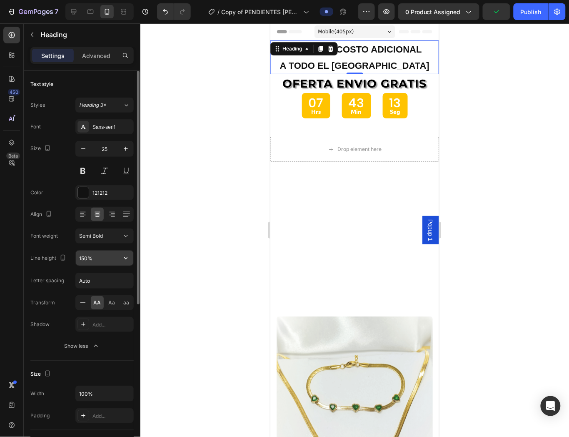
click at [124, 257] on icon "button" at bounding box center [126, 258] width 8 height 8
click at [84, 256] on input "150%" at bounding box center [105, 257] width 58 height 15
click at [86, 257] on input "150%" at bounding box center [105, 257] width 58 height 15
drag, startPoint x: 86, startPoint y: 257, endPoint x: 82, endPoint y: 257, distance: 4.2
click at [82, 257] on input "150%" at bounding box center [105, 257] width 58 height 15
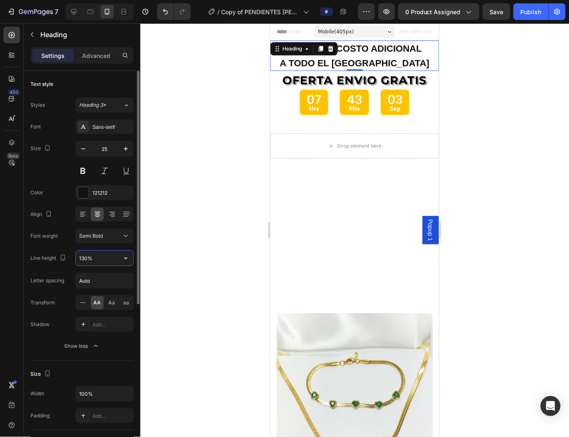
type input "130%"
click at [106, 246] on div "Font Sans-serif Size 25 Color 121212 Align Font weight Semi Bold Line height 13…" at bounding box center [81, 236] width 103 height 234
click at [108, 239] on div "Semi Bold" at bounding box center [100, 236] width 43 height 8
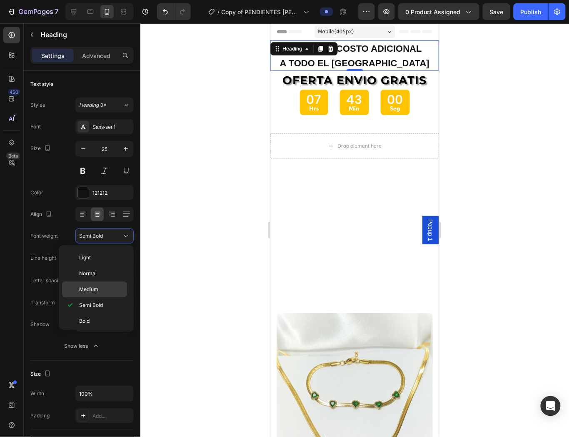
click at [101, 285] on p "Medium" at bounding box center [101, 289] width 44 height 8
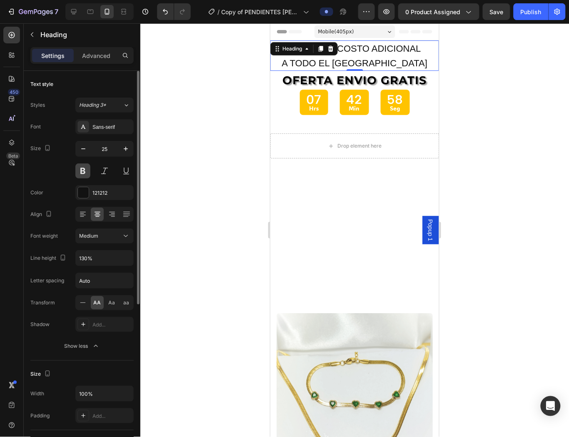
click at [83, 170] on button at bounding box center [82, 170] width 15 height 15
click at [82, 153] on button "button" at bounding box center [83, 148] width 15 height 15
type input "24"
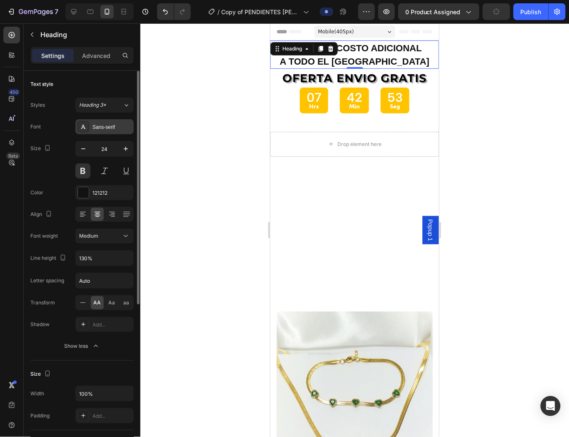
click at [113, 123] on div "Sans-serif" at bounding box center [112, 127] width 39 height 8
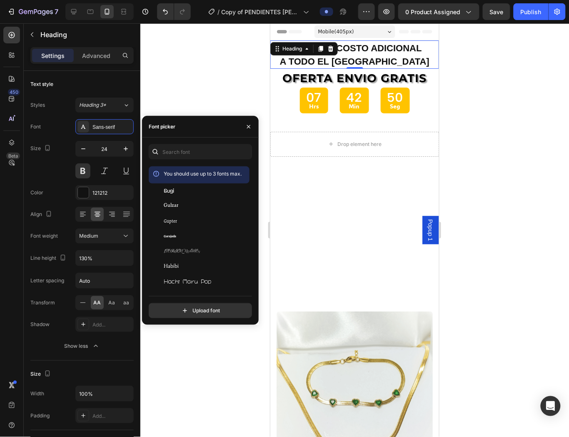
scroll to position [8959, 0]
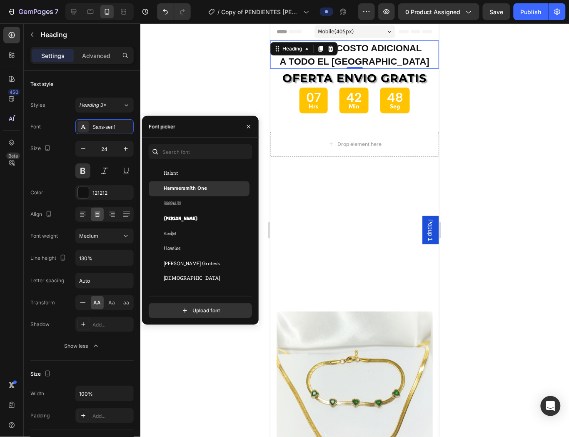
click at [198, 190] on span "Hammersmith One" at bounding box center [185, 189] width 43 height 8
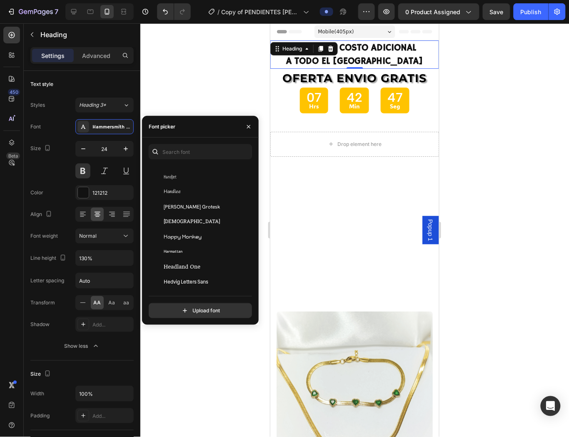
scroll to position [9144, 0]
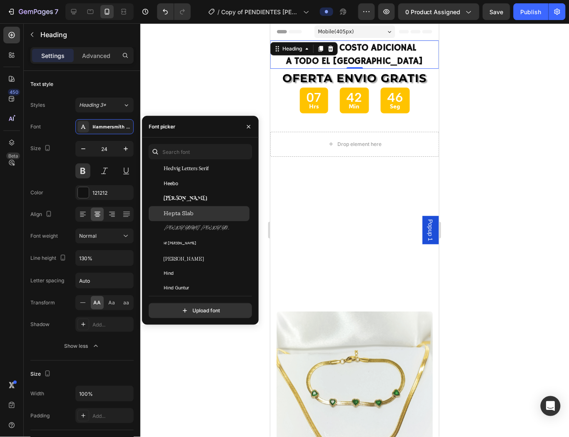
click at [192, 214] on span "Hepta Slab" at bounding box center [179, 214] width 30 height 8
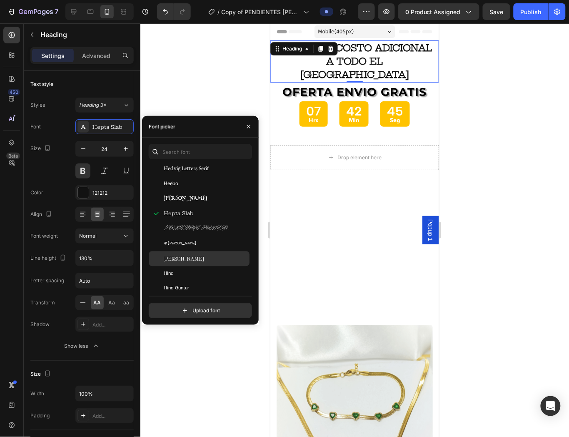
click at [188, 259] on span "[PERSON_NAME]" at bounding box center [184, 259] width 40 height 8
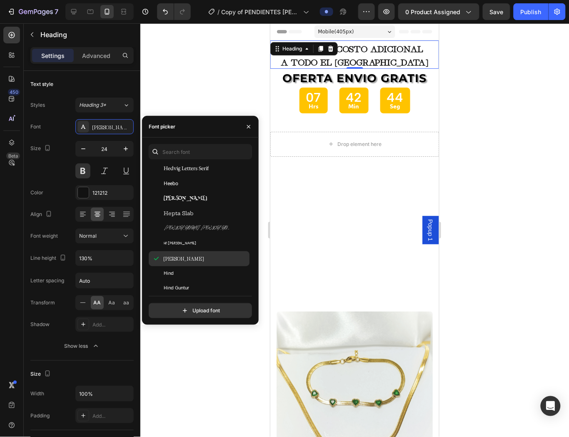
scroll to position [9190, 0]
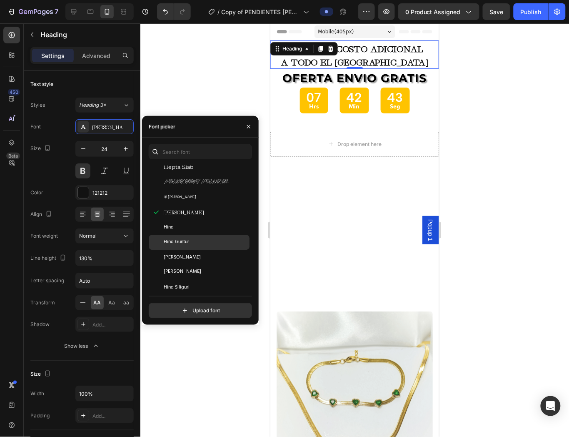
click at [193, 240] on div "Hind Guntur" at bounding box center [206, 242] width 84 height 8
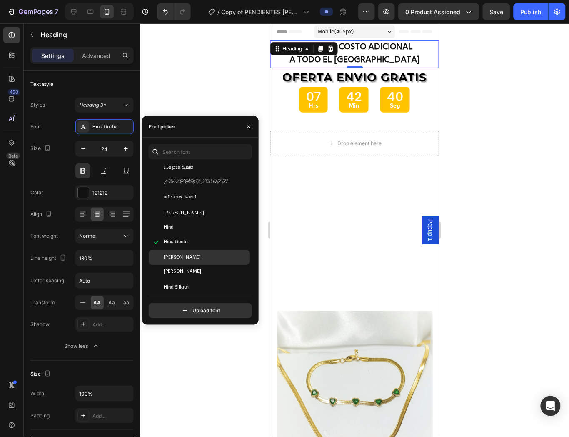
click at [193, 257] on div "[PERSON_NAME]" at bounding box center [206, 257] width 84 height 8
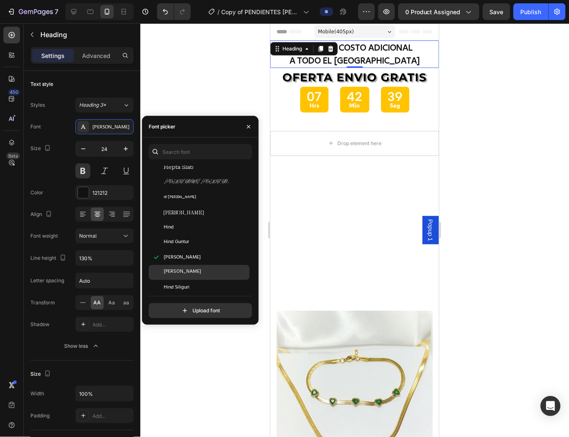
click at [194, 268] on div "[PERSON_NAME]" at bounding box center [206, 272] width 84 height 8
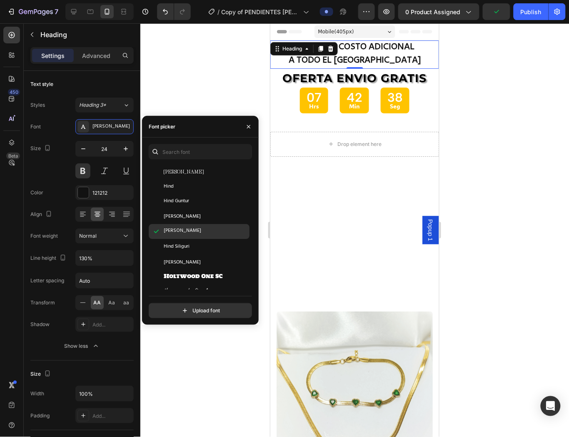
scroll to position [9237, 0]
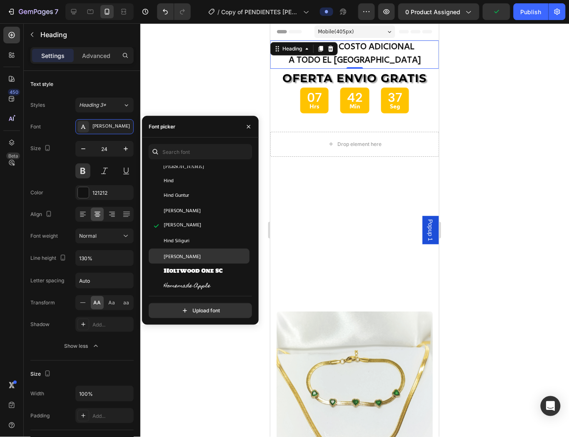
click at [193, 253] on span "[PERSON_NAME]" at bounding box center [182, 256] width 37 height 8
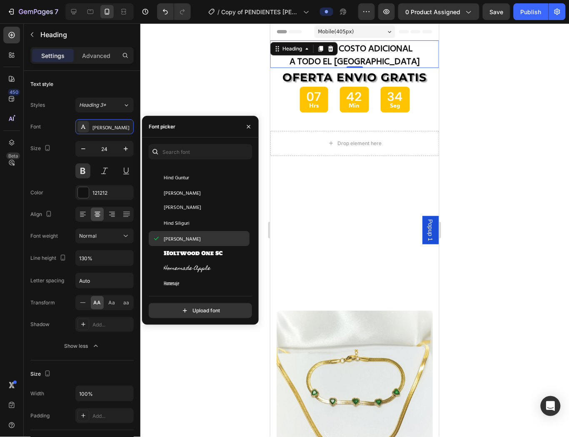
scroll to position [9283, 0]
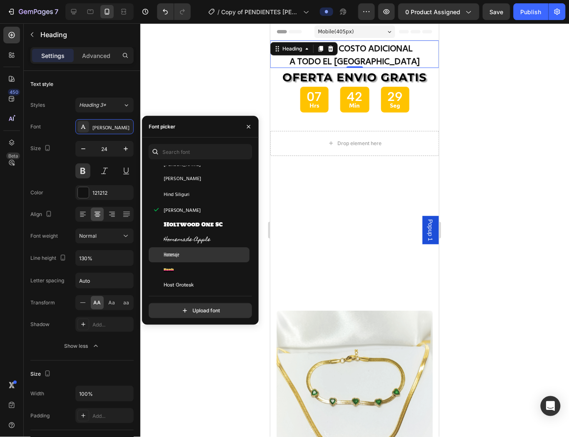
click at [188, 257] on div "Homenaje" at bounding box center [206, 255] width 84 height 8
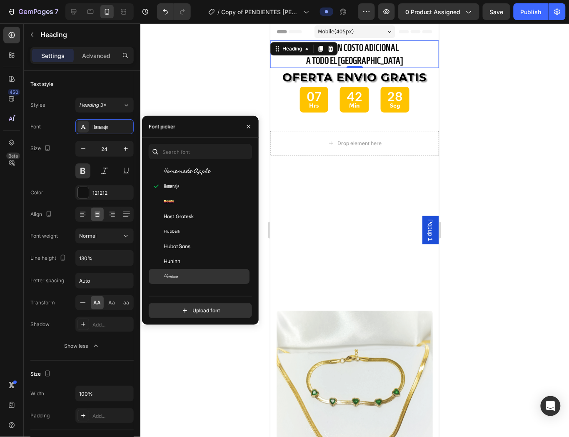
scroll to position [9376, 0]
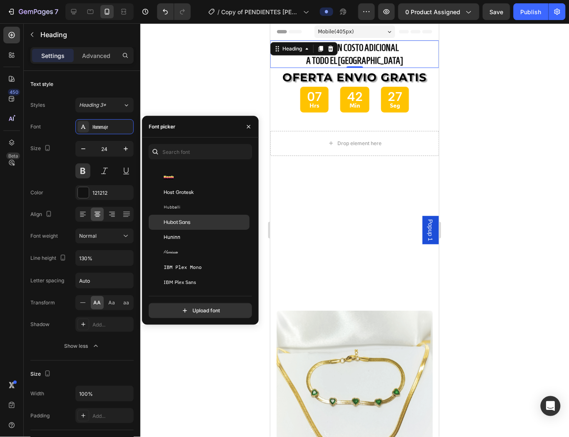
click at [193, 220] on div "Hubot Sans" at bounding box center [206, 222] width 84 height 8
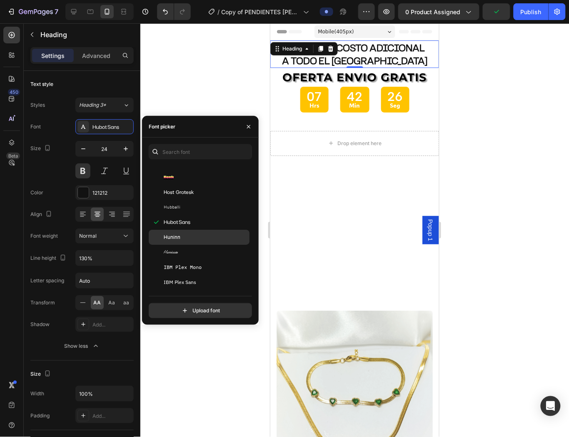
click at [185, 235] on div "Huninn" at bounding box center [206, 237] width 84 height 8
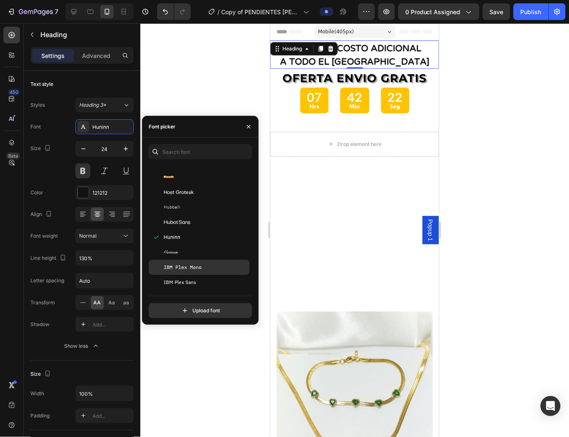
click at [191, 267] on span "IBM Plex Mono" at bounding box center [183, 267] width 38 height 8
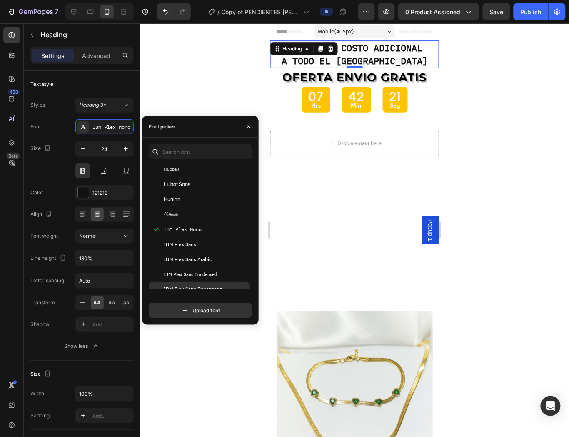
scroll to position [9468, 0]
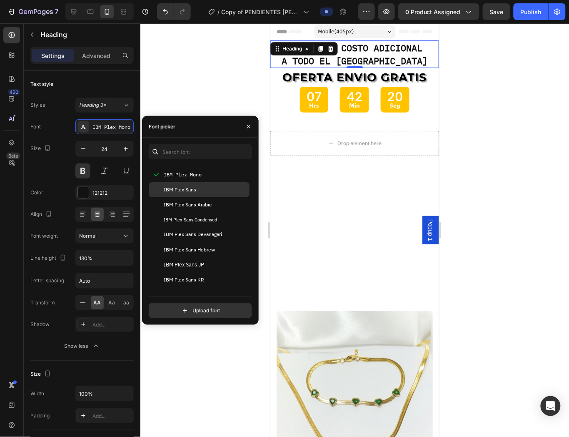
click at [209, 189] on div "IBM Plex Sans" at bounding box center [206, 190] width 84 height 8
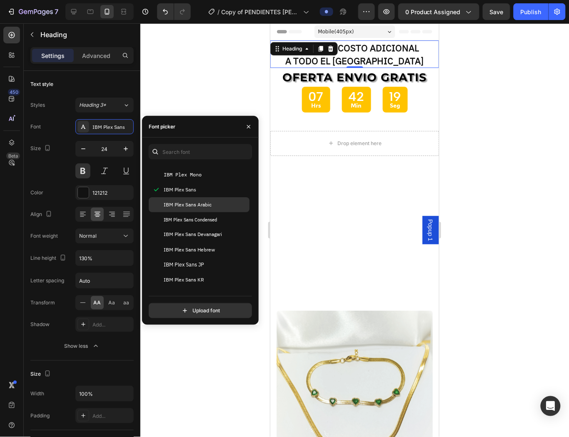
click at [204, 205] on span "IBM Plex Sans Arabic" at bounding box center [188, 205] width 48 height 8
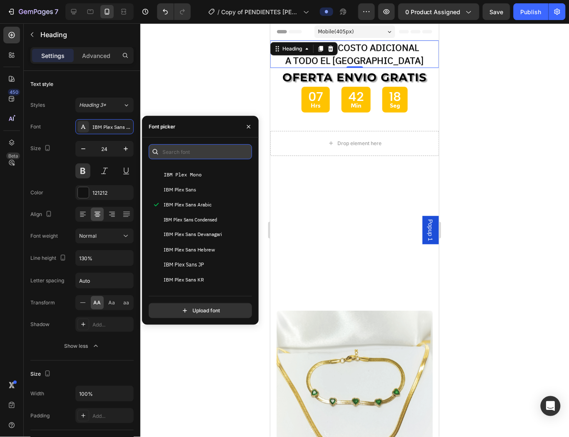
click at [193, 147] on input "text" at bounding box center [200, 151] width 103 height 15
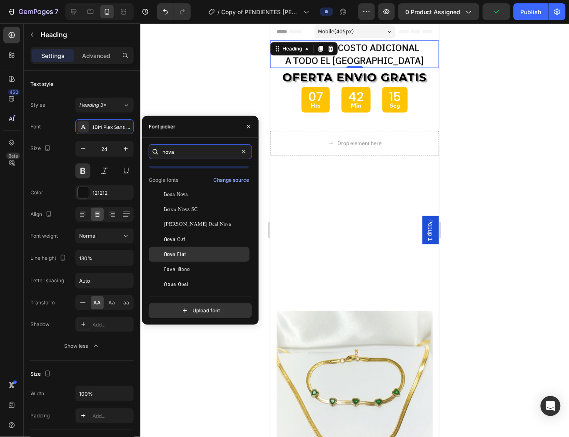
scroll to position [20, 0]
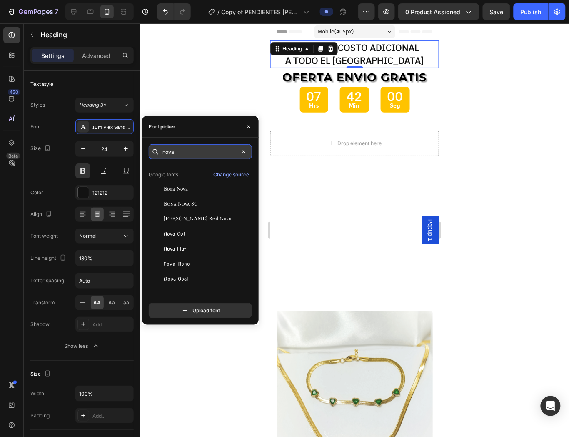
click at [188, 150] on input "nova" at bounding box center [200, 151] width 103 height 15
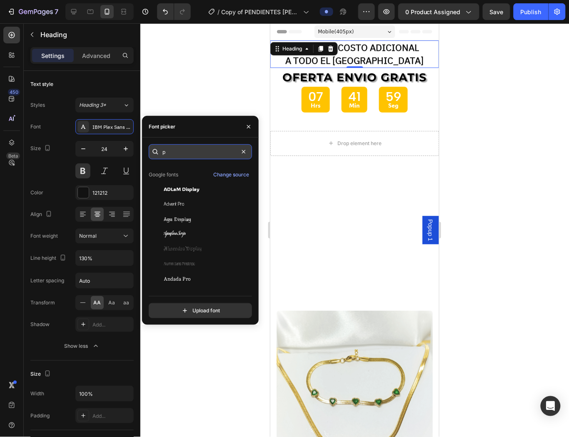
scroll to position [0, 0]
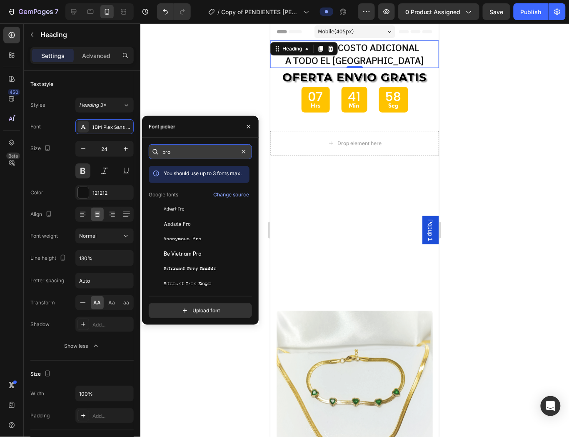
type input "prox"
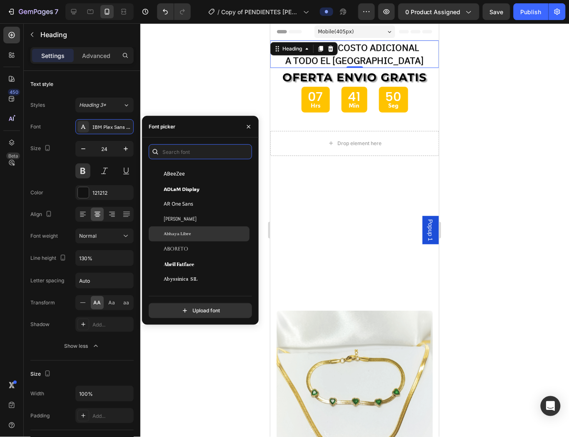
scroll to position [139, 0]
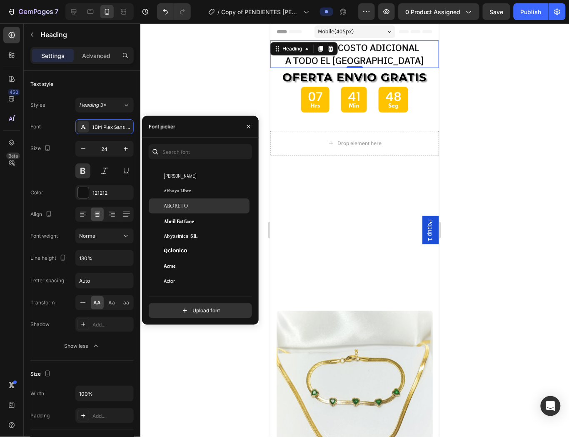
click at [205, 202] on div "Aboreto" at bounding box center [206, 206] width 84 height 8
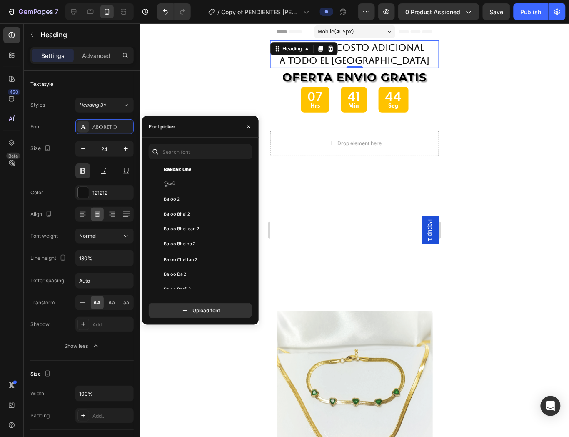
scroll to position [2423, 0]
click at [203, 170] on div "Baloo Bhai 2" at bounding box center [206, 169] width 84 height 8
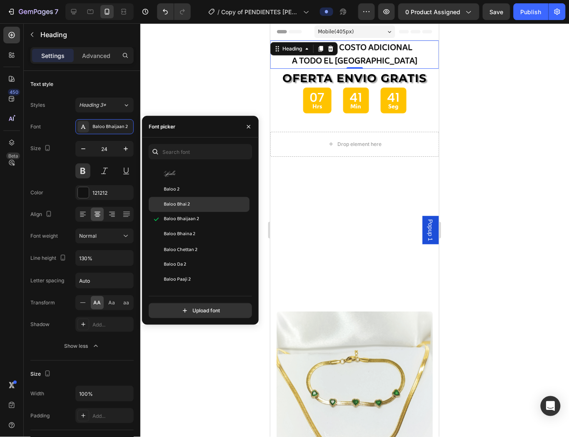
scroll to position [2376, 0]
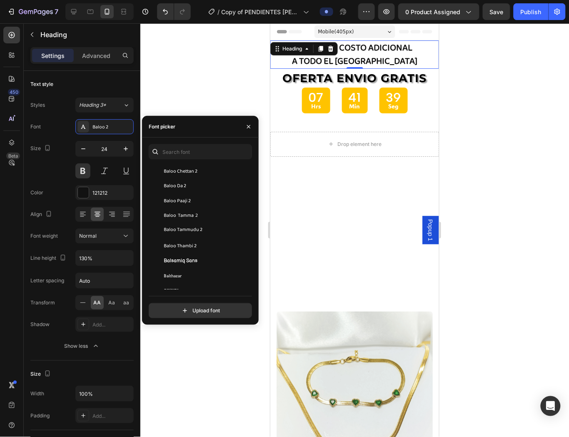
scroll to position [2515, 0]
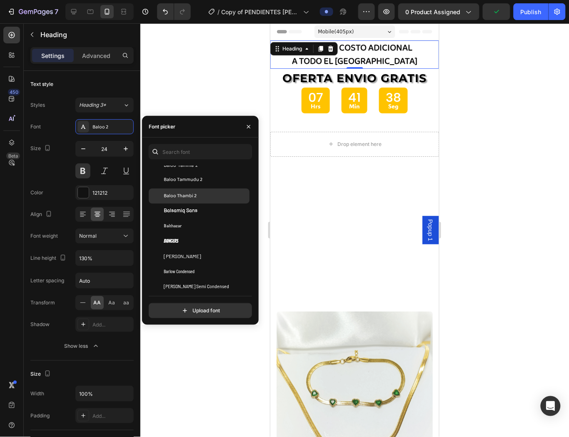
click at [198, 196] on div "Baloo Thambi 2" at bounding box center [206, 196] width 84 height 8
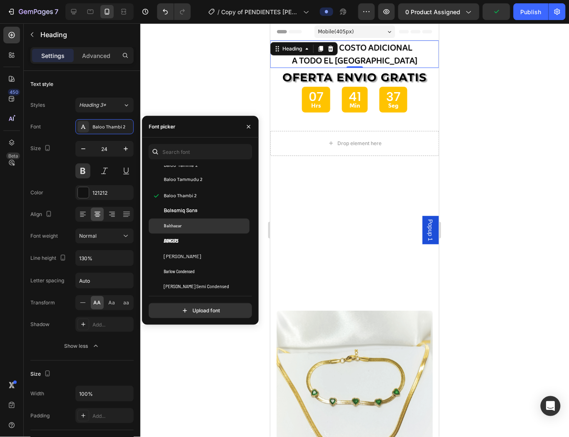
scroll to position [2608, 0]
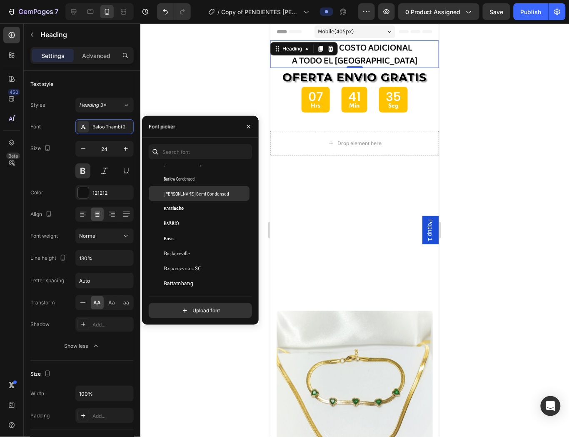
click at [192, 194] on span "[PERSON_NAME] Semi Condensed" at bounding box center [196, 194] width 65 height 8
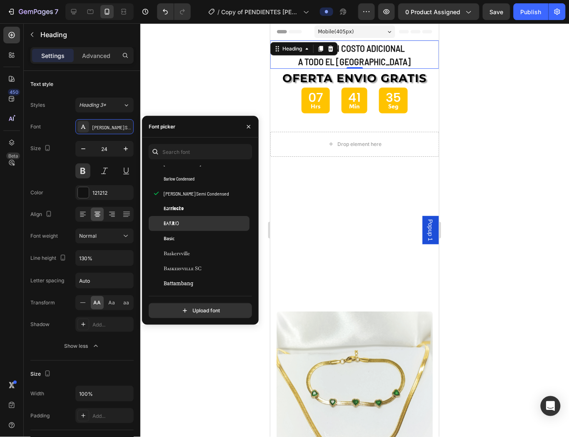
scroll to position [2701, 0]
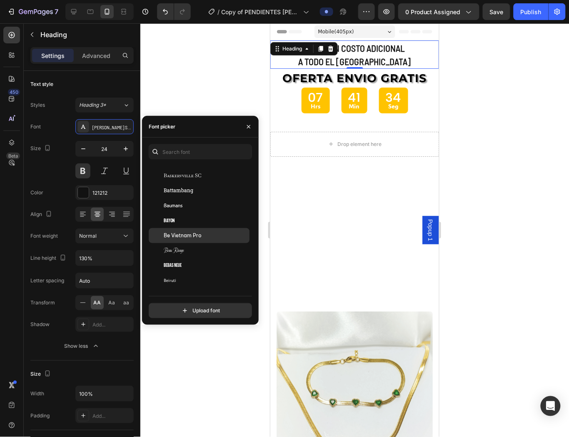
click at [193, 239] on span "Be Vietnam Pro" at bounding box center [183, 236] width 38 height 8
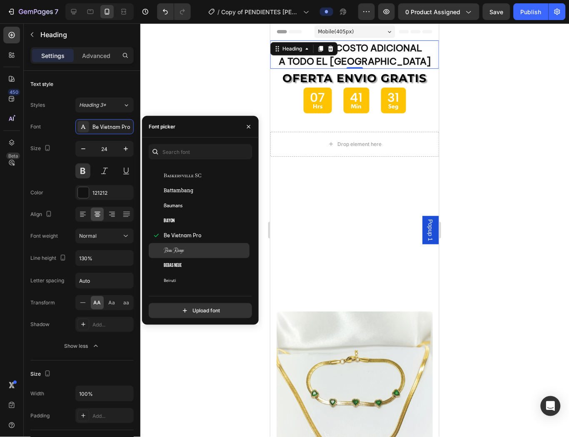
scroll to position [2747, 0]
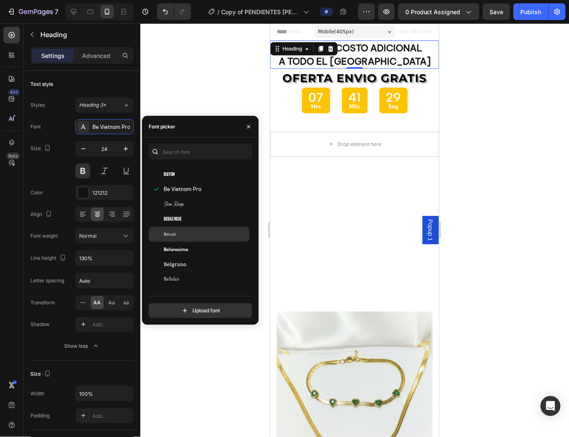
click at [189, 234] on div "Beiruti" at bounding box center [206, 234] width 84 height 8
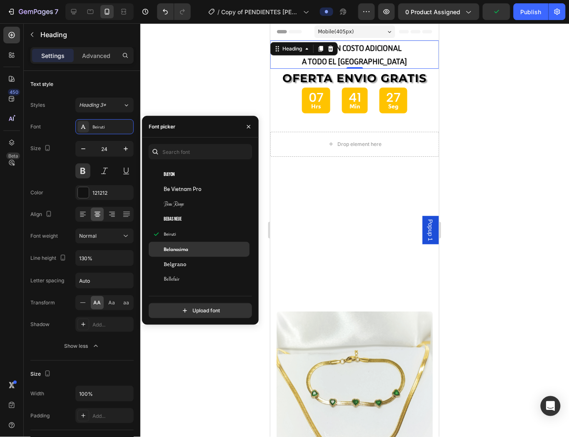
click at [190, 243] on div "Belanosima" at bounding box center [199, 249] width 101 height 15
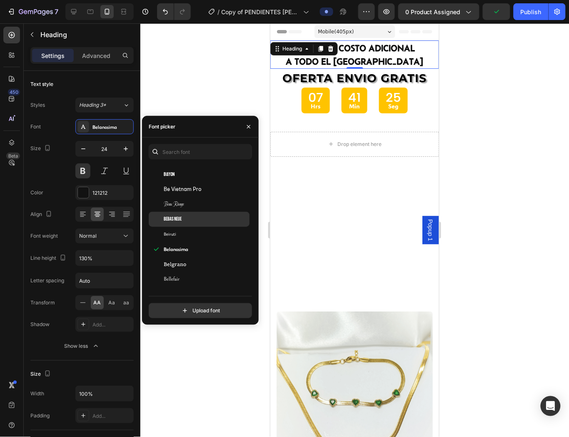
click at [190, 221] on div "Bebas Neue" at bounding box center [206, 219] width 84 height 8
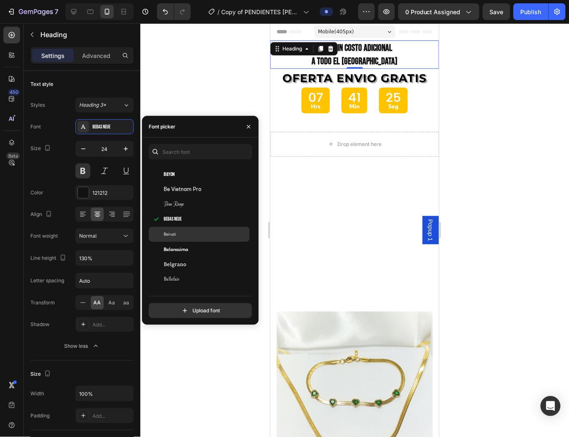
scroll to position [2793, 0]
click at [186, 234] on div "Bellefair" at bounding box center [206, 233] width 84 height 8
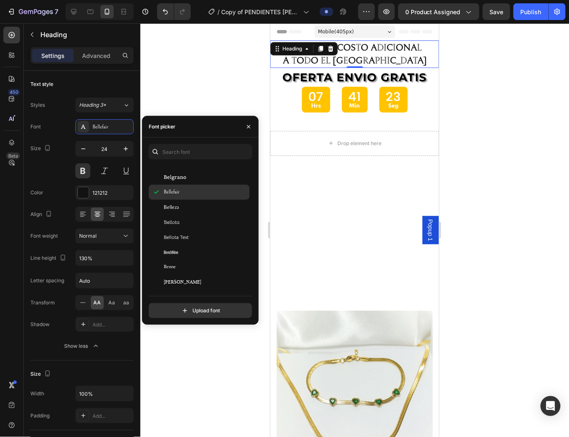
scroll to position [2839, 0]
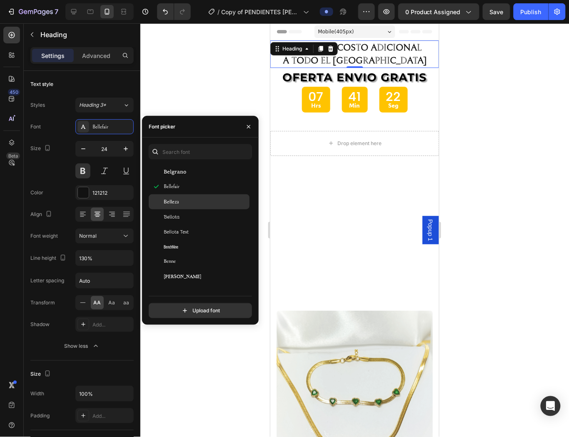
click at [198, 205] on div "Belleza" at bounding box center [206, 202] width 84 height 8
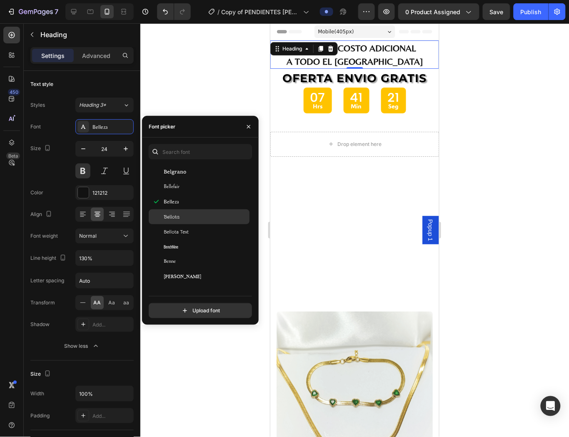
click at [198, 215] on div "Bellota" at bounding box center [206, 217] width 84 height 8
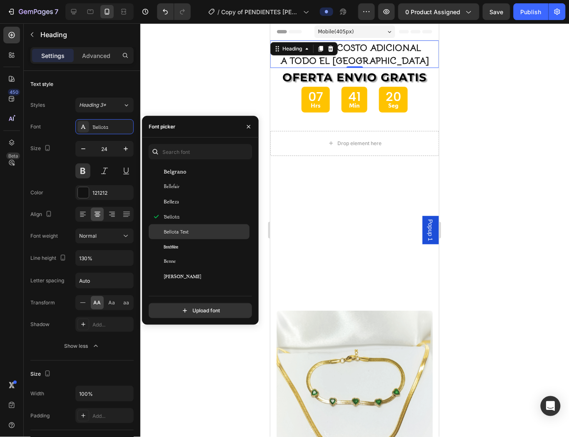
click at [202, 235] on div "Bellota Text" at bounding box center [206, 232] width 84 height 8
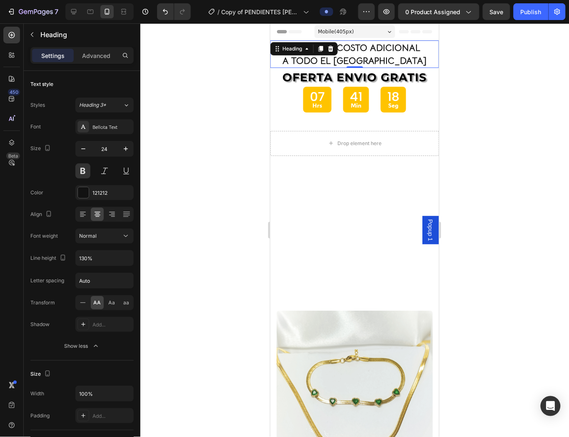
click at [222, 103] on div at bounding box center [354, 229] width 429 height 413
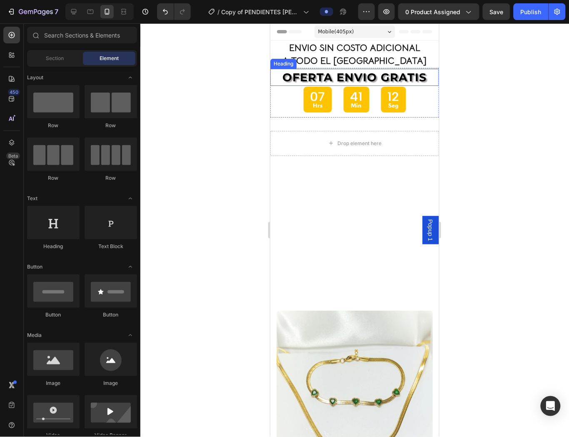
click at [402, 80] on span "OFERTA ENVIO GRATIS" at bounding box center [355, 77] width 144 height 14
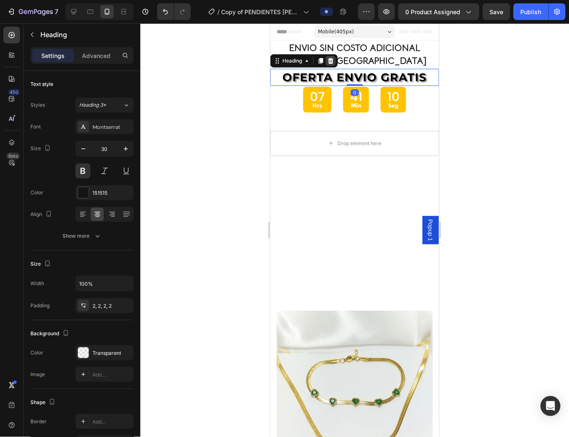
click at [328, 63] on icon at bounding box center [330, 60] width 7 height 7
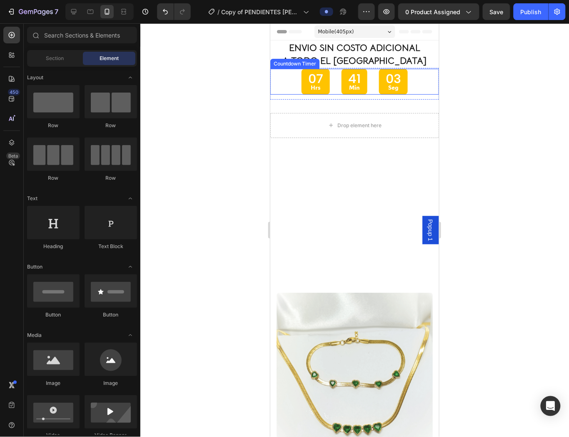
click at [409, 85] on div "07 Hrs 41 Min 03 Seg" at bounding box center [354, 80] width 169 height 25
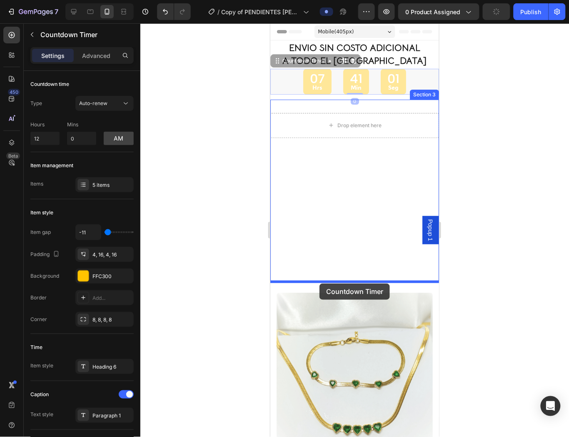
drag, startPoint x: 311, startPoint y: 61, endPoint x: 319, endPoint y: 283, distance: 222.3
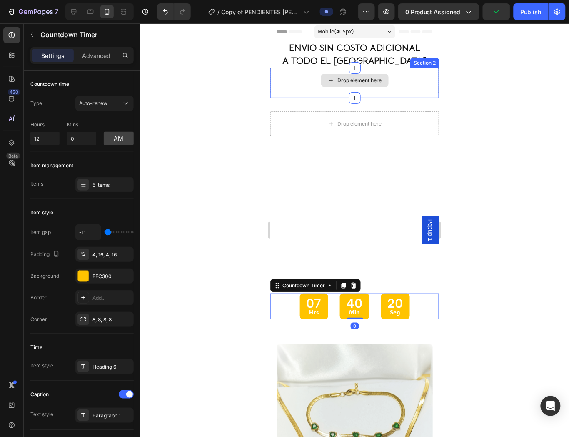
click at [402, 82] on div "Drop element here" at bounding box center [354, 80] width 169 height 25
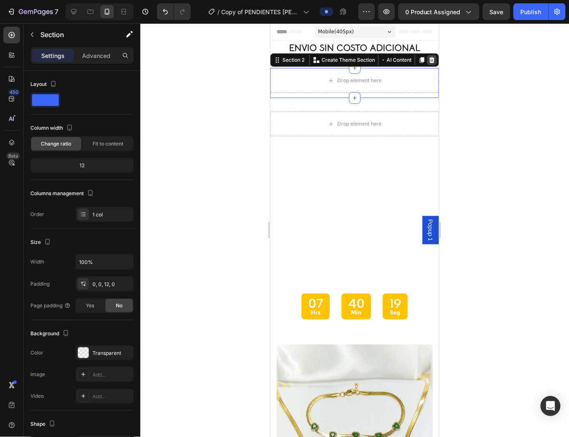
click at [428, 60] on icon at bounding box center [431, 59] width 7 height 7
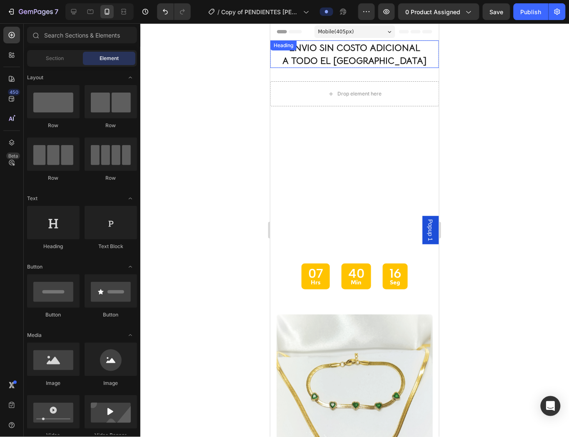
click at [390, 64] on p "⁠⁠⁠⁠⁠⁠⁠ ENVIO SIN COSTO ADICIONAL A TODO EL [GEOGRAPHIC_DATA]" at bounding box center [354, 54] width 167 height 26
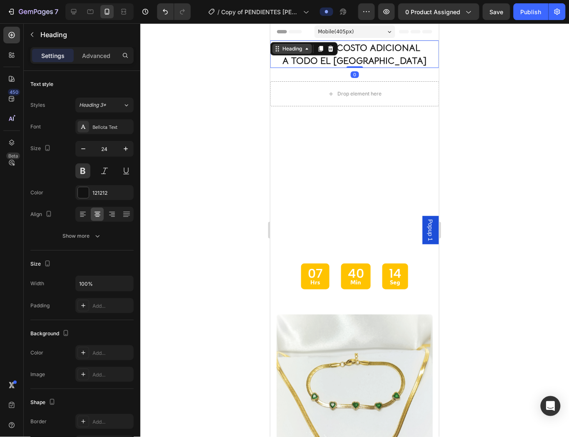
click at [277, 45] on icon at bounding box center [277, 48] width 7 height 7
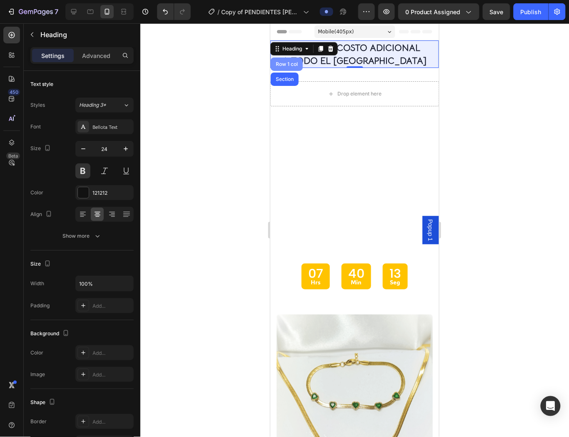
click at [279, 63] on div "Row 1 col" at bounding box center [286, 63] width 25 height 5
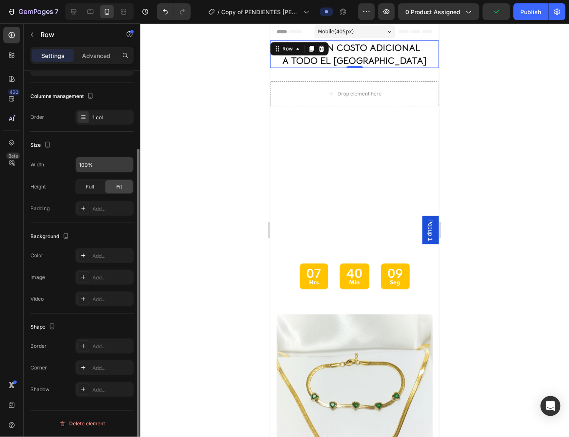
scroll to position [5, 0]
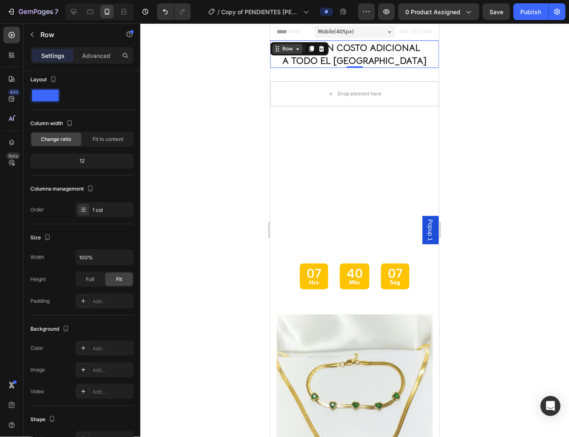
click at [294, 43] on div "Row" at bounding box center [287, 48] width 30 height 10
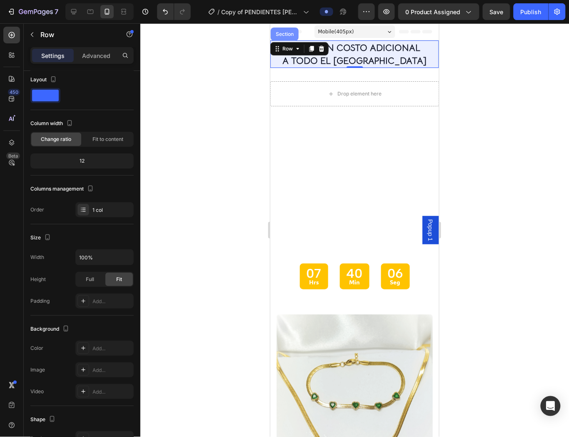
click at [286, 35] on div "Section" at bounding box center [284, 33] width 21 height 5
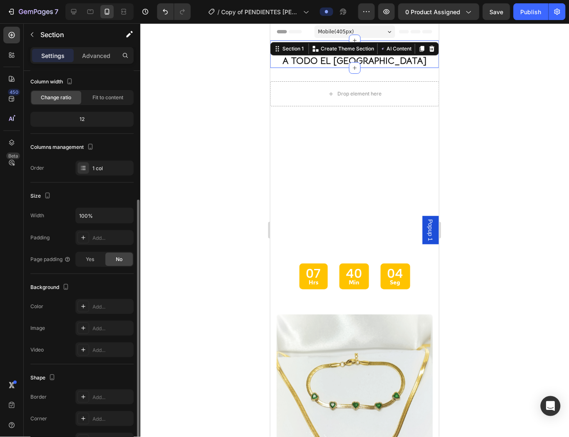
scroll to position [97, 0]
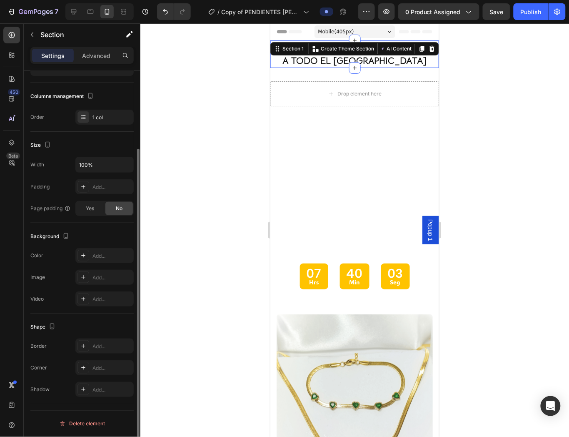
drag, startPoint x: 102, startPoint y: 55, endPoint x: 98, endPoint y: 63, distance: 9.4
click at [101, 55] on p "Advanced" at bounding box center [96, 55] width 28 height 9
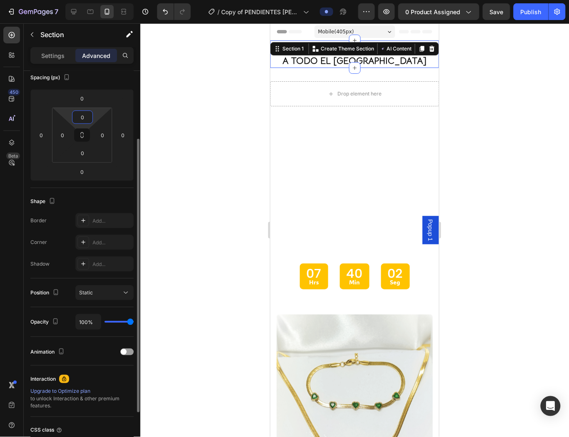
click at [84, 115] on input "0" at bounding box center [82, 117] width 17 height 13
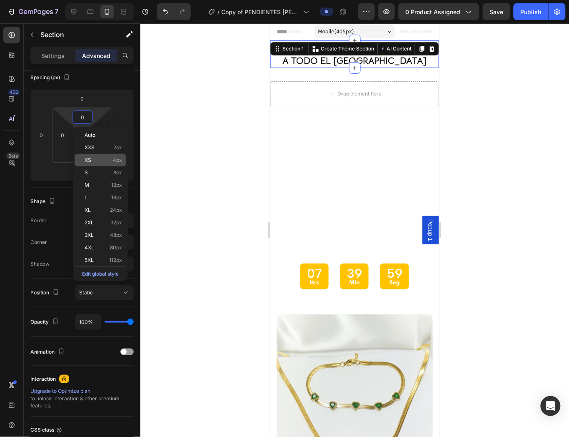
click at [100, 162] on p "XS 4px" at bounding box center [104, 160] width 38 height 6
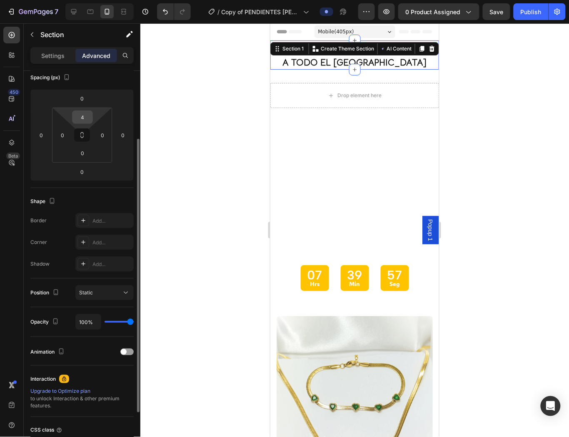
click at [86, 120] on input "4" at bounding box center [82, 117] width 17 height 13
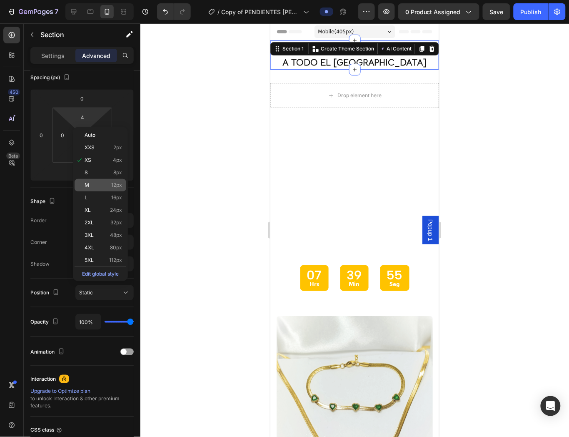
click at [98, 184] on p "M 12px" at bounding box center [104, 185] width 38 height 6
type input "12"
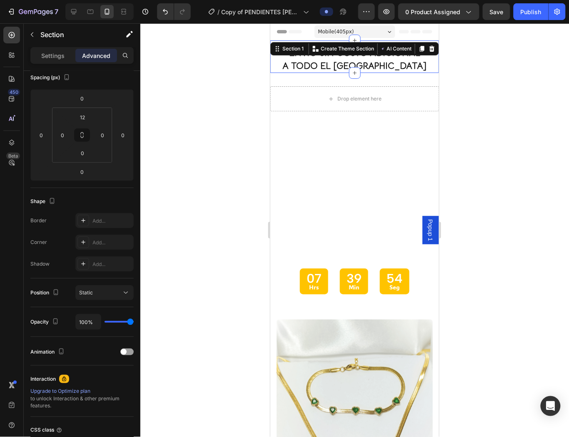
click at [184, 138] on div at bounding box center [354, 229] width 429 height 413
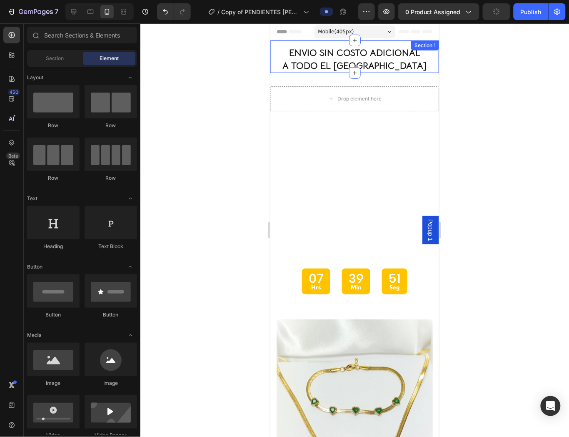
click at [289, 43] on div "⁠⁠⁠⁠⁠⁠⁠ ENVIO SIN COSTO ADICIONAL A TODO EL PERU Heading Row Section 1" at bounding box center [354, 56] width 169 height 33
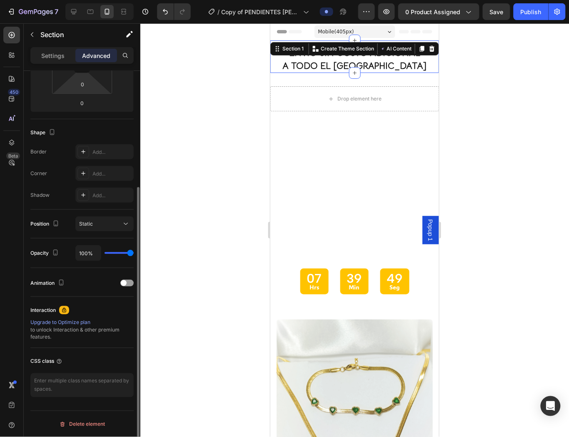
scroll to position [0, 0]
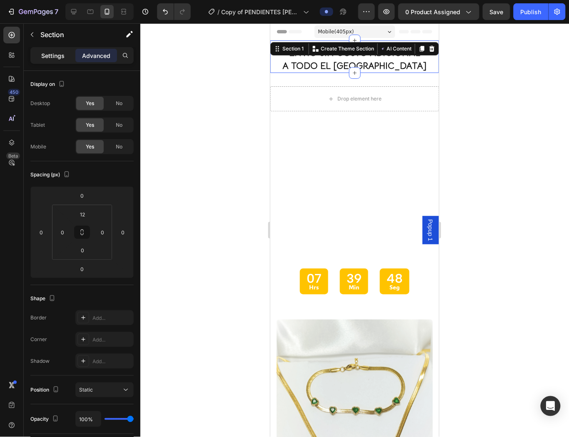
click at [48, 49] on div "Settings" at bounding box center [53, 55] width 42 height 13
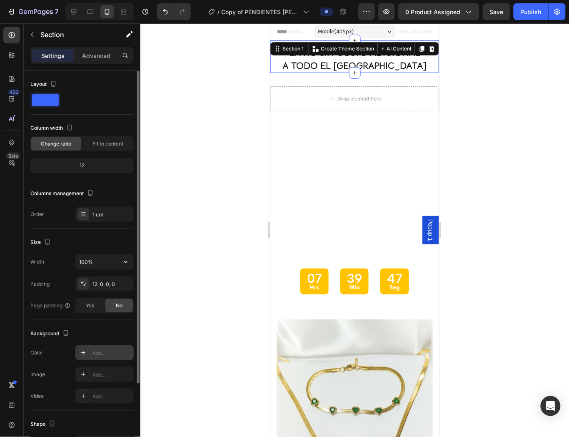
scroll to position [97, 0]
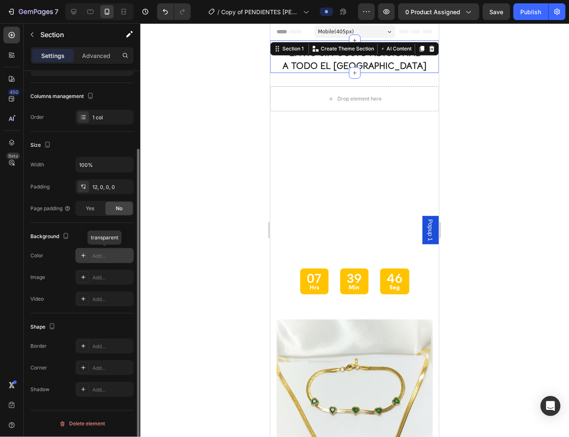
click at [106, 251] on div "Add..." at bounding box center [104, 255] width 58 height 15
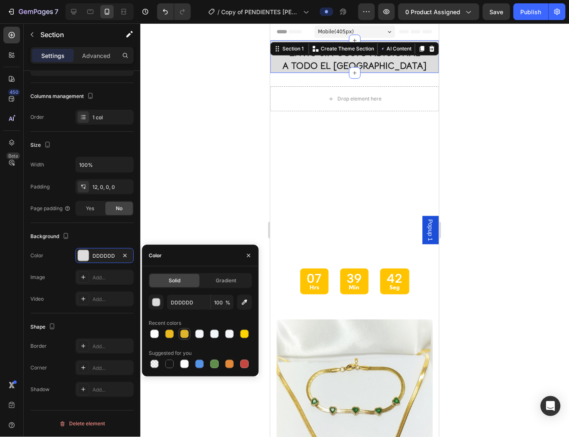
click at [180, 333] on div at bounding box center [184, 334] width 8 height 8
type input "DFB52C"
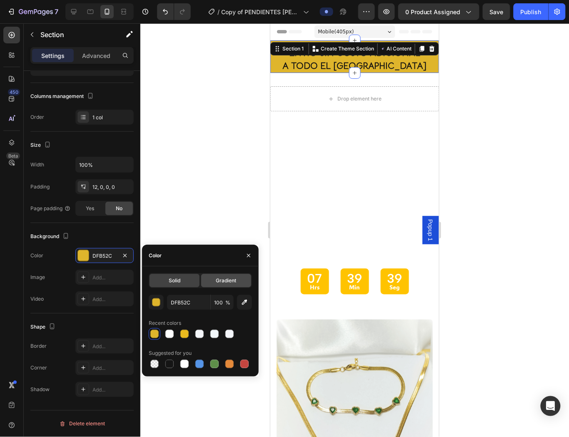
click at [218, 280] on span "Gradient" at bounding box center [226, 281] width 20 height 8
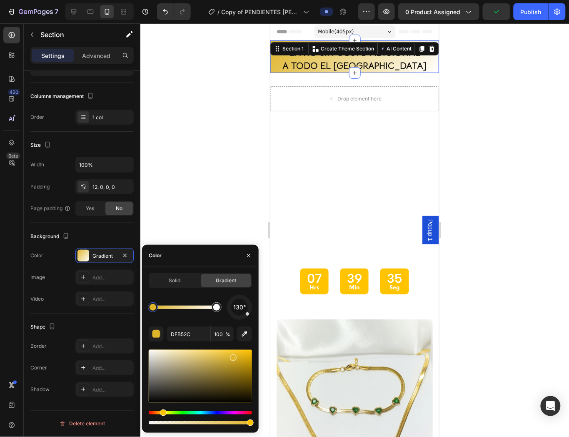
click at [154, 307] on div at bounding box center [153, 307] width 7 height 7
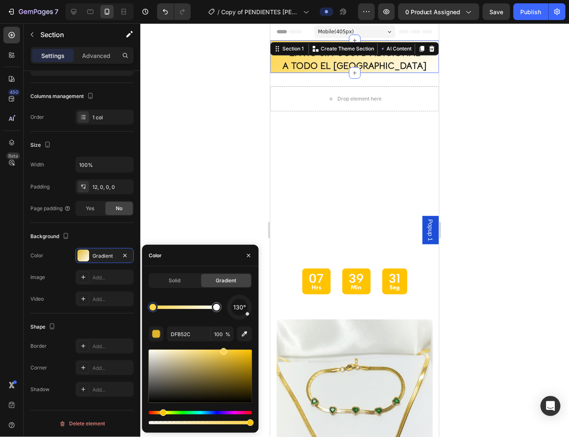
drag, startPoint x: 231, startPoint y: 357, endPoint x: 223, endPoint y: 347, distance: 13.3
click at [223, 347] on div "130° DFB52C 100 %" at bounding box center [200, 360] width 103 height 131
type input "FFD449"
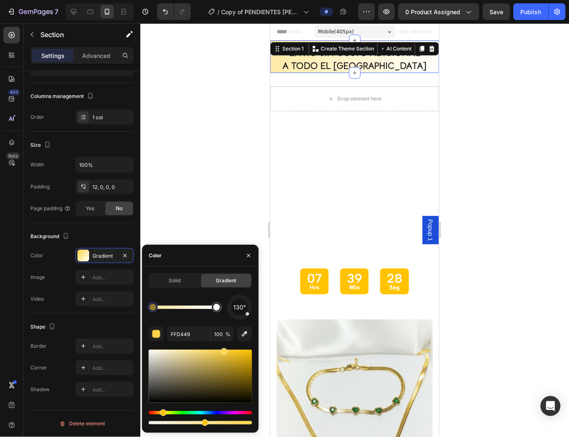
type input "53"
drag, startPoint x: 234, startPoint y: 422, endPoint x: 194, endPoint y: 424, distance: 40.1
drag, startPoint x: 224, startPoint y: 354, endPoint x: 204, endPoint y: 357, distance: 19.7
drag, startPoint x: 248, startPoint y: 318, endPoint x: 233, endPoint y: 324, distance: 15.3
click at [233, 324] on div "130° DBC067 53 %" at bounding box center [200, 360] width 103 height 131
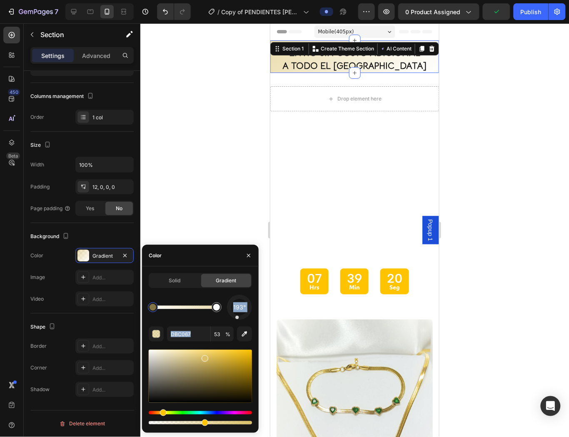
drag, startPoint x: 248, startPoint y: 315, endPoint x: 236, endPoint y: 322, distance: 13.4
click at [236, 322] on div "193° DBC067 53 %" at bounding box center [200, 360] width 103 height 131
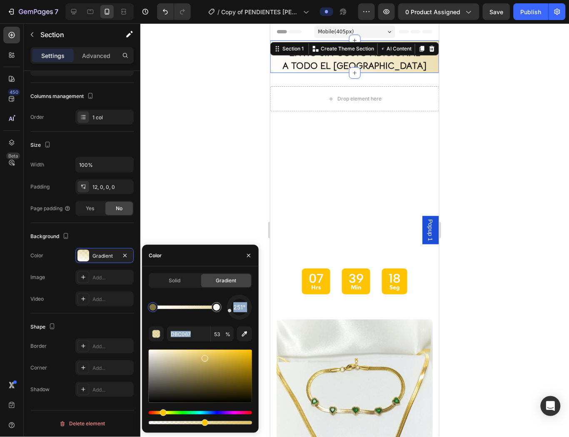
drag, startPoint x: 238, startPoint y: 318, endPoint x: 230, endPoint y: 310, distance: 11.2
click at [230, 310] on div at bounding box center [230, 310] width 4 height 4
drag, startPoint x: 230, startPoint y: 310, endPoint x: 229, endPoint y: 296, distance: 14.2
click at [229, 296] on div "316°" at bounding box center [239, 307] width 25 height 25
drag, startPoint x: 233, startPoint y: 303, endPoint x: 239, endPoint y: 301, distance: 6.1
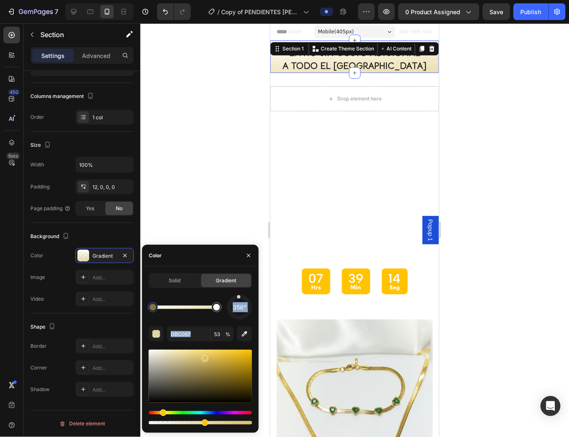
click at [239, 301] on div "356°" at bounding box center [239, 307] width 17 height 17
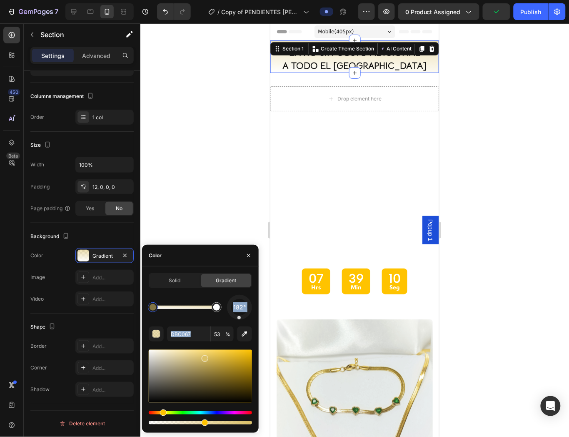
drag, startPoint x: 241, startPoint y: 299, endPoint x: 239, endPoint y: 323, distance: 24.2
click at [239, 323] on div "182° DBC067 53 %" at bounding box center [200, 360] width 103 height 131
type input "FFFFFF"
type input "100"
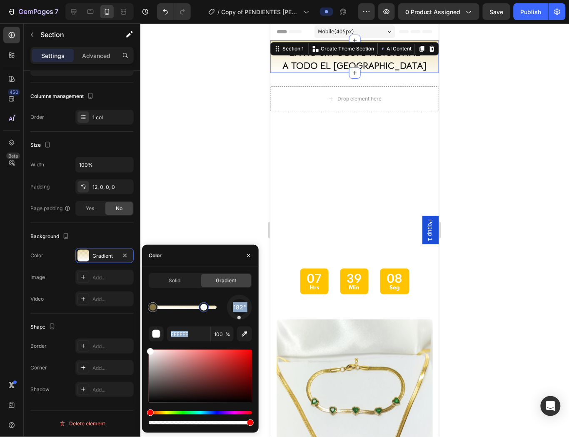
type input "DBC067"
type input "53"
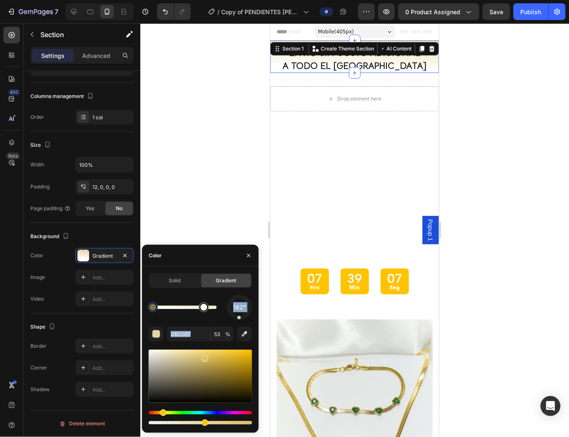
type input "FFFFFF"
type input "100"
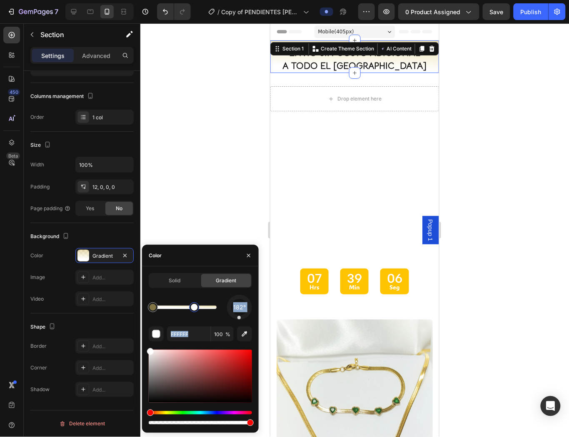
drag, startPoint x: 204, startPoint y: 309, endPoint x: 193, endPoint y: 312, distance: 11.5
click at [193, 310] on div at bounding box center [194, 307] width 7 height 7
type input "DBC067"
type input "53"
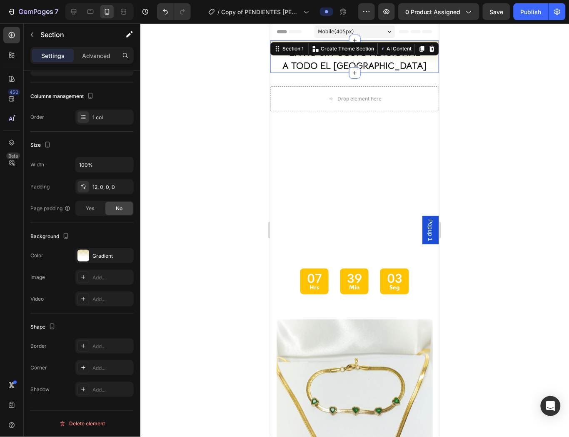
click at [234, 188] on div at bounding box center [354, 229] width 429 height 413
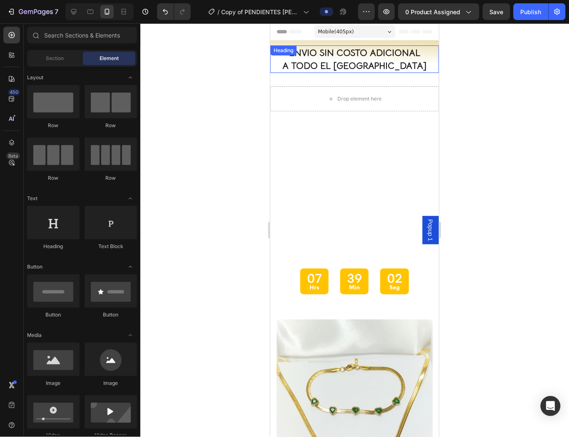
click at [375, 57] on span "ENVIO SIN COSTO ADICIONAL" at bounding box center [354, 52] width 131 height 11
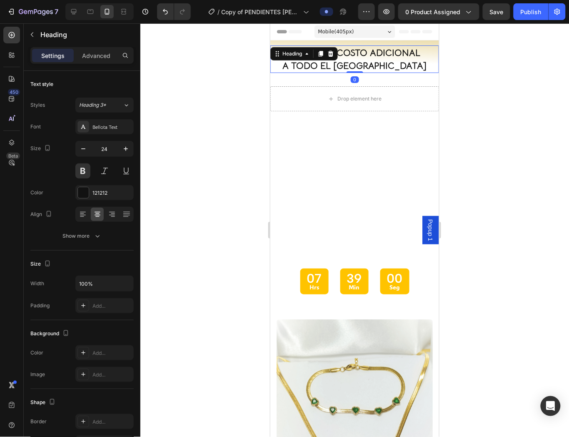
click at [487, 45] on div at bounding box center [354, 229] width 429 height 413
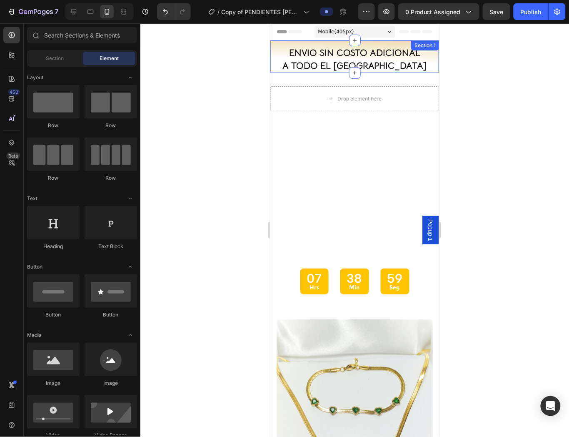
click at [393, 41] on div "⁠⁠⁠⁠⁠⁠⁠ ENVIO SIN COSTO ADICIONAL A TODO EL PERU Heading Row Section 1" at bounding box center [354, 56] width 169 height 33
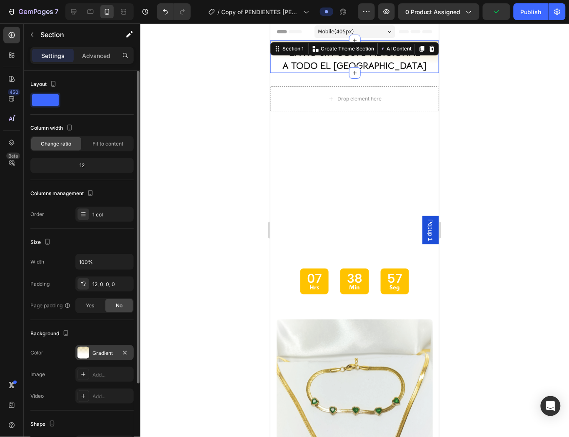
click at [81, 357] on div at bounding box center [84, 353] width 12 height 12
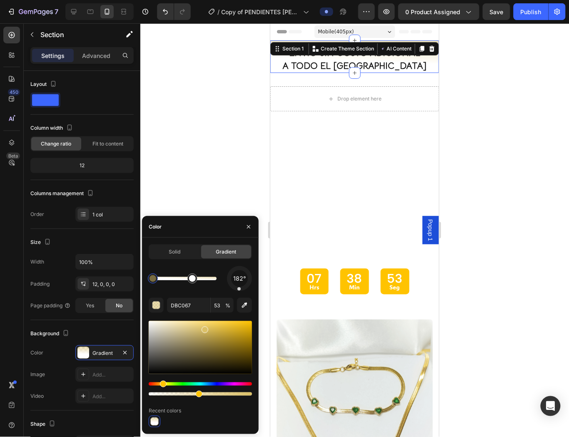
drag, startPoint x: 204, startPoint y: 394, endPoint x: 198, endPoint y: 395, distance: 6.7
click at [198, 393] on div at bounding box center [199, 394] width 7 height 7
type input "47"
click at [238, 293] on div "188° DBC067 47 % Recent colors" at bounding box center [200, 346] width 103 height 161
click at [223, 163] on div at bounding box center [354, 229] width 429 height 413
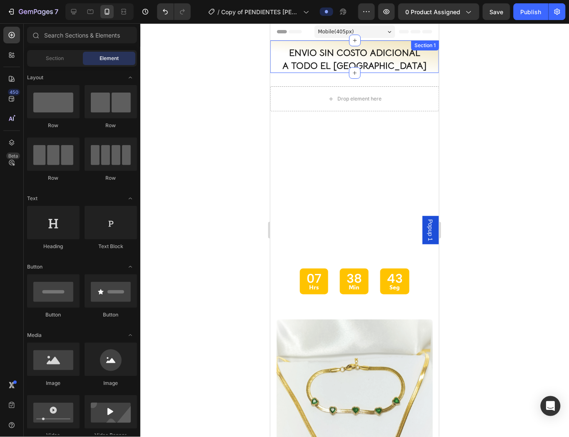
click at [393, 43] on div "⁠⁠⁠⁠⁠⁠⁠ ENVIO SIN COSTO ADICIONAL A TODO EL PERU Heading Row Section 1" at bounding box center [354, 56] width 169 height 33
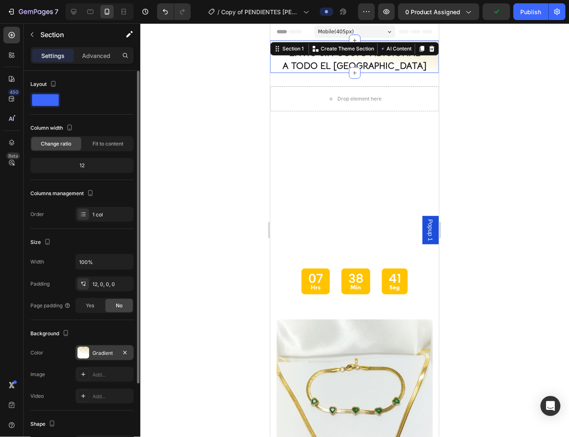
click at [83, 349] on div at bounding box center [84, 353] width 12 height 12
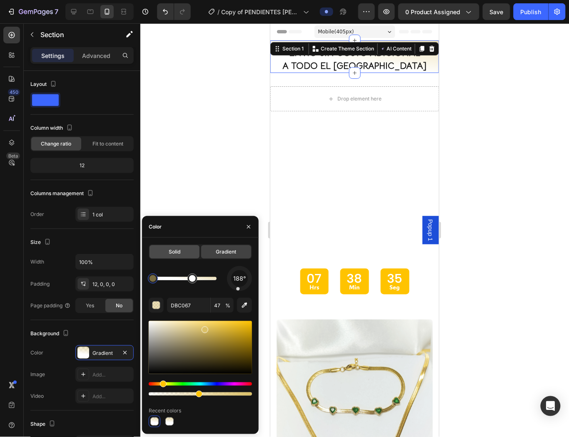
click at [180, 250] on div "Solid" at bounding box center [175, 251] width 50 height 13
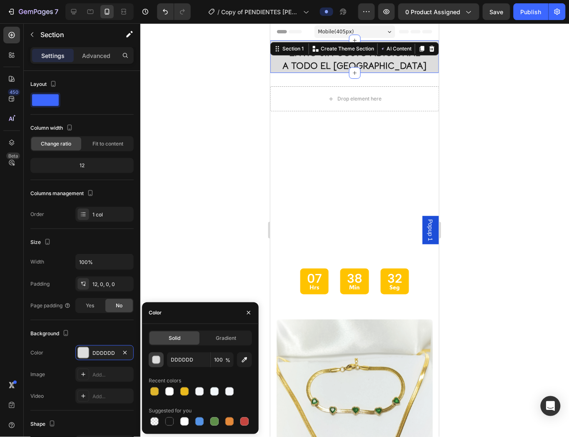
click at [157, 360] on div "button" at bounding box center [157, 360] width 8 height 8
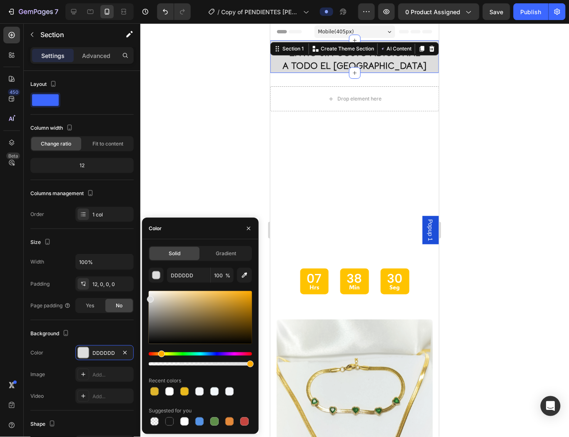
drag, startPoint x: 154, startPoint y: 355, endPoint x: 160, endPoint y: 355, distance: 6.3
click at [160, 355] on div "Hue" at bounding box center [200, 353] width 103 height 3
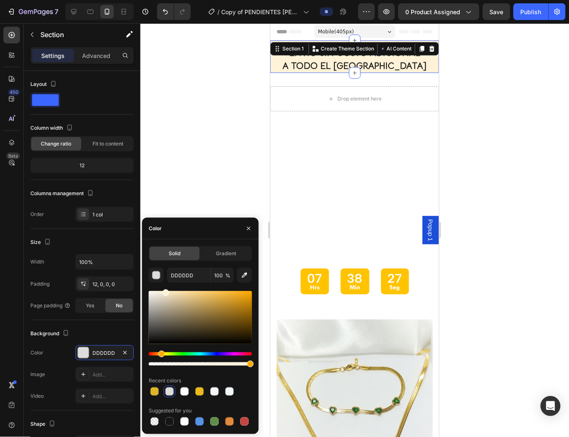
drag, startPoint x: 185, startPoint y: 304, endPoint x: 165, endPoint y: 283, distance: 29.2
click at [165, 283] on div "DDDDDD 100 % Recent colors Suggested for you" at bounding box center [200, 348] width 103 height 160
type input "FFF2D8"
drag, startPoint x: 237, startPoint y: 363, endPoint x: 226, endPoint y: 363, distance: 10.4
click at [226, 363] on div at bounding box center [200, 363] width 103 height 3
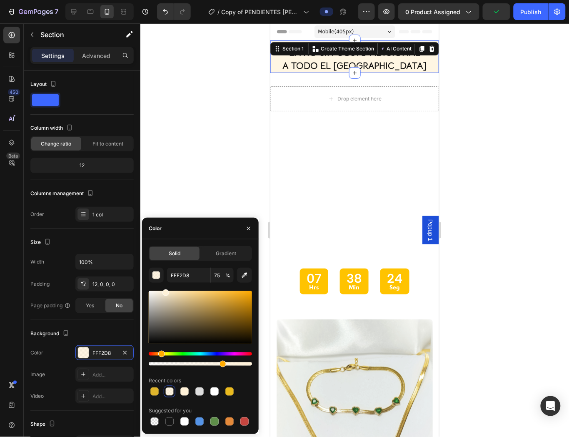
drag, startPoint x: 226, startPoint y: 363, endPoint x: 221, endPoint y: 363, distance: 5.4
click at [221, 363] on div at bounding box center [223, 364] width 7 height 7
type input "70"
click at [205, 111] on div at bounding box center [354, 229] width 429 height 413
